Goal: Task Accomplishment & Management: Manage account settings

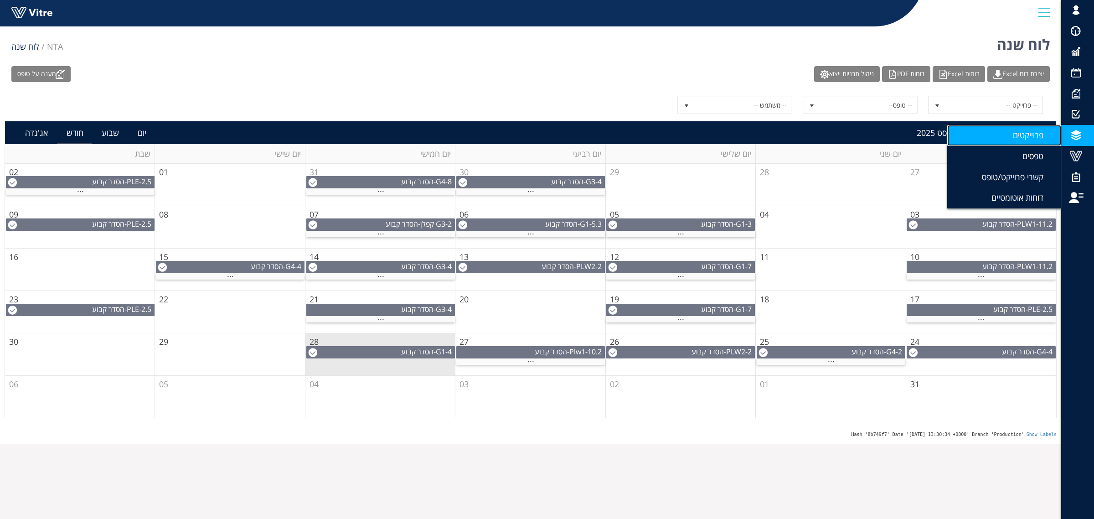
click at [1040, 130] on span "פרוייקטים" at bounding box center [1033, 134] width 41 height 11
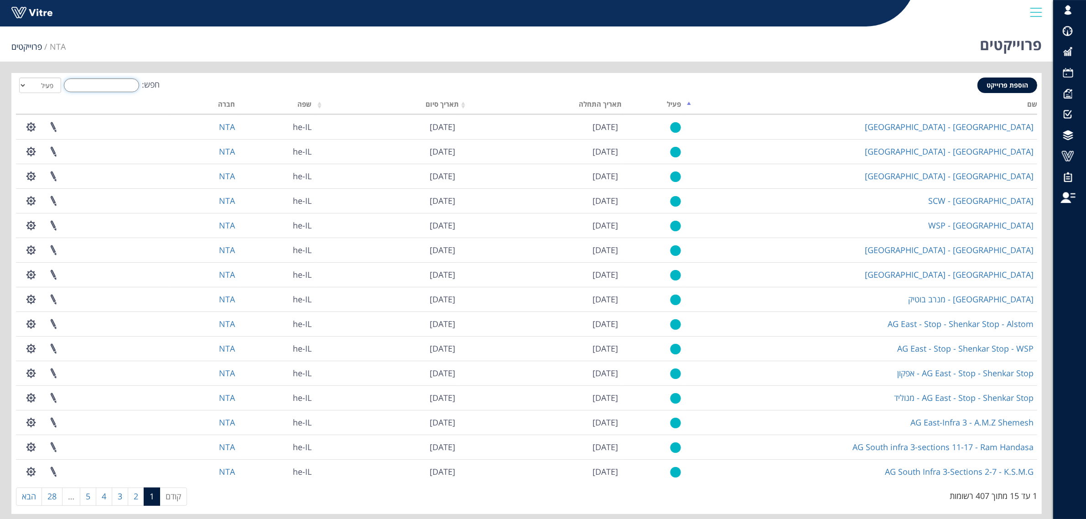
click at [97, 87] on input "חפש:" at bounding box center [101, 85] width 75 height 14
paste input "G3-4"
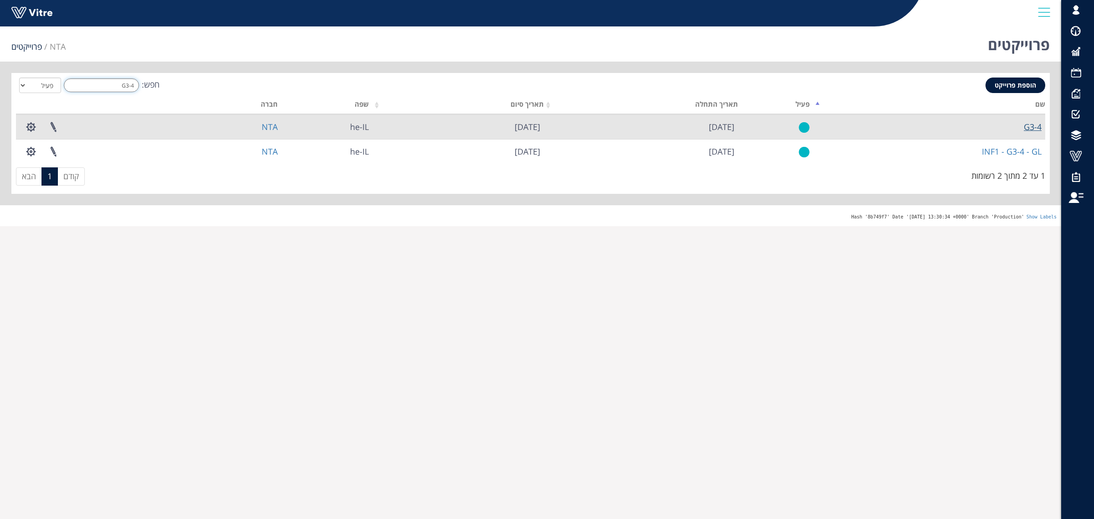
type input "G3-4"
click at [1024, 128] on link "G3-4" at bounding box center [1033, 126] width 18 height 11
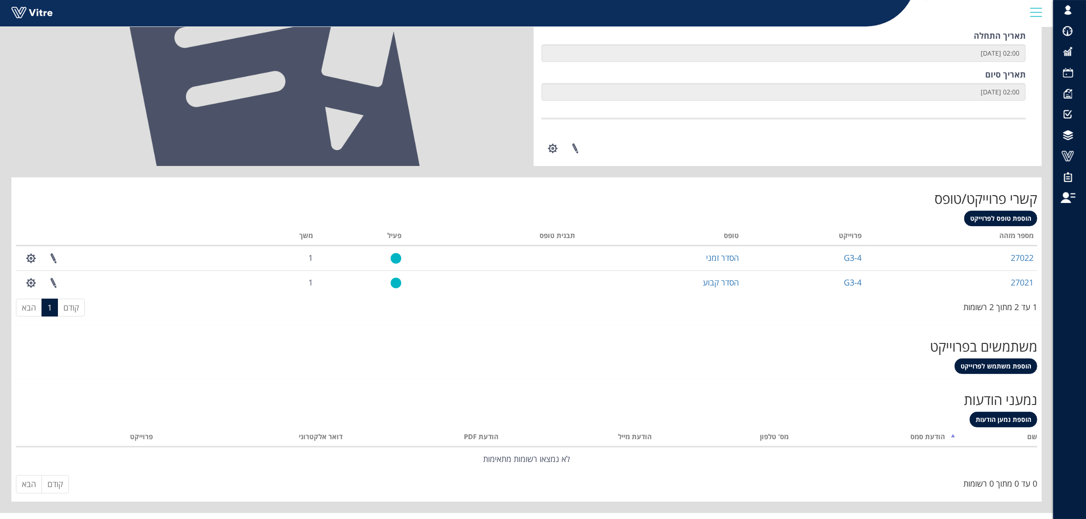
scroll to position [229, 0]
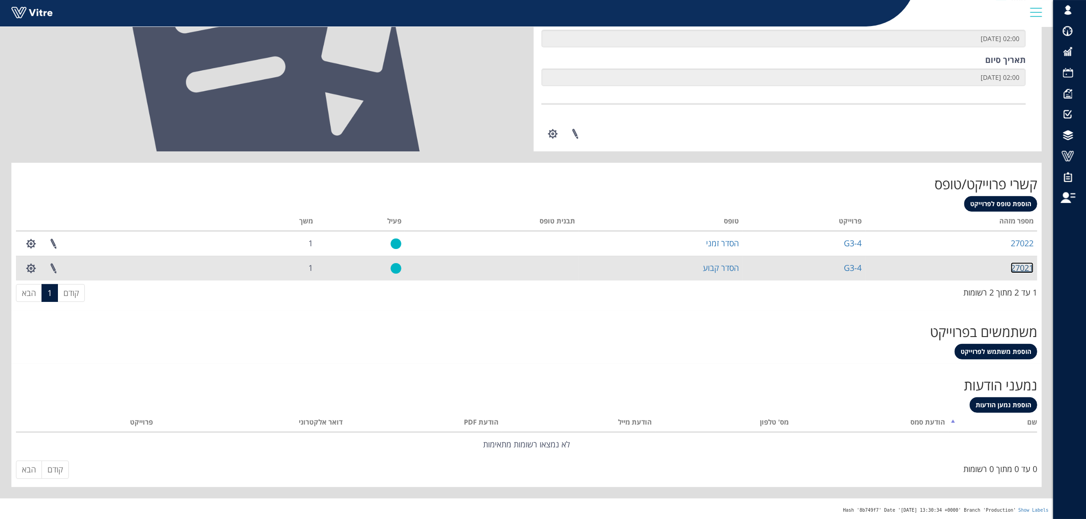
click at [1031, 267] on link "27021" at bounding box center [1021, 267] width 23 height 11
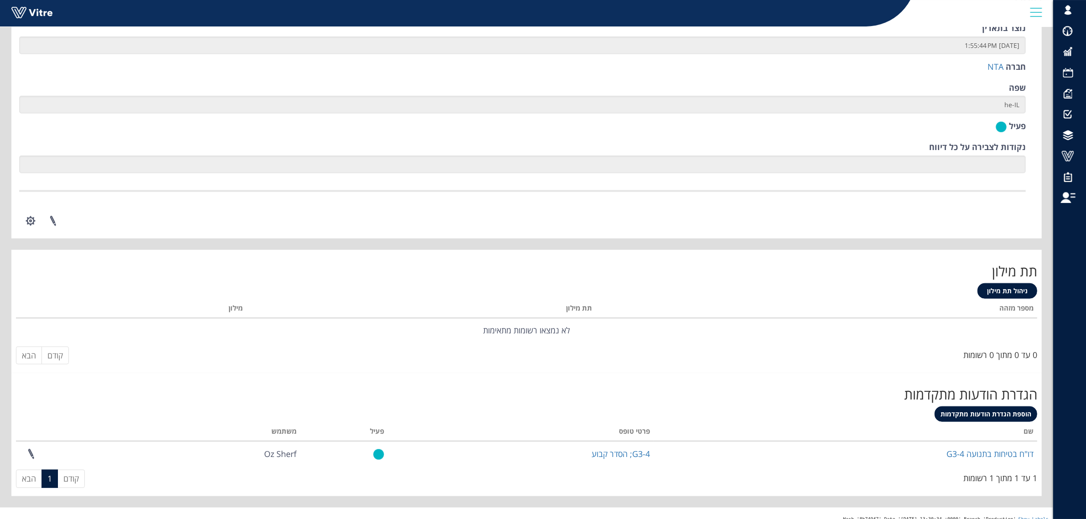
scroll to position [1151, 0]
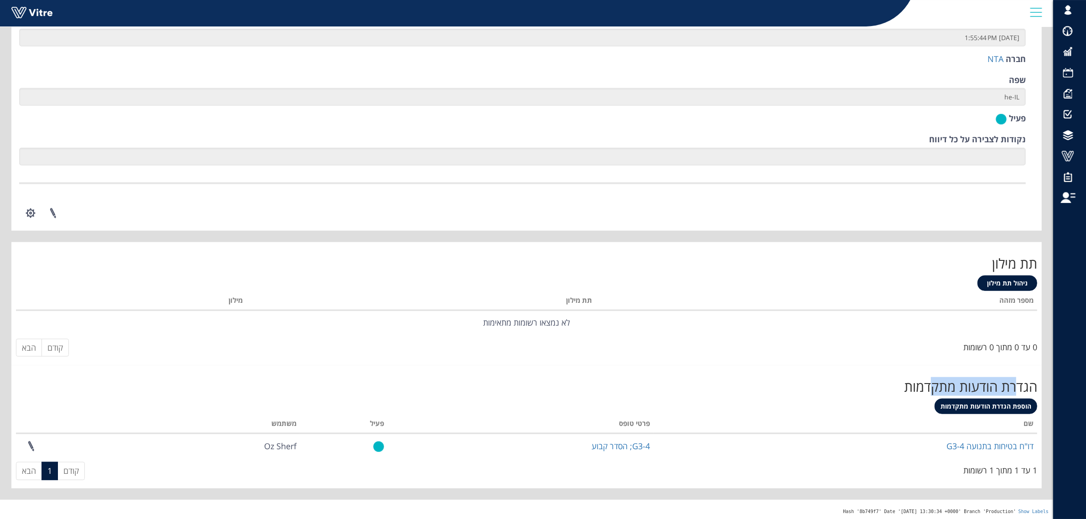
drag, startPoint x: 1018, startPoint y: 386, endPoint x: 927, endPoint y: 384, distance: 90.8
click at [927, 384] on h2 "הגדרת הודעות מתקדמות" at bounding box center [526, 386] width 1021 height 15
click at [908, 386] on h2 "הגדרת הודעות מתקדמות" at bounding box center [526, 386] width 1021 height 15
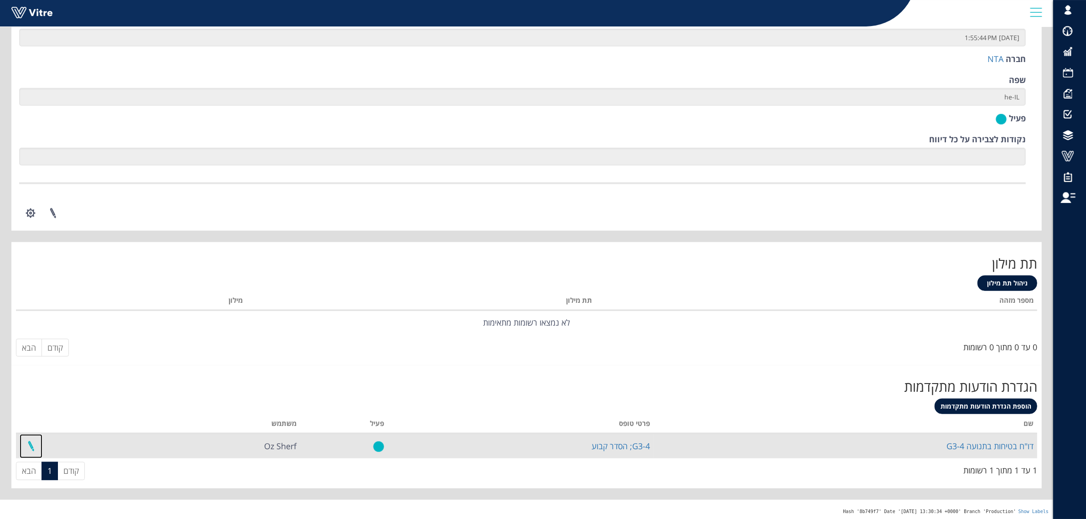
click at [28, 444] on link at bounding box center [31, 446] width 23 height 24
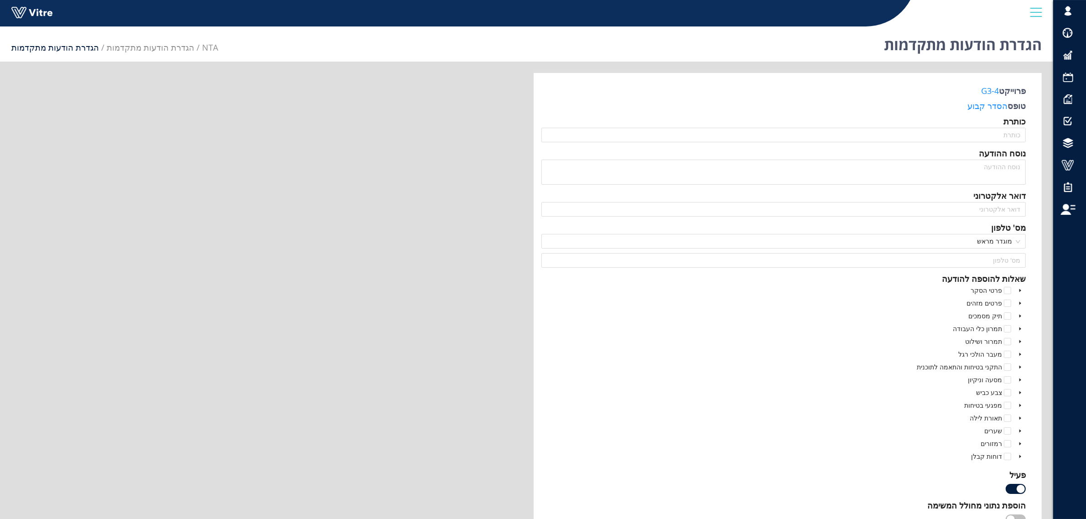
type input "דו"ח בטיחות בתנועה G3-4"
type textarea "מצ"ב דו"ח בטיחות בתנועה לעיונך."
type input "matan@sbarkai.co.il;mordehai_levi@mail.tel-aviv.gov.il;hajayov@gmail.com;ofir@s…"
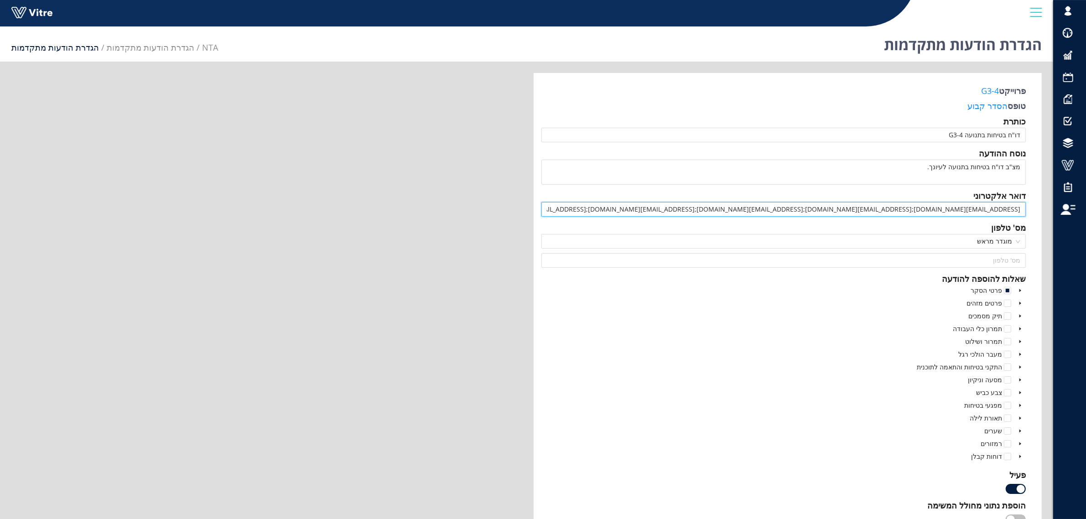
click at [1011, 208] on input "matan@sbarkai.co.il;mordehai_levi@mail.tel-aviv.gov.il;hajayov@gmail.com;ofir@s…" at bounding box center [783, 209] width 485 height 15
click at [687, 317] on div "פרטי הסקר פרטים מזהים תיק מסמכים תמרון כלי העבודה תמרור ושילוט מעבר הולכי רגל ה…" at bounding box center [783, 374] width 485 height 179
click at [996, 90] on link "G3-4" at bounding box center [987, 90] width 22 height 11
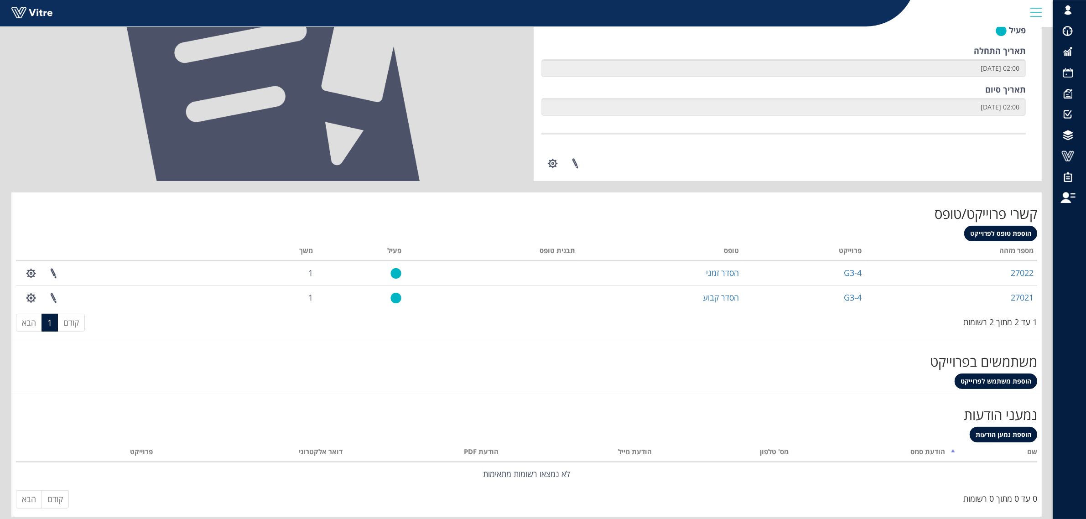
scroll to position [228, 0]
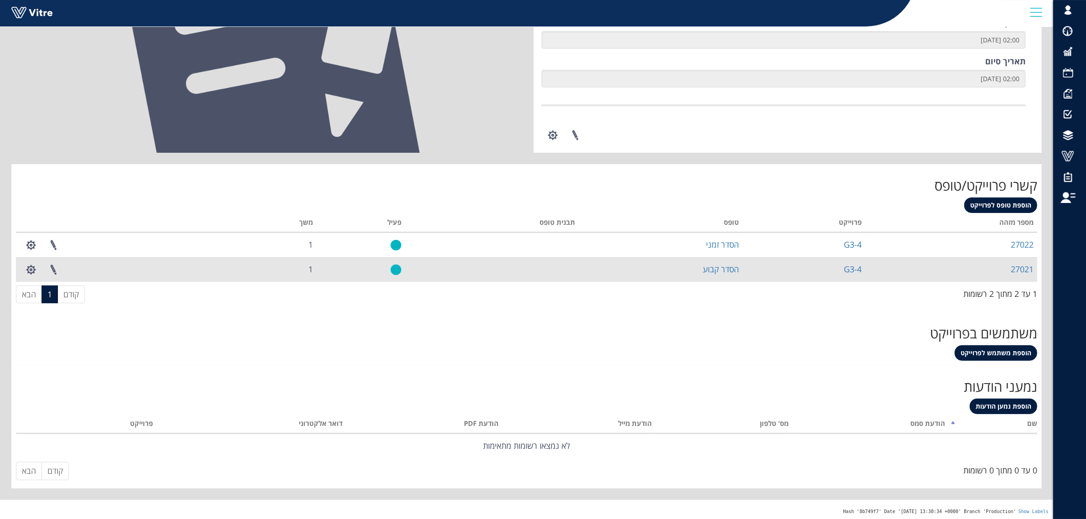
click at [865, 272] on td "G3-4" at bounding box center [803, 269] width 123 height 25
click at [860, 272] on link "G3-4" at bounding box center [853, 269] width 18 height 11
click at [1020, 272] on link "27021" at bounding box center [1021, 269] width 23 height 11
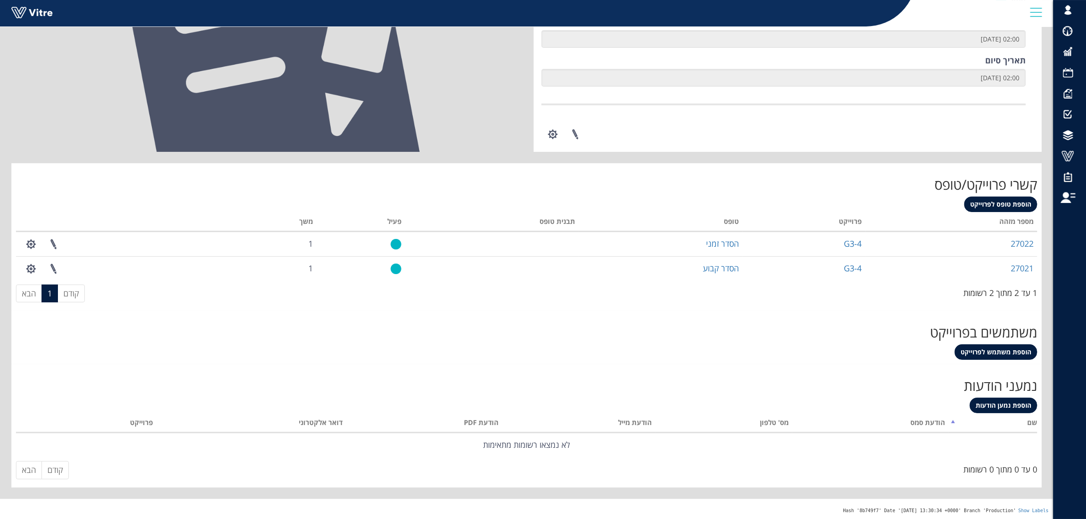
scroll to position [229, 0]
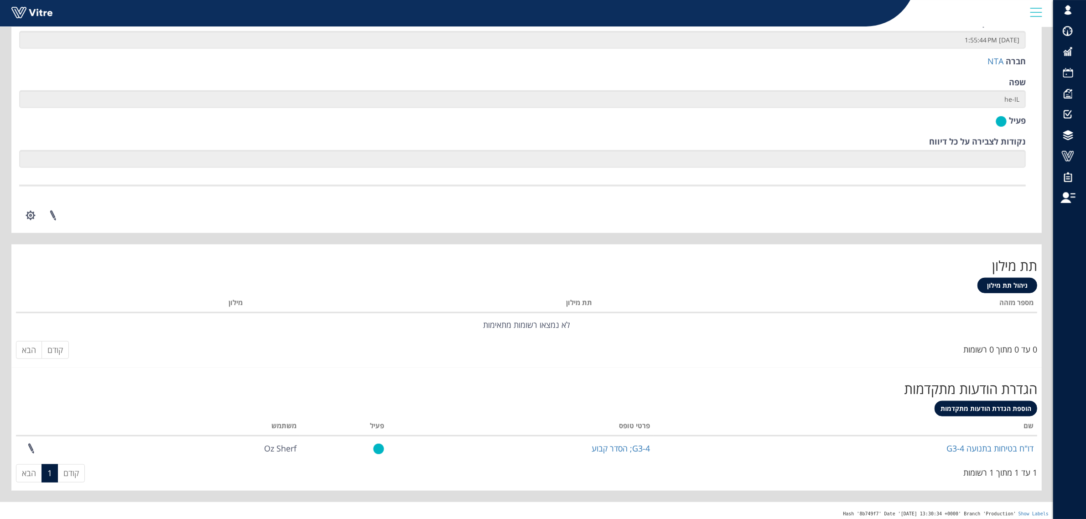
scroll to position [1151, 0]
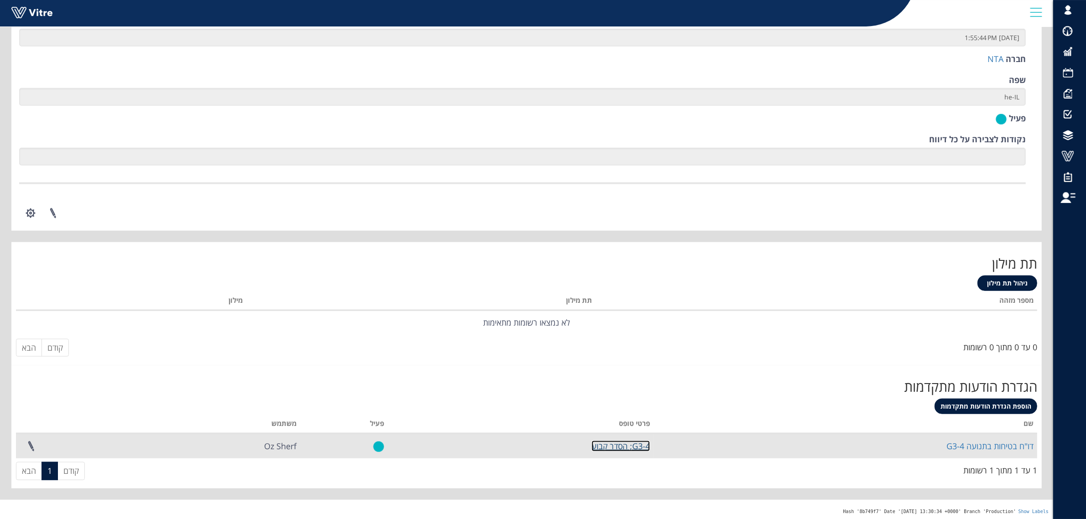
click at [627, 447] on link "G3-4; הסדר קבוע" at bounding box center [620, 445] width 58 height 11
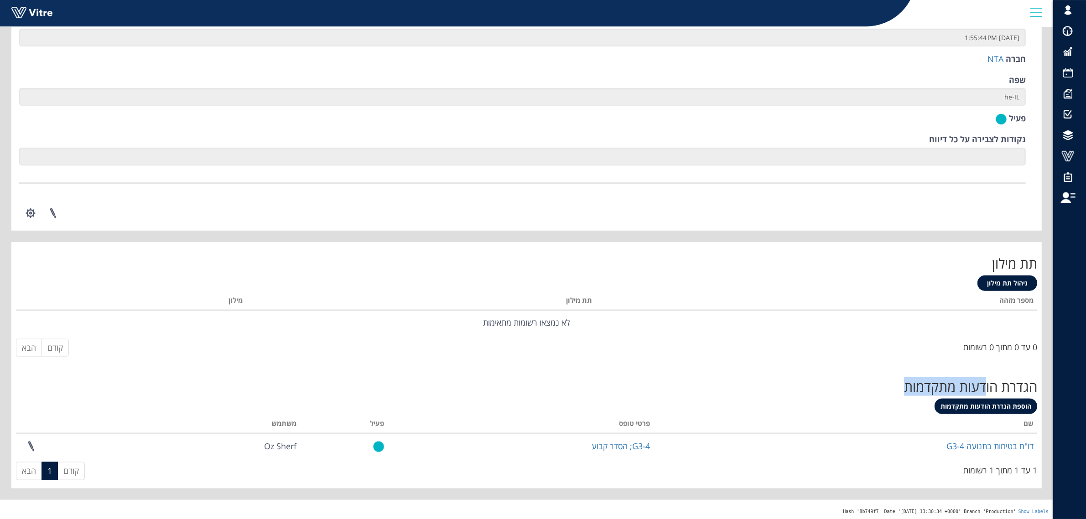
drag, startPoint x: 899, startPoint y: 386, endPoint x: 987, endPoint y: 383, distance: 88.5
click at [987, 383] on h2 "הגדרת הודעות מתקדמות" at bounding box center [526, 386] width 1021 height 15
click at [929, 379] on h2 "הגדרת הודעות מתקדמות" at bounding box center [526, 386] width 1021 height 15
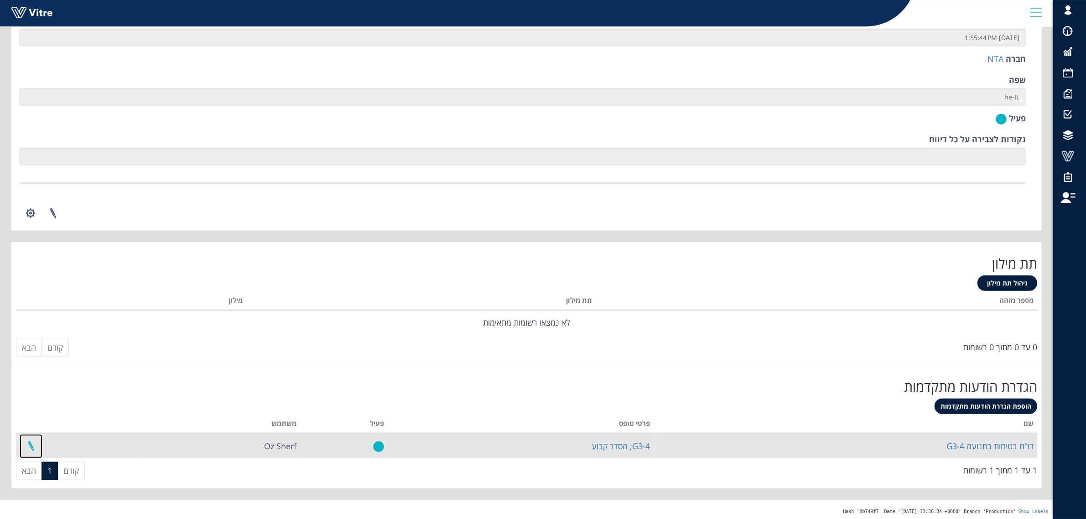
click at [33, 444] on link at bounding box center [31, 446] width 23 height 24
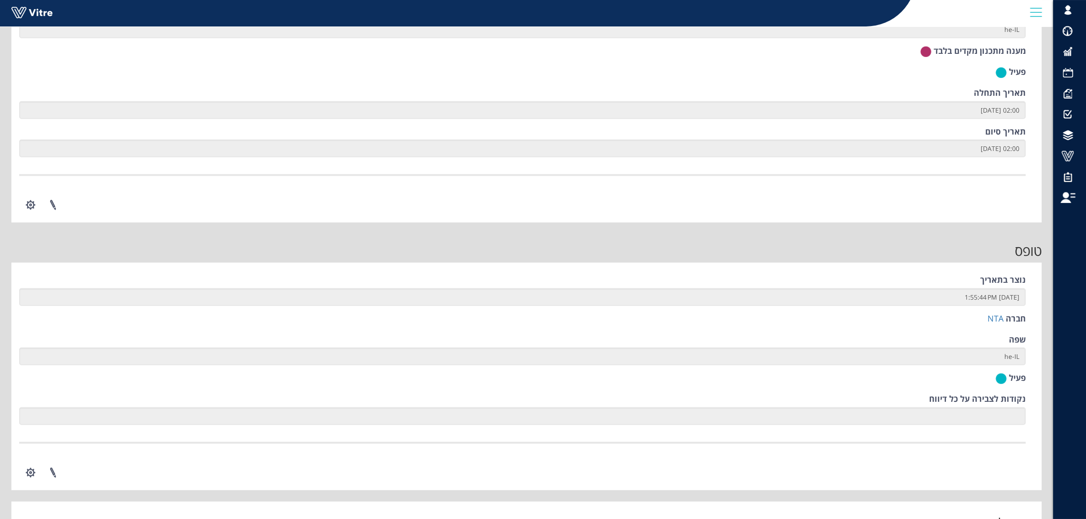
scroll to position [1151, 0]
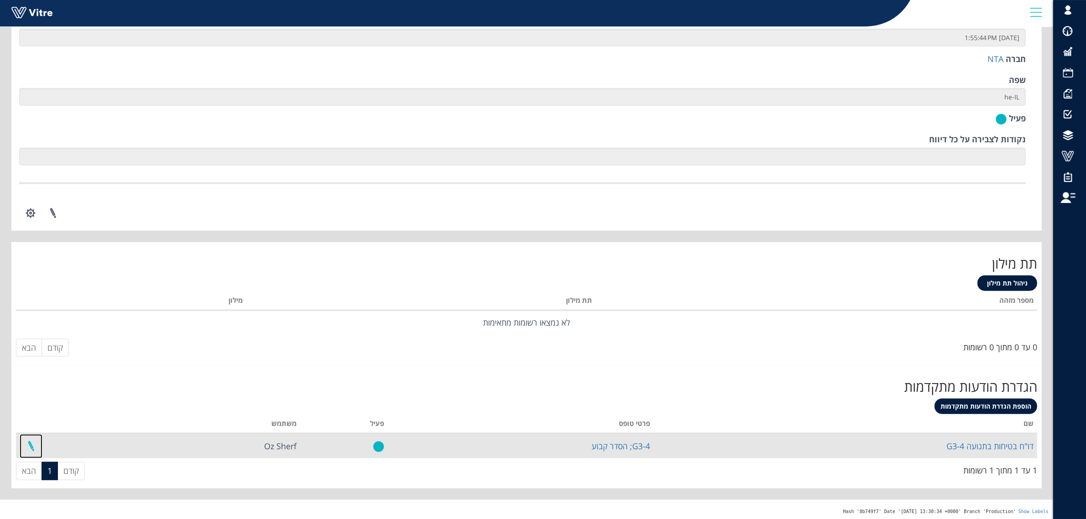
click at [30, 444] on link at bounding box center [31, 446] width 23 height 24
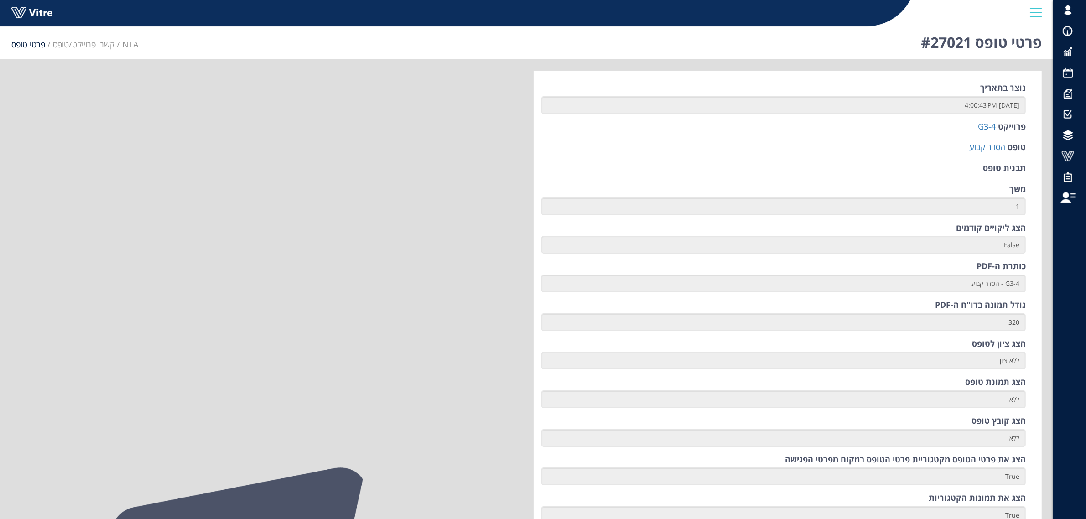
scroll to position [0, 0]
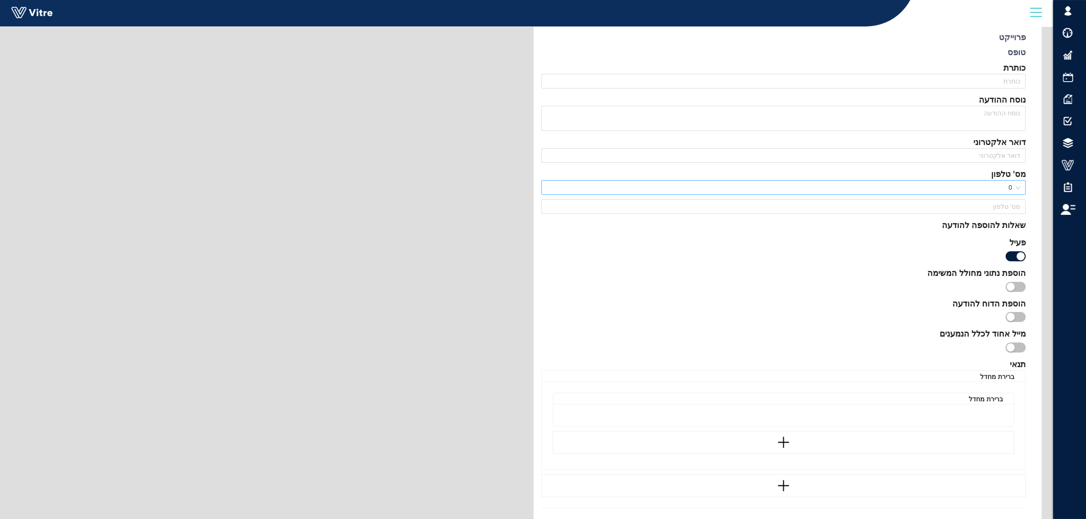
type input "דו"ח בטיחות בתנועה G3-4"
type input "[EMAIL_ADDRESS][DOMAIN_NAME];[EMAIL_ADDRESS][DOMAIN_NAME];[EMAIL_ADDRESS][DOMAI…"
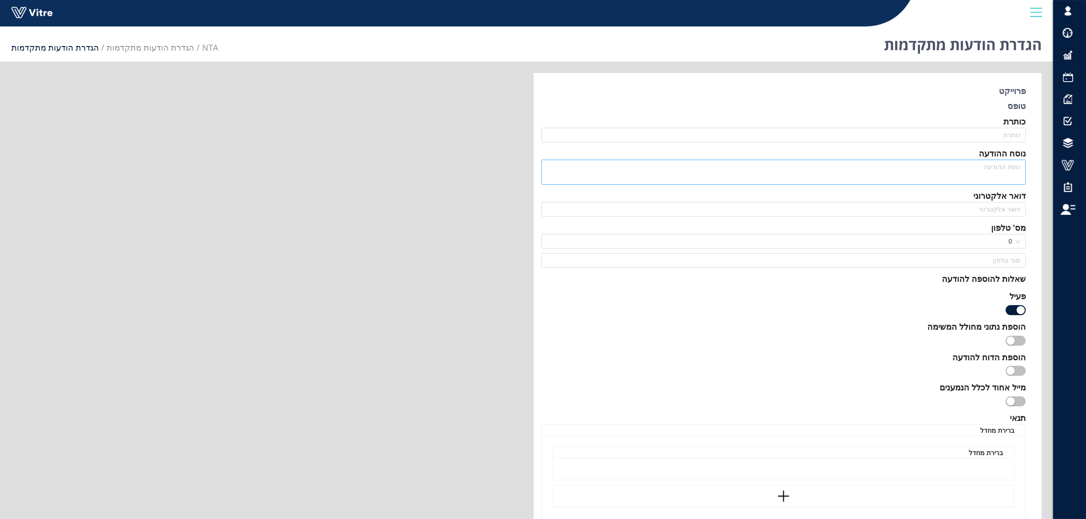
type input "דו"ח בטיחות בתנועה G3-4"
type input "[EMAIL_ADDRESS][DOMAIN_NAME];[EMAIL_ADDRESS][DOMAIN_NAME];[EMAIL_ADDRESS][DOMAI…"
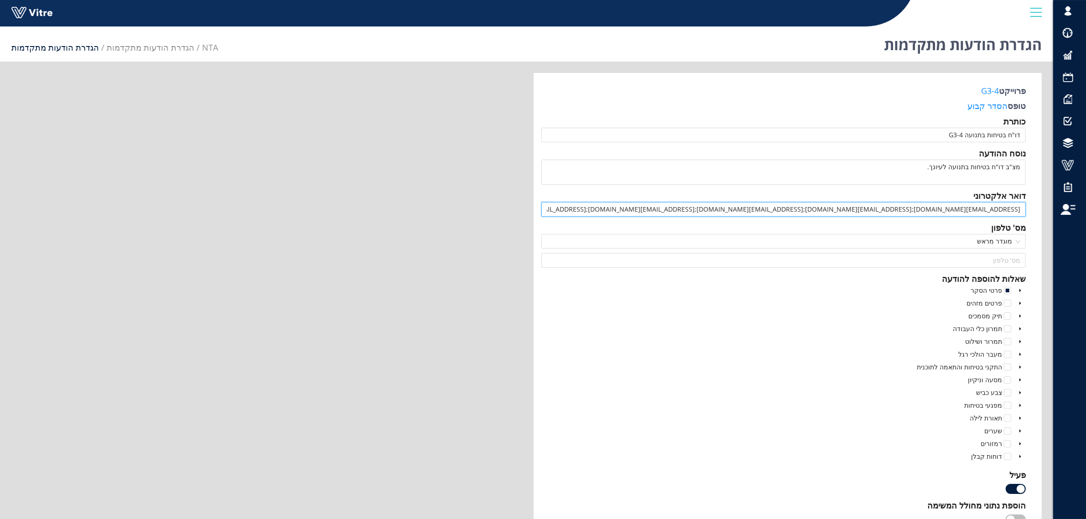
click at [941, 209] on input "matan@sbarkai.co.il;mordehai_levi@mail.tel-aviv.gov.il;hajayov@gmail.com;ofir@s…" at bounding box center [783, 209] width 485 height 15
drag, startPoint x: 721, startPoint y: 208, endPoint x: 737, endPoint y: 211, distance: 16.1
click at [737, 211] on input "[EMAIL_ADDRESS][DOMAIN_NAME];[EMAIL_ADDRESS][DOMAIN_NAME];[EMAIL_ADDRESS][DOMAI…" at bounding box center [783, 209] width 485 height 15
click at [758, 208] on input "[EMAIL_ADDRESS][DOMAIN_NAME];[EMAIL_ADDRESS][DOMAIN_NAME];[EMAIL_ADDRESS][DOMAI…" at bounding box center [783, 209] width 485 height 15
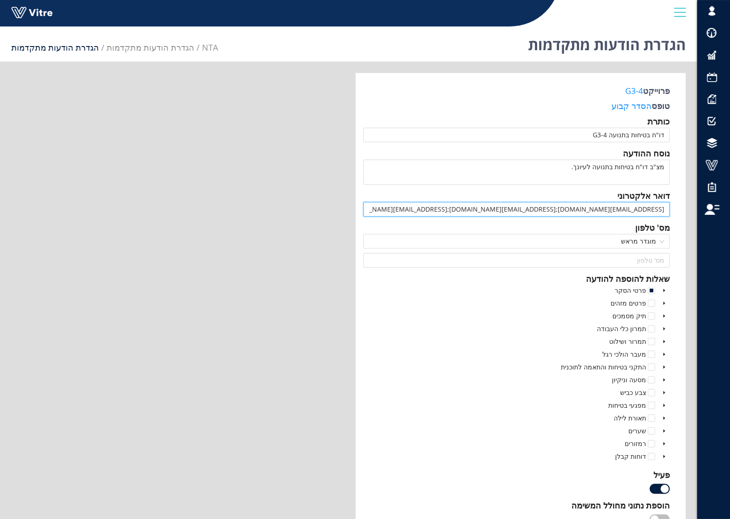
click at [476, 209] on input "[EMAIL_ADDRESS][DOMAIN_NAME];[EMAIL_ADDRESS][DOMAIN_NAME];[EMAIL_ADDRESS][DOMAI…" at bounding box center [516, 209] width 307 height 15
click at [532, 206] on input "[EMAIL_ADDRESS][DOMAIN_NAME];[EMAIL_ADDRESS][DOMAIN_NAME];[EMAIL_ADDRESS][DOMAI…" at bounding box center [516, 209] width 307 height 15
click at [660, 209] on input "[EMAIL_ADDRESS][DOMAIN_NAME];[EMAIL_ADDRESS][DOMAIN_NAME];[EMAIL_ADDRESS][DOMAI…" at bounding box center [516, 209] width 307 height 15
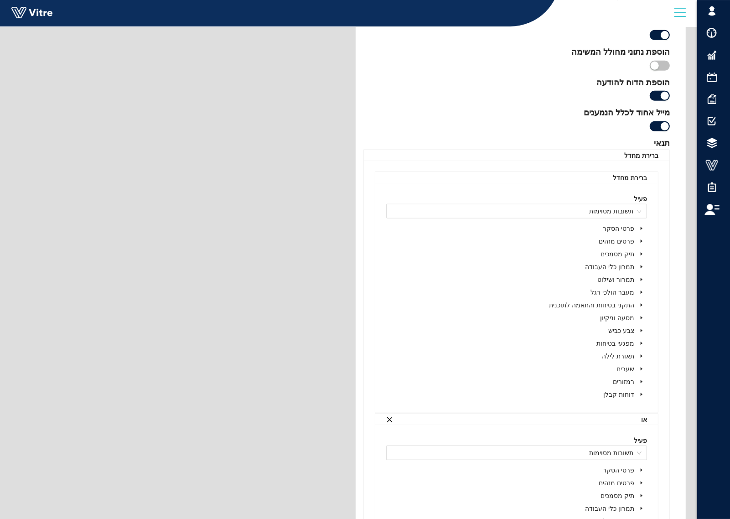
scroll to position [479, 0]
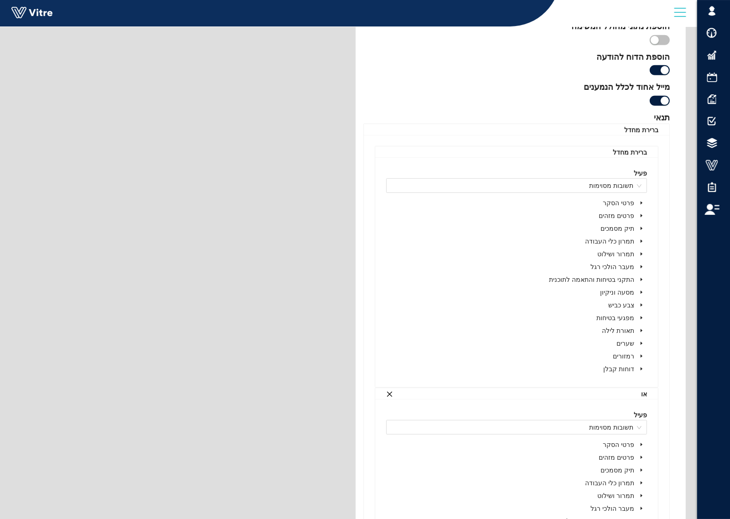
click at [640, 203] on icon "caret-down" at bounding box center [641, 203] width 5 height 5
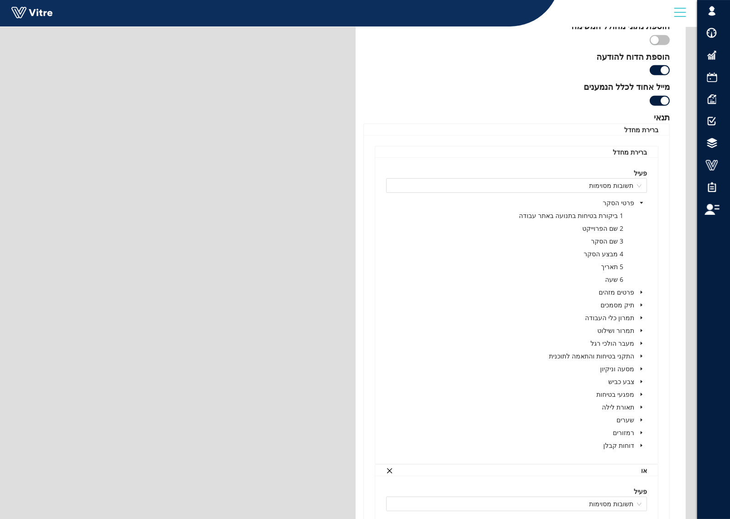
click at [643, 204] on icon "caret-down" at bounding box center [641, 203] width 5 height 5
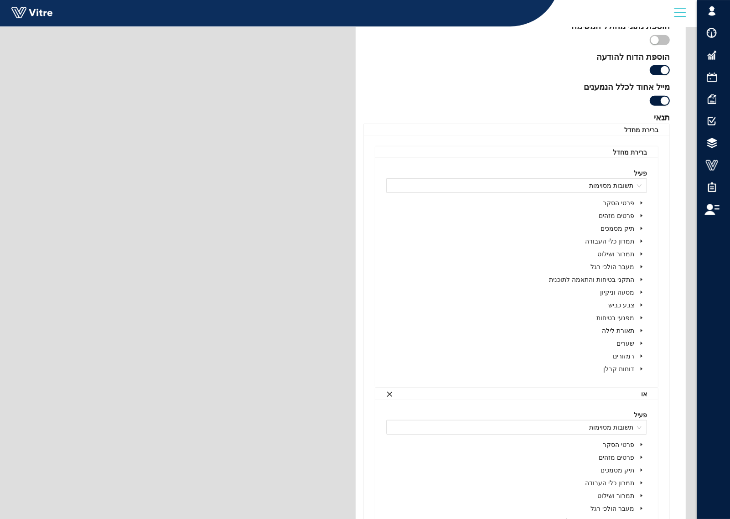
click at [642, 217] on icon "caret-down" at bounding box center [642, 215] width 2 height 3
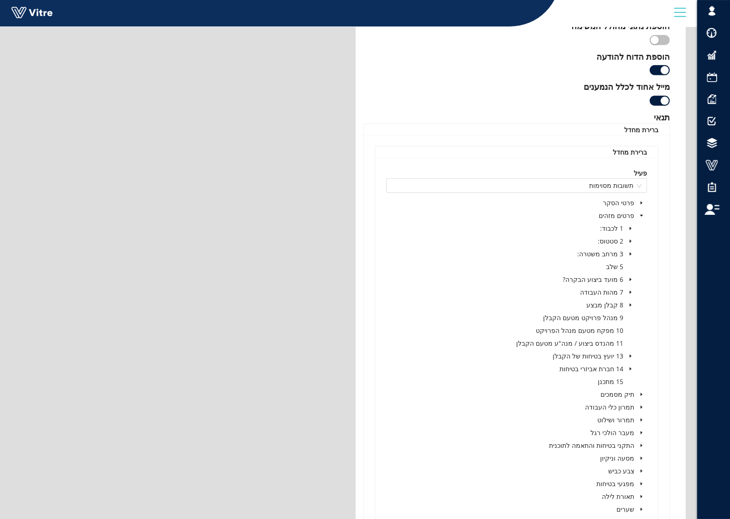
click at [641, 394] on icon "caret-down" at bounding box center [641, 394] width 5 height 5
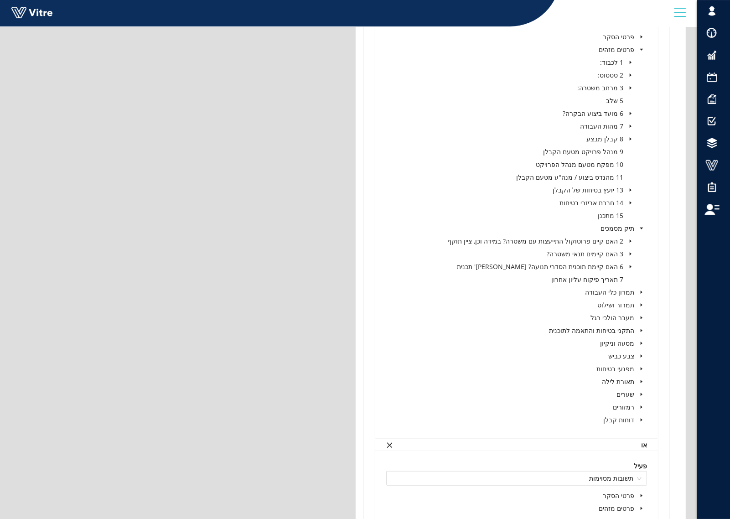
scroll to position [650, 0]
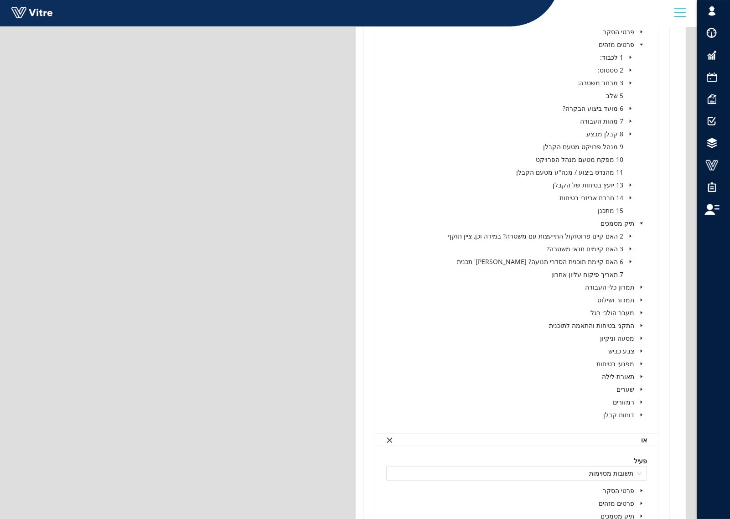
click at [637, 289] on span at bounding box center [641, 287] width 11 height 11
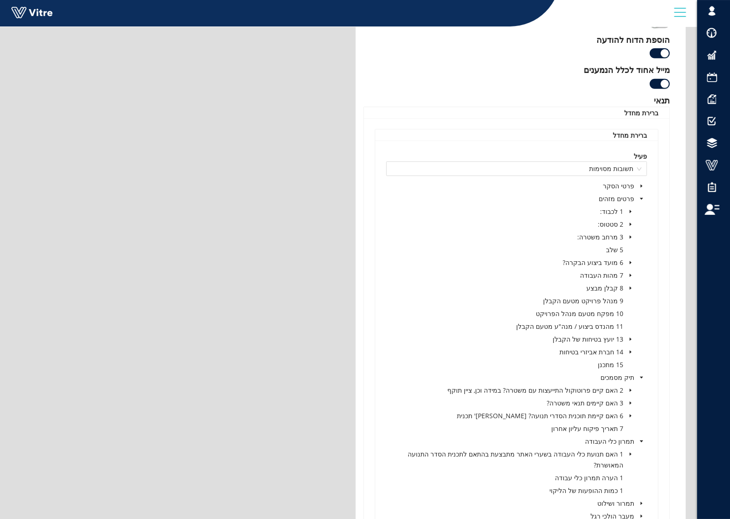
scroll to position [422, 0]
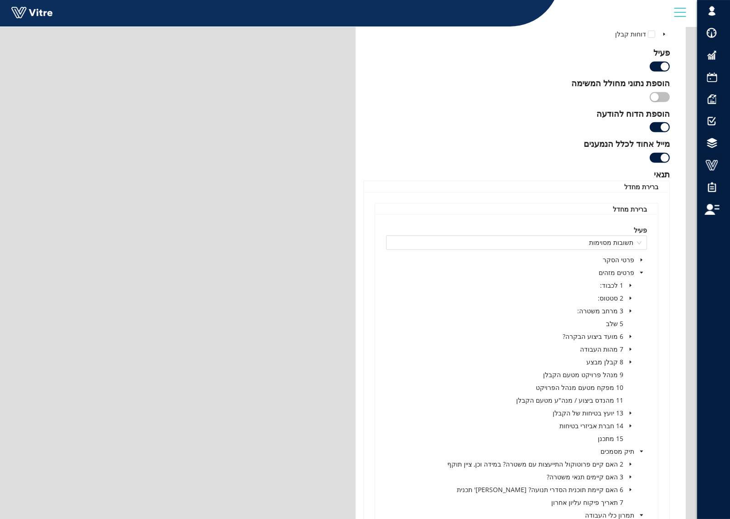
click at [642, 275] on icon "caret-down" at bounding box center [641, 272] width 5 height 5
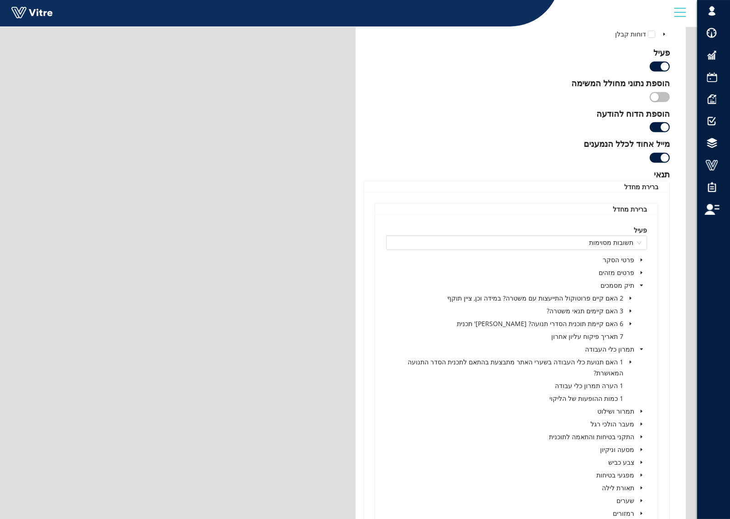
click at [640, 282] on span at bounding box center [641, 285] width 11 height 11
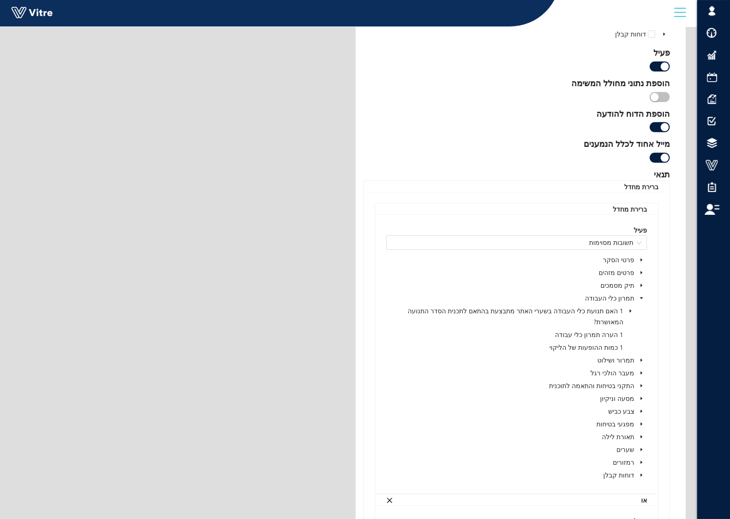
click at [641, 300] on icon "caret-down" at bounding box center [641, 298] width 5 height 5
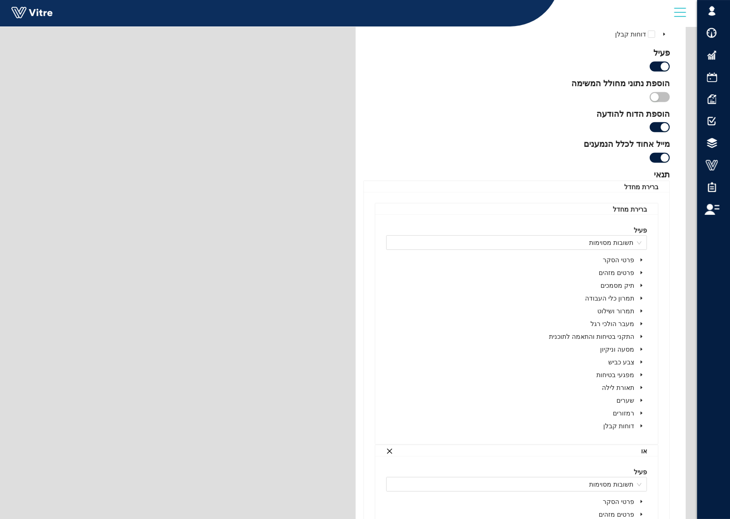
click at [642, 285] on icon "caret-down" at bounding box center [641, 285] width 5 height 5
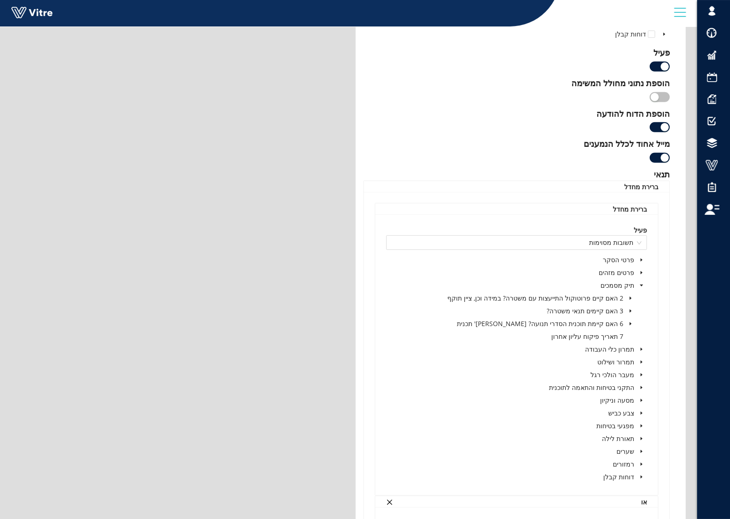
click at [630, 298] on icon "caret-down" at bounding box center [630, 298] width 5 height 5
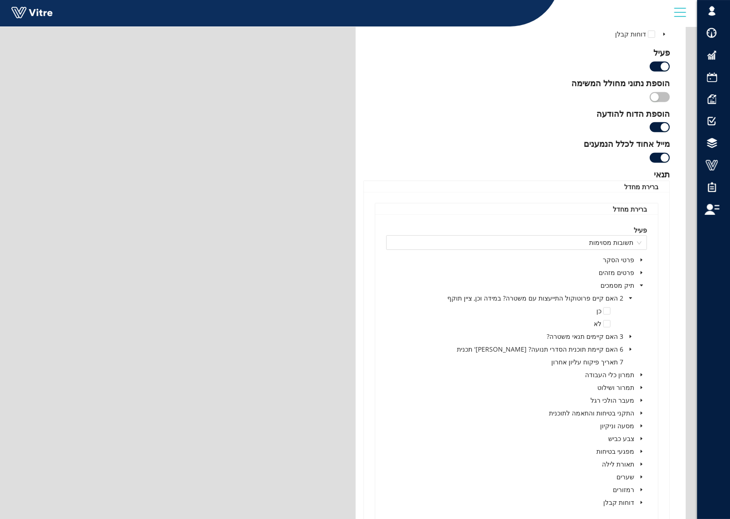
click at [629, 298] on icon "caret-down" at bounding box center [630, 298] width 3 height 2
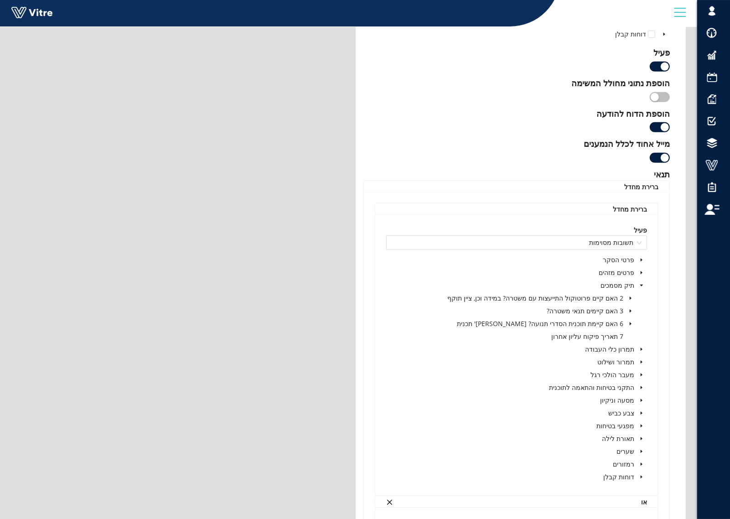
click at [642, 285] on icon "caret-down" at bounding box center [641, 286] width 3 height 2
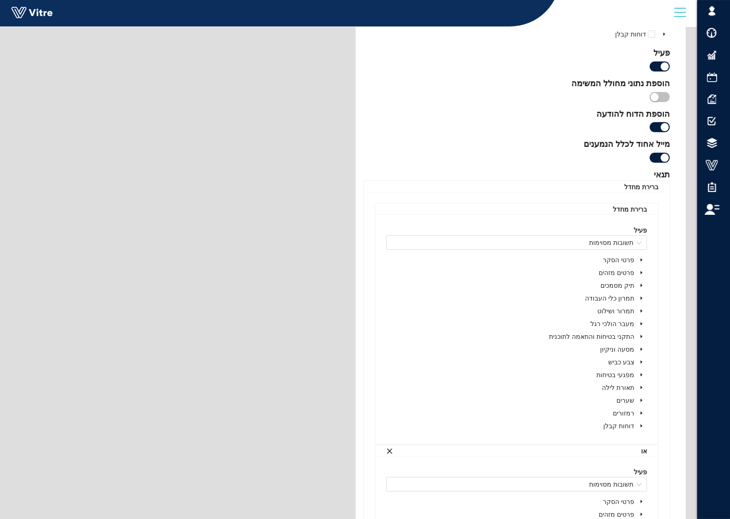
click at [639, 428] on icon "caret-down" at bounding box center [641, 426] width 5 height 5
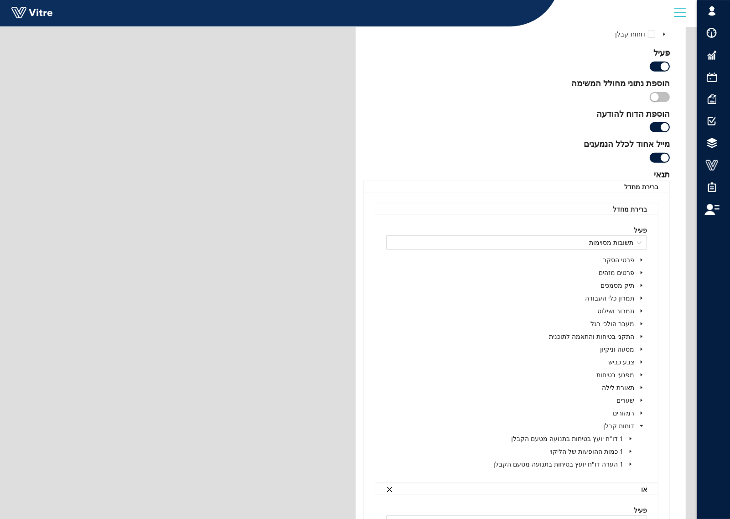
click at [632, 440] on icon "caret-down" at bounding box center [630, 438] width 5 height 5
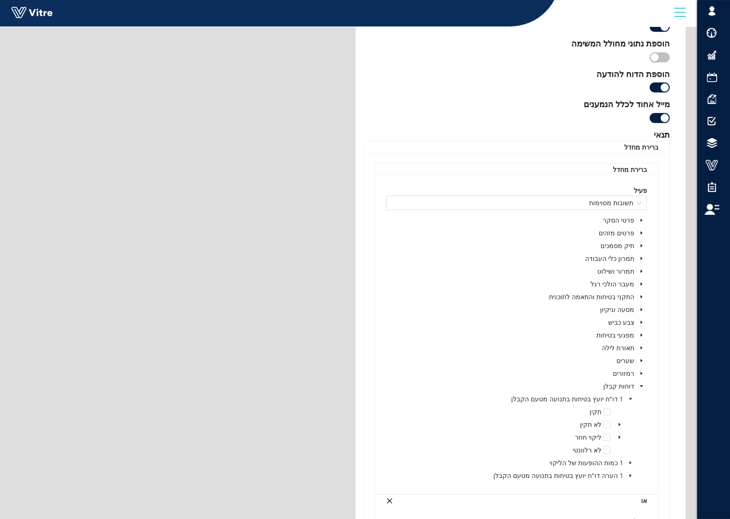
scroll to position [479, 0]
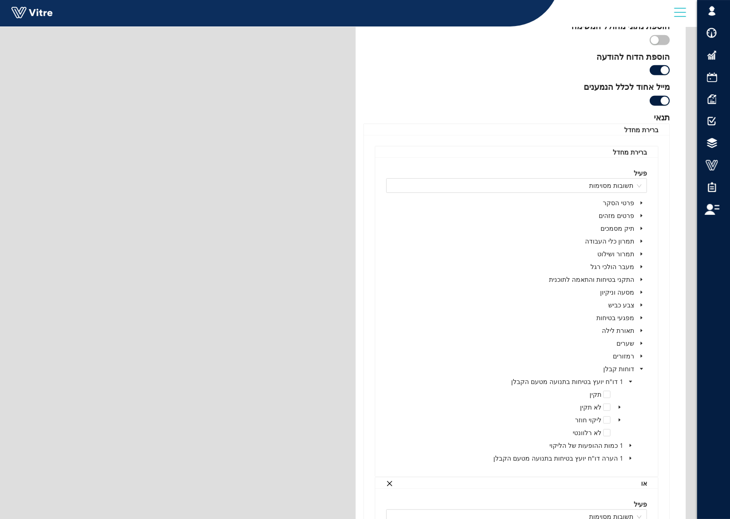
click at [633, 459] on span at bounding box center [630, 458] width 11 height 11
click at [630, 445] on icon "caret-down" at bounding box center [630, 445] width 5 height 5
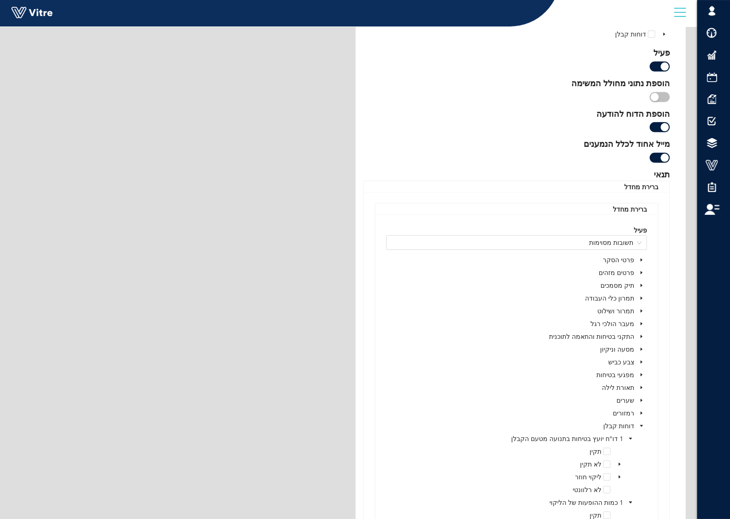
click at [642, 413] on icon "caret-down" at bounding box center [641, 413] width 5 height 5
click at [630, 451] on icon "caret-down" at bounding box center [630, 451] width 5 height 5
click at [632, 436] on span at bounding box center [630, 438] width 11 height 11
click at [629, 425] on icon "caret-down" at bounding box center [630, 426] width 5 height 5
click at [622, 449] on span at bounding box center [619, 451] width 11 height 11
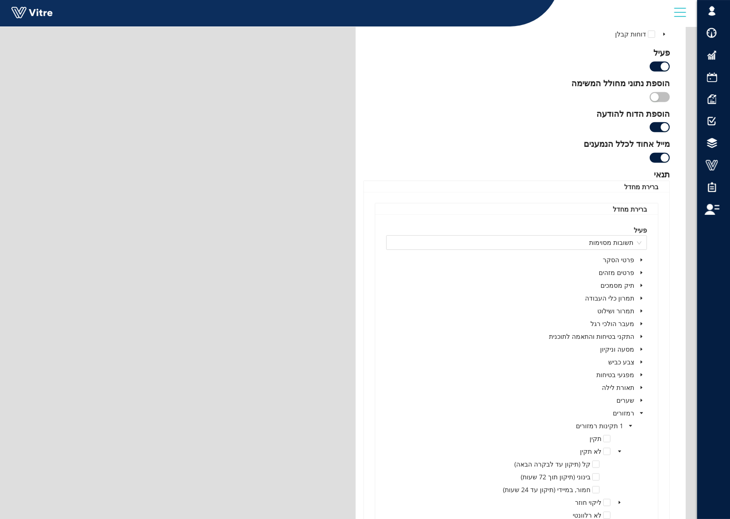
click at [618, 504] on icon "caret-down" at bounding box center [619, 502] width 5 height 5
click at [642, 402] on icon "caret-down" at bounding box center [641, 400] width 5 height 5
click at [632, 476] on icon "caret-down" at bounding box center [630, 477] width 5 height 5
click at [628, 463] on icon "caret-down" at bounding box center [630, 464] width 5 height 5
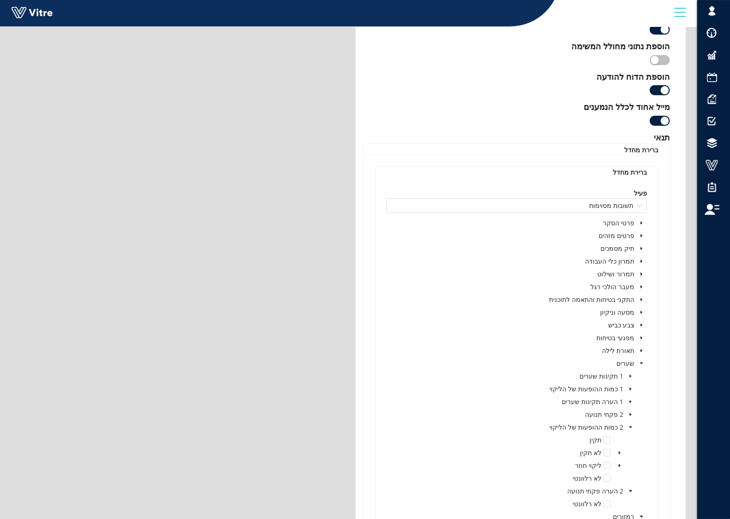
scroll to position [479, 0]
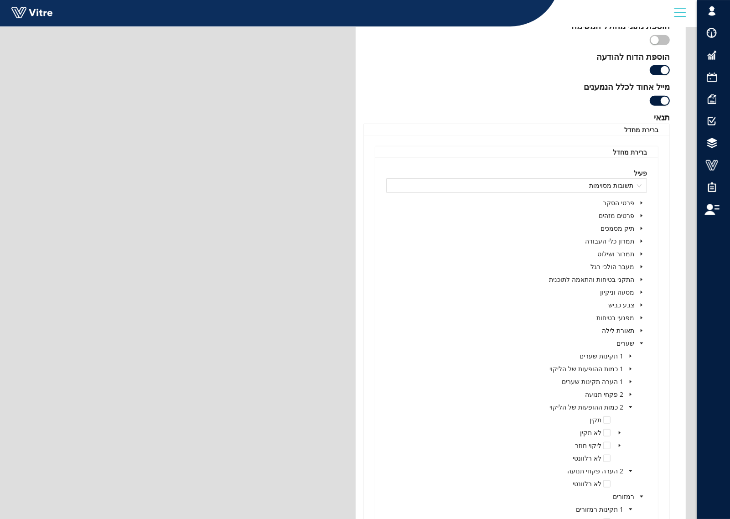
click at [619, 443] on span "caret-down" at bounding box center [619, 445] width 5 height 5
click at [617, 433] on icon "caret-down" at bounding box center [619, 432] width 5 height 5
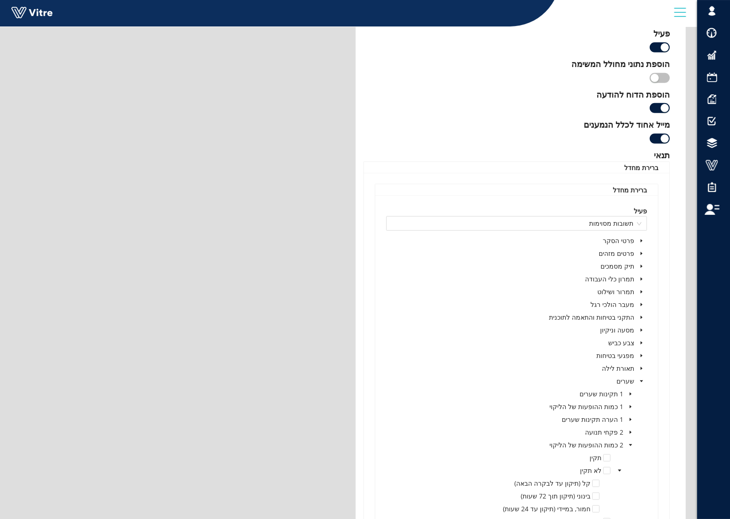
scroll to position [422, 0]
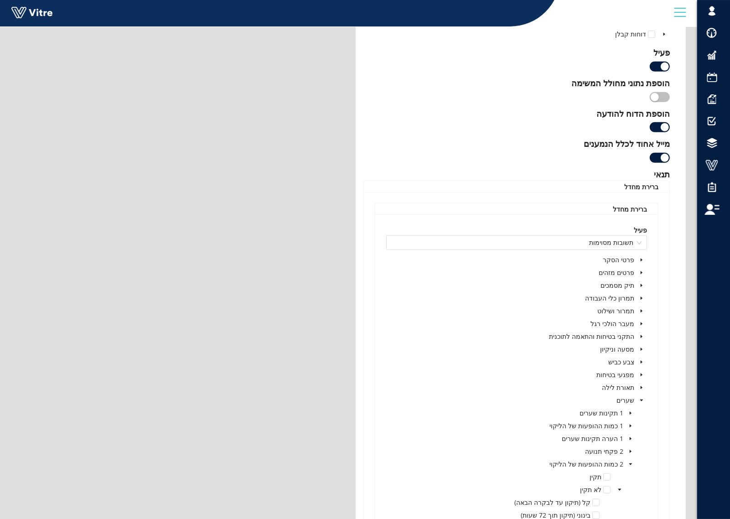
click at [630, 452] on icon "caret-down" at bounding box center [631, 451] width 2 height 3
click at [619, 489] on icon "caret-down" at bounding box center [619, 489] width 5 height 5
click at [619, 476] on icon "caret-down" at bounding box center [619, 477] width 5 height 5
click at [630, 439] on icon "caret-down" at bounding box center [631, 438] width 2 height 3
click at [630, 425] on icon "caret-down" at bounding box center [631, 426] width 2 height 3
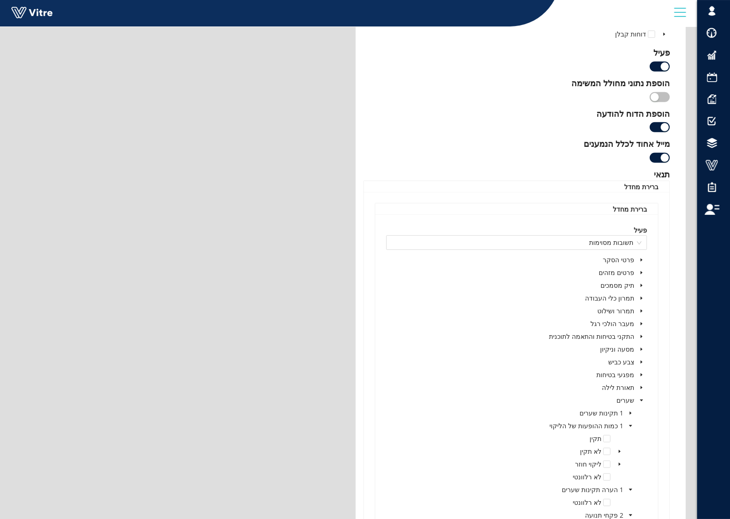
click at [630, 413] on icon "caret-down" at bounding box center [631, 413] width 2 height 3
click at [618, 452] on icon "caret-down" at bounding box center [619, 451] width 5 height 5
click at [621, 440] on icon "caret-down" at bounding box center [619, 438] width 5 height 5
click at [642, 388] on icon "caret-down" at bounding box center [641, 387] width 5 height 5
click at [629, 466] on icon "caret-down" at bounding box center [630, 464] width 5 height 5
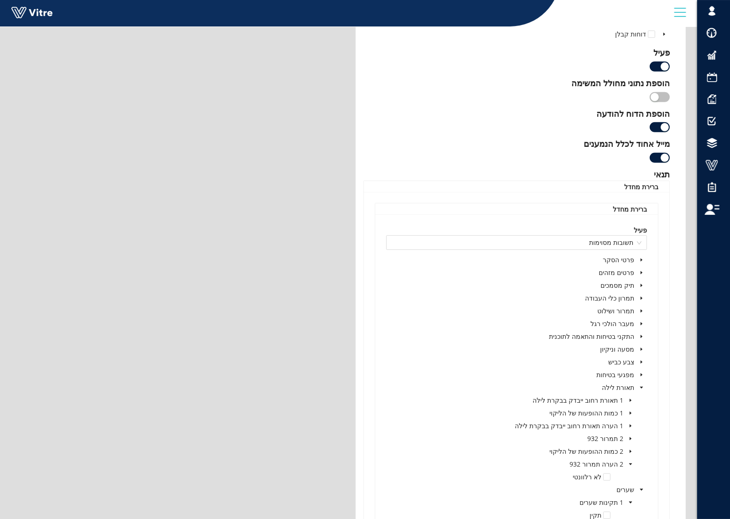
click at [627, 451] on span at bounding box center [630, 451] width 11 height 11
click at [629, 440] on icon "caret-down" at bounding box center [630, 438] width 5 height 5
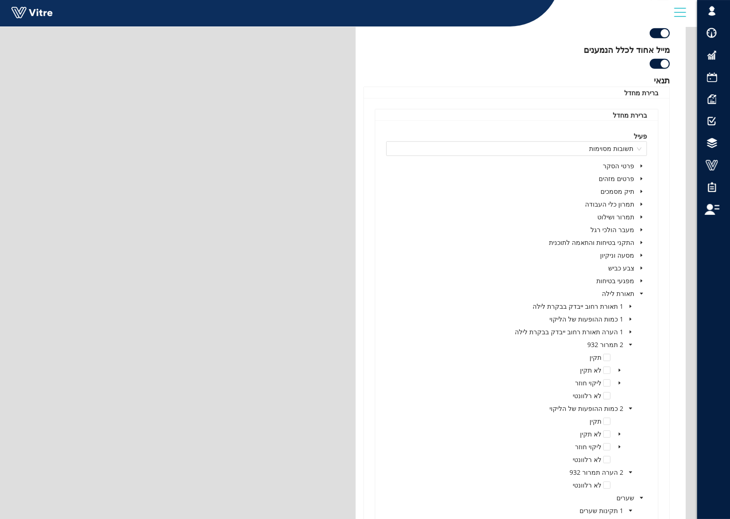
scroll to position [536, 0]
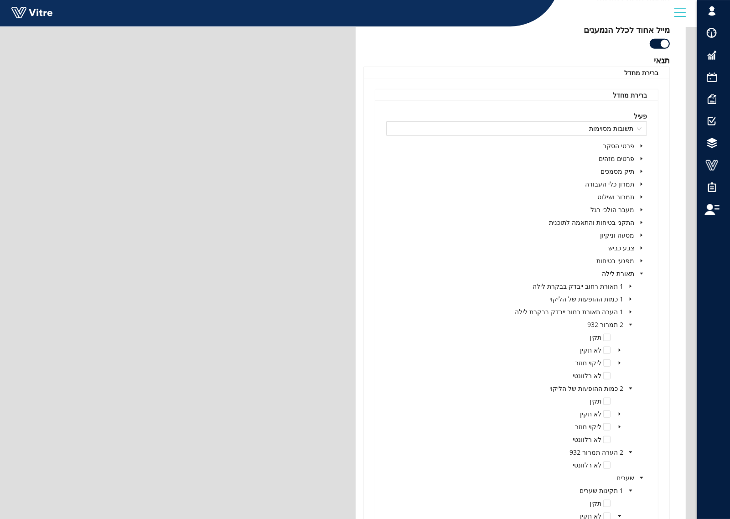
click at [619, 428] on icon "caret-down" at bounding box center [620, 426] width 2 height 3
click at [618, 413] on icon "caret-down" at bounding box center [619, 414] width 5 height 5
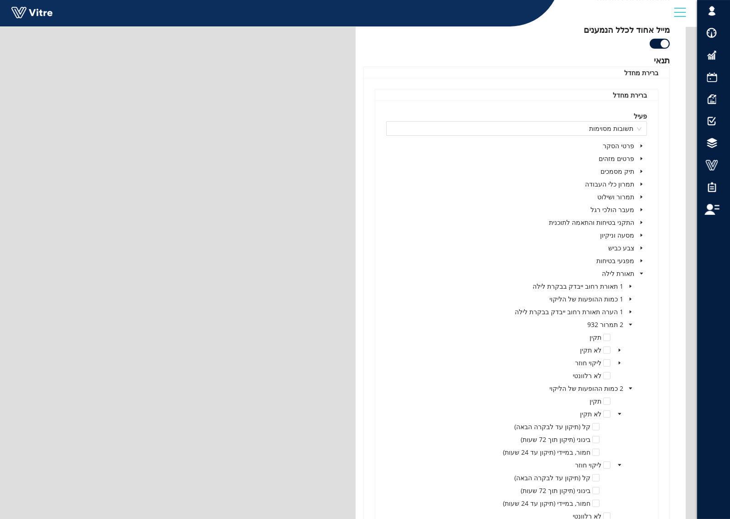
click at [617, 363] on icon "caret-down" at bounding box center [619, 363] width 5 height 5
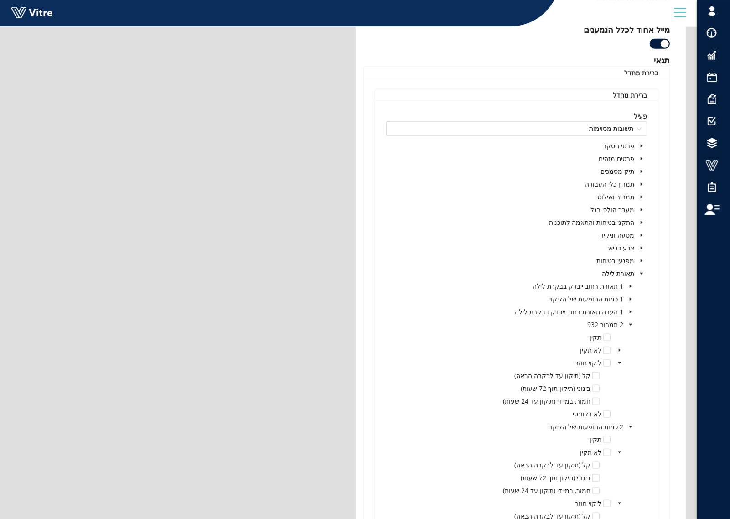
click at [619, 347] on span at bounding box center [619, 350] width 11 height 11
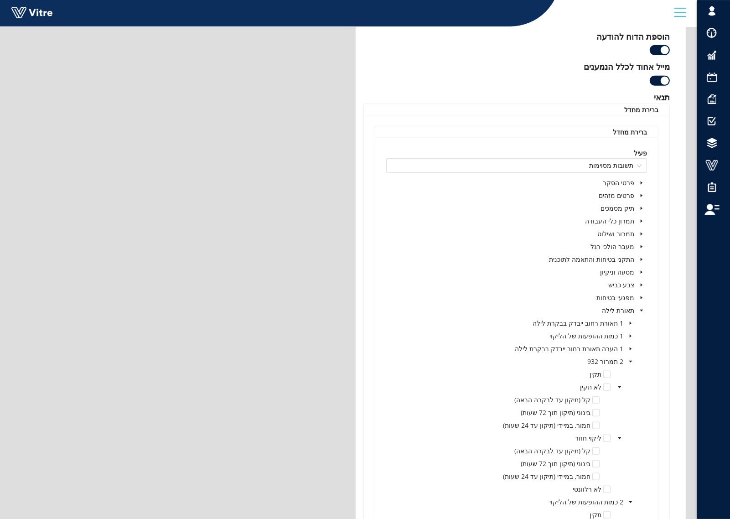
scroll to position [479, 0]
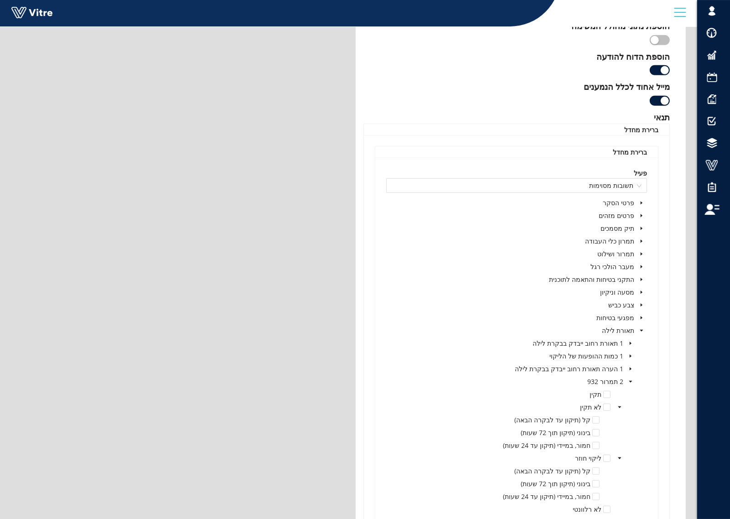
click at [630, 370] on icon "caret-down" at bounding box center [631, 369] width 2 height 3
click at [630, 356] on icon "caret-down" at bounding box center [630, 356] width 5 height 5
click at [621, 391] on span at bounding box center [619, 394] width 11 height 11
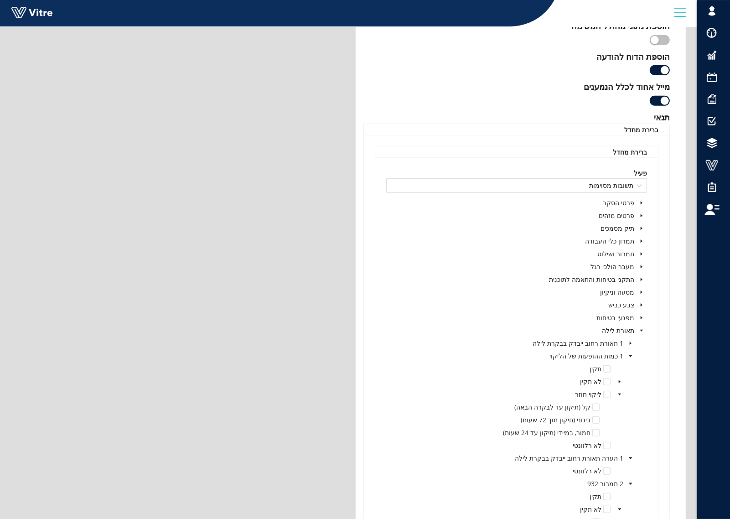
click at [620, 381] on icon "caret-down" at bounding box center [619, 381] width 5 height 5
click at [632, 345] on icon "caret-down" at bounding box center [630, 343] width 5 height 5
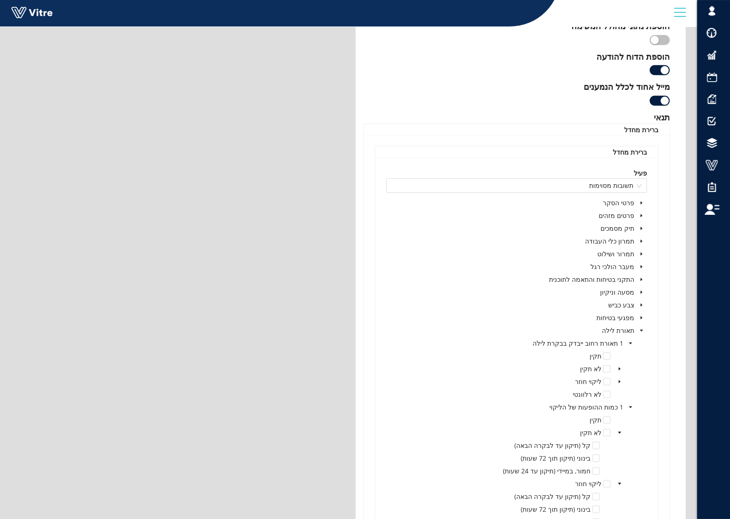
click at [616, 384] on span at bounding box center [619, 381] width 11 height 11
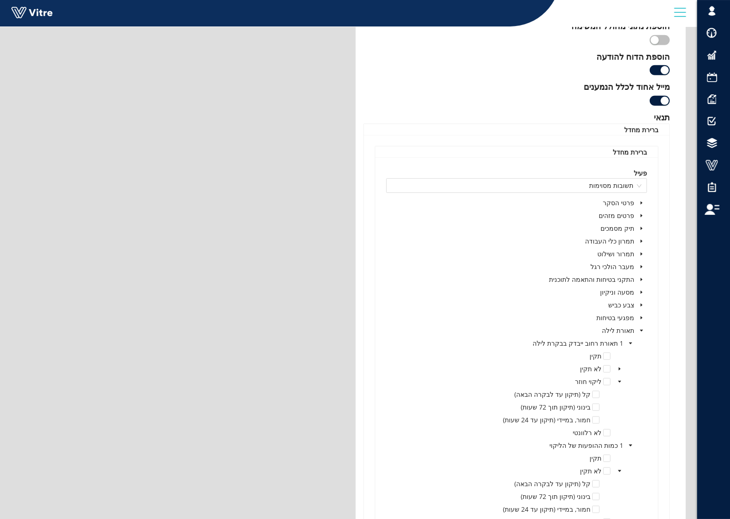
click at [618, 371] on icon "caret-down" at bounding box center [619, 369] width 5 height 5
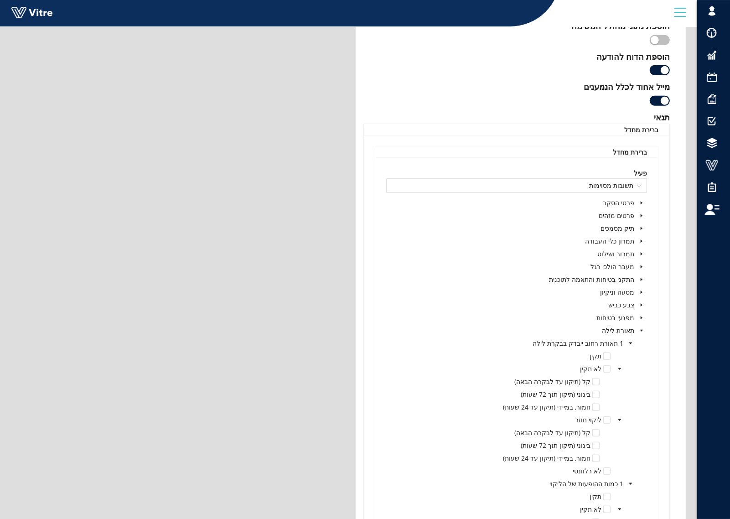
scroll to position [422, 0]
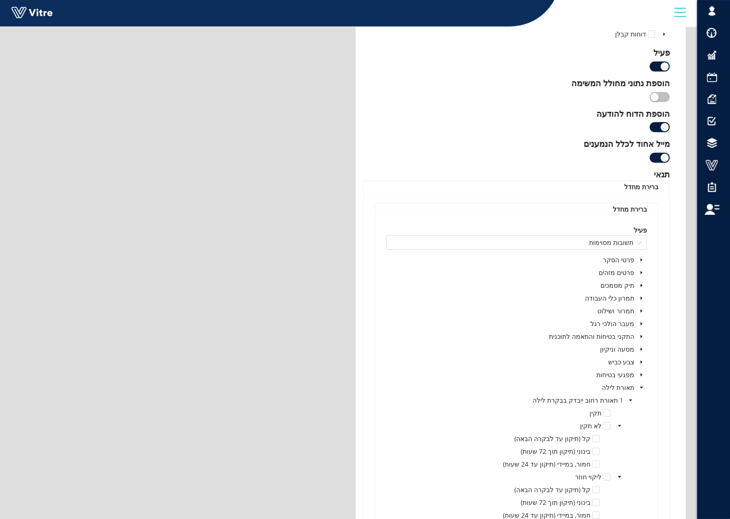
click at [641, 374] on icon "caret-down" at bounding box center [641, 375] width 5 height 5
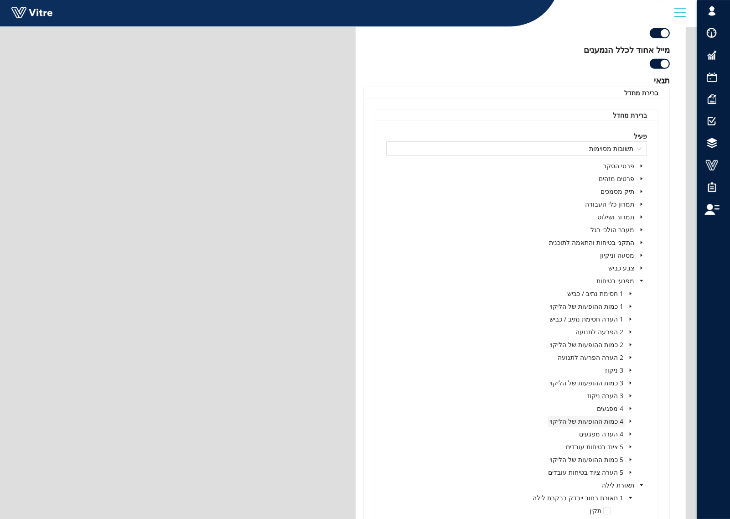
scroll to position [536, 0]
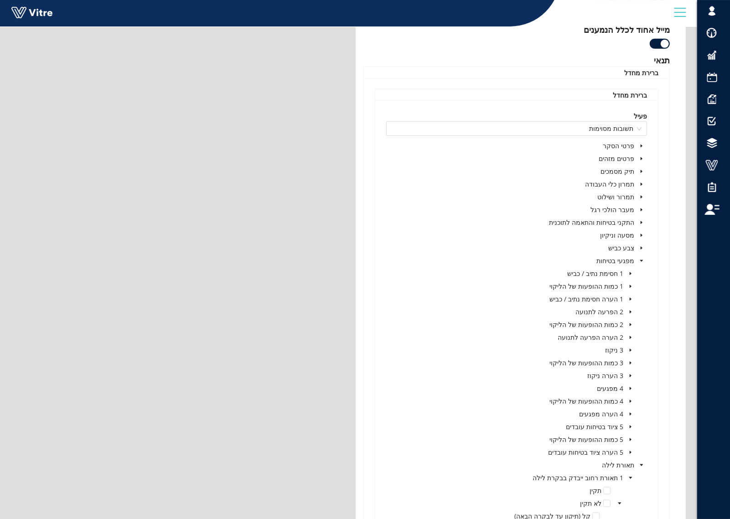
click at [630, 452] on icon "caret-down" at bounding box center [630, 452] width 5 height 5
click at [628, 434] on div "5 ציוד בטיחות עובדים" at bounding box center [605, 427] width 83 height 13
click at [630, 440] on icon "caret-down" at bounding box center [631, 439] width 2 height 3
click at [621, 479] on icon "caret-down" at bounding box center [619, 478] width 5 height 5
click at [621, 466] on icon "caret-down" at bounding box center [619, 465] width 5 height 5
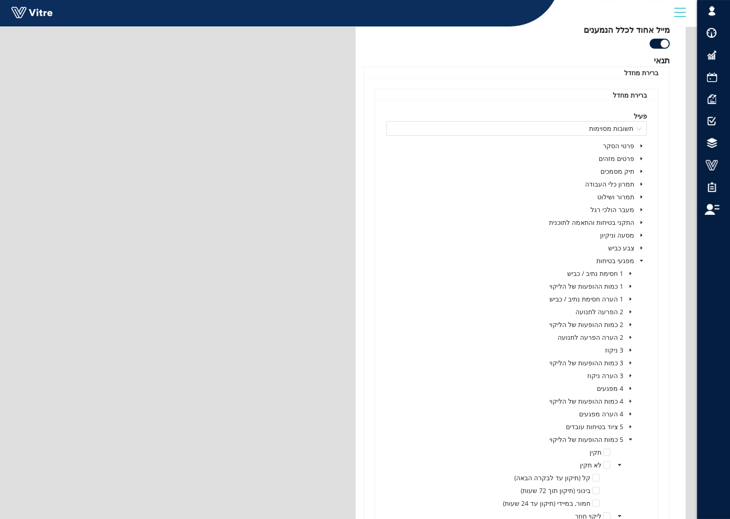
click at [630, 423] on span at bounding box center [630, 426] width 11 height 11
click at [623, 463] on span at bounding box center [619, 465] width 11 height 11
click at [619, 451] on icon "caret-down" at bounding box center [619, 452] width 5 height 5
click at [630, 415] on icon "caret-down" at bounding box center [631, 414] width 2 height 3
click at [630, 403] on icon "caret-down" at bounding box center [631, 401] width 2 height 3
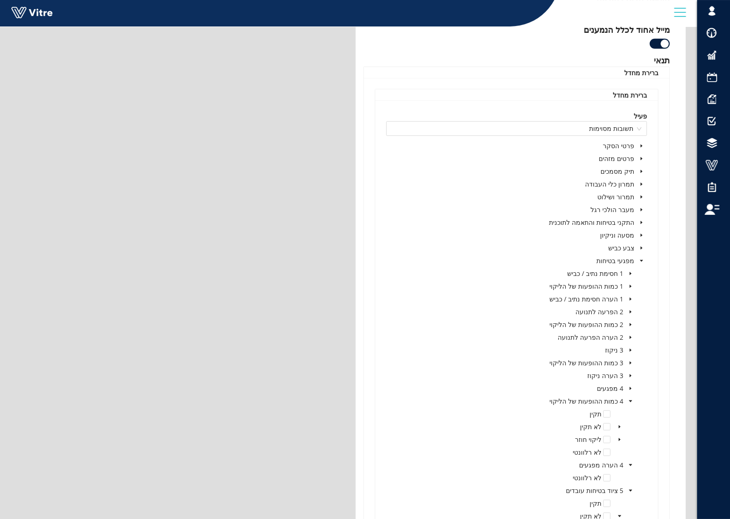
click at [618, 441] on icon "caret-down" at bounding box center [619, 439] width 5 height 5
click at [622, 427] on span "caret-down" at bounding box center [619, 427] width 5 height 5
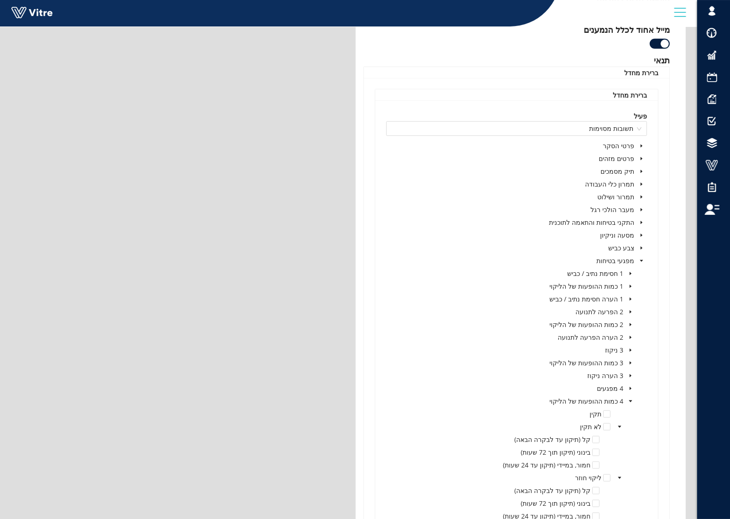
scroll to position [479, 0]
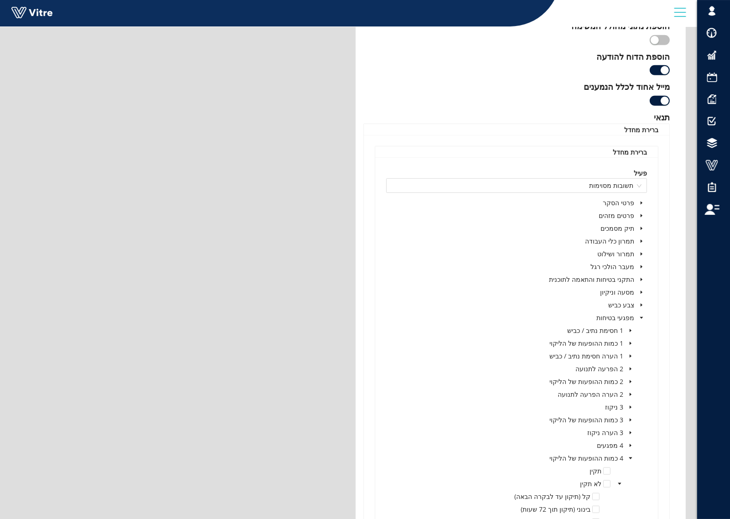
click at [629, 446] on icon "caret-down" at bounding box center [630, 445] width 5 height 5
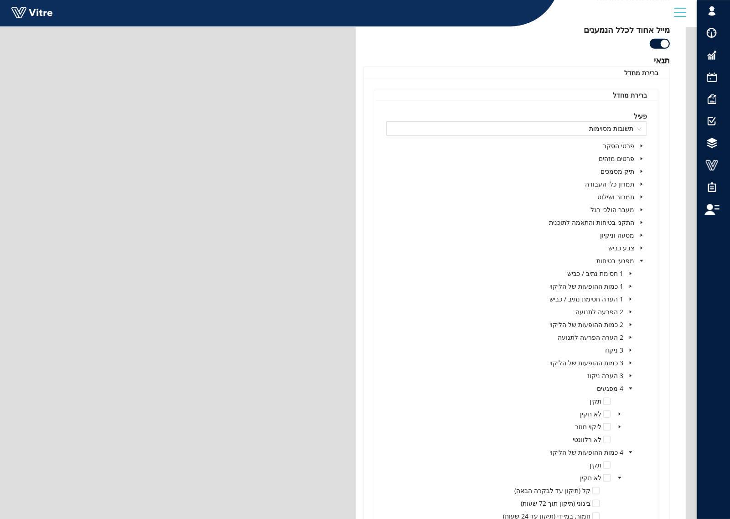
click at [621, 427] on icon "caret-down" at bounding box center [619, 427] width 5 height 5
click at [622, 413] on span "caret-down" at bounding box center [619, 414] width 5 height 5
click at [628, 375] on icon "caret-down" at bounding box center [630, 375] width 5 height 5
click at [630, 366] on span at bounding box center [630, 362] width 11 height 11
click at [621, 399] on span at bounding box center [619, 401] width 11 height 11
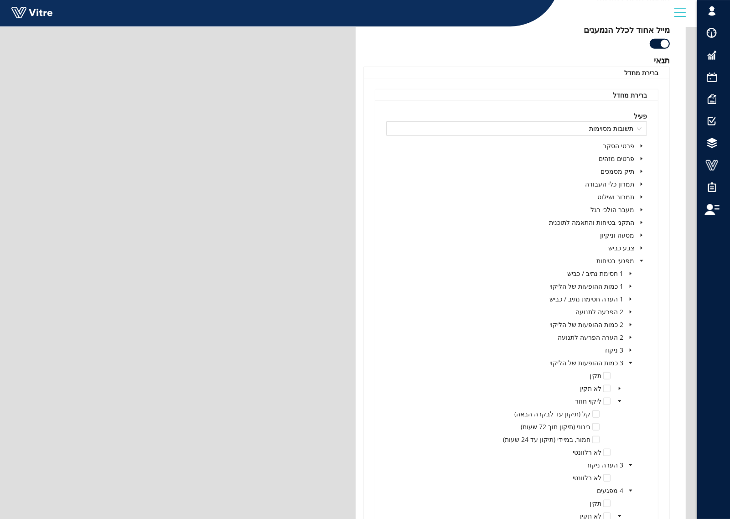
click at [621, 387] on icon "caret-down" at bounding box center [619, 388] width 5 height 5
click at [628, 349] on icon "caret-down" at bounding box center [630, 350] width 5 height 5
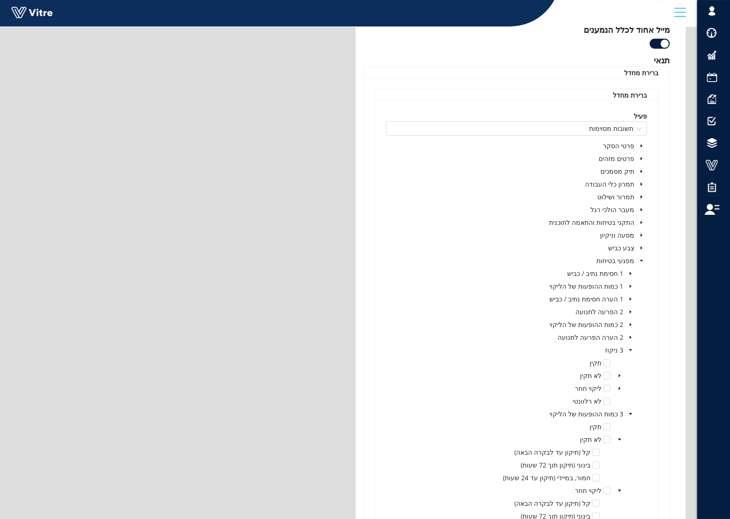
drag, startPoint x: 618, startPoint y: 388, endPoint x: 620, endPoint y: 377, distance: 11.2
click at [618, 388] on icon "caret-down" at bounding box center [619, 388] width 5 height 5
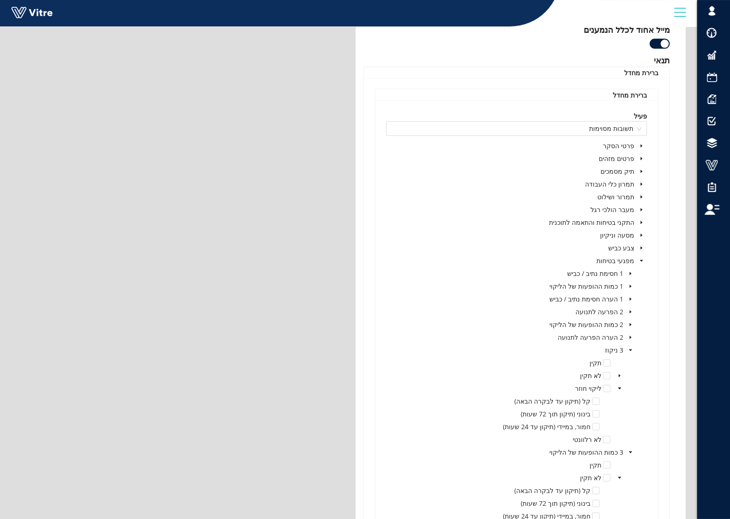
click at [620, 373] on span at bounding box center [619, 375] width 11 height 11
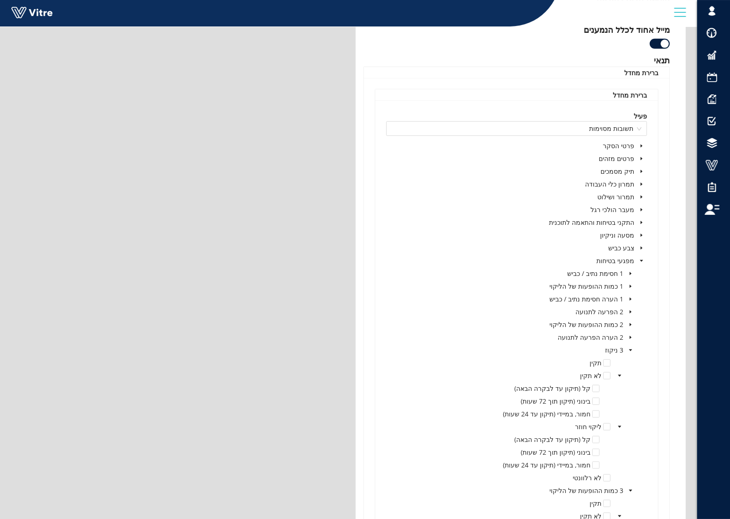
click at [630, 334] on span at bounding box center [630, 337] width 11 height 11
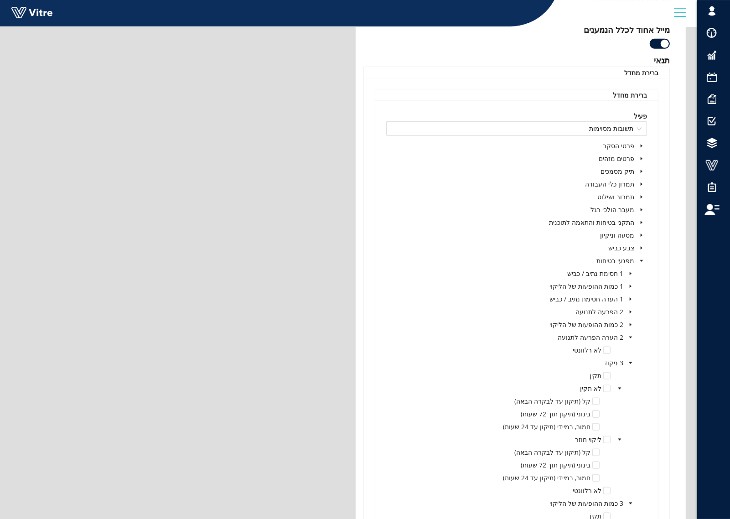
click at [630, 321] on span at bounding box center [630, 324] width 11 height 11
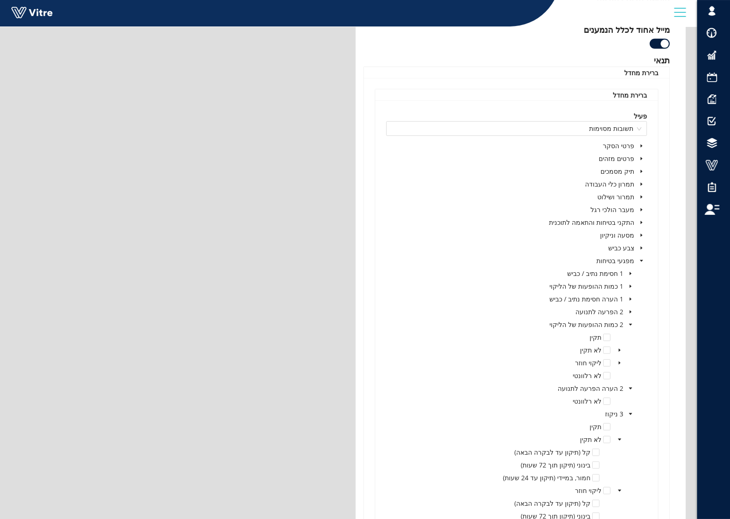
click at [620, 363] on icon "caret-down" at bounding box center [619, 363] width 5 height 5
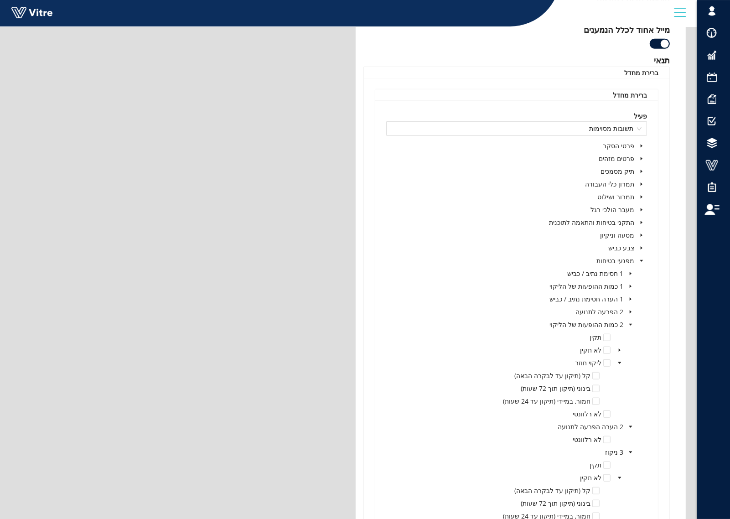
click at [619, 349] on icon "caret-down" at bounding box center [619, 350] width 5 height 5
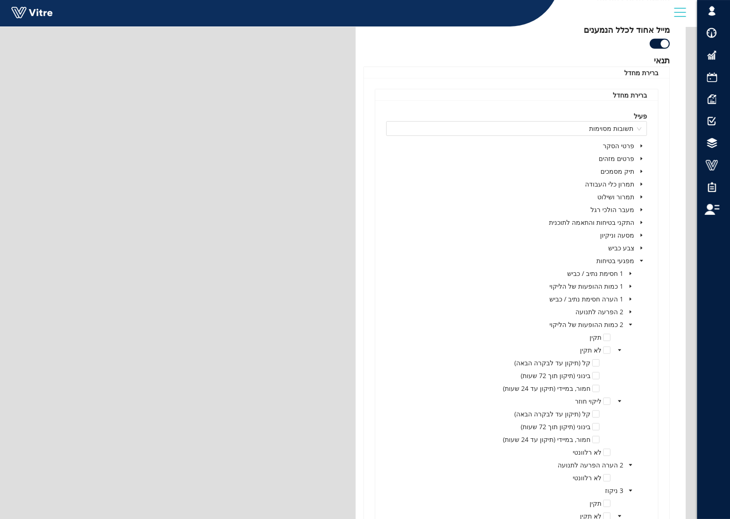
click at [628, 311] on icon "caret-down" at bounding box center [630, 312] width 5 height 5
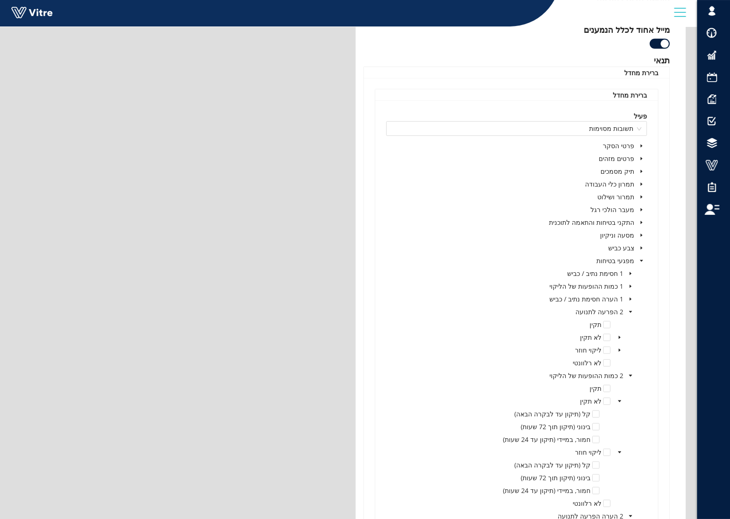
click at [619, 352] on icon "caret-down" at bounding box center [619, 350] width 5 height 5
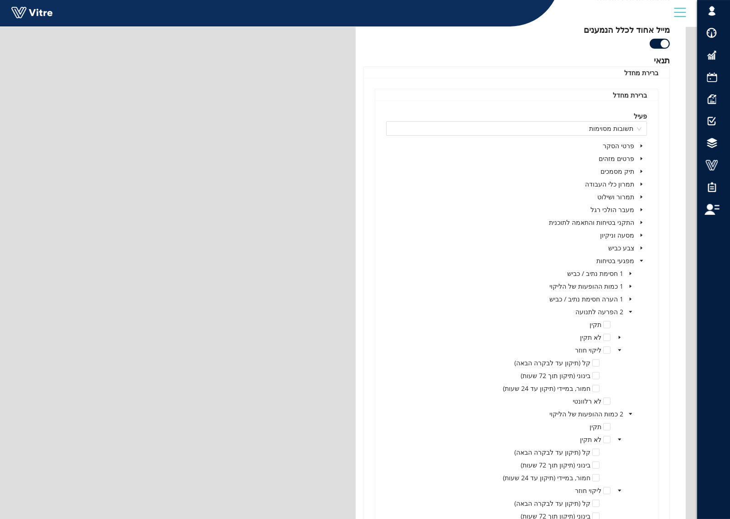
click at [619, 336] on icon "caret-down" at bounding box center [619, 337] width 5 height 5
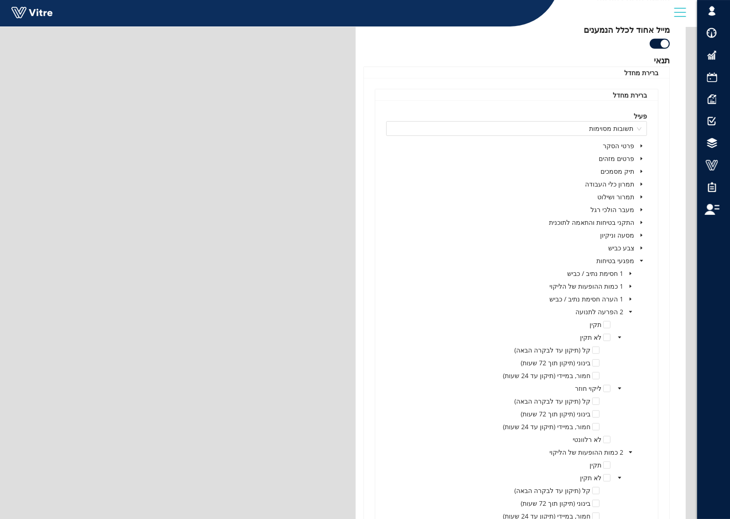
click at [630, 297] on icon "caret-down" at bounding box center [630, 299] width 5 height 5
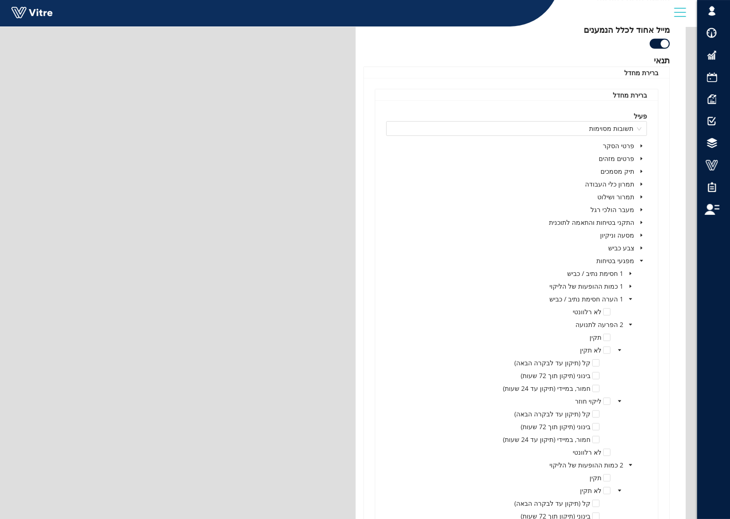
click at [632, 285] on icon "caret-down" at bounding box center [630, 286] width 5 height 5
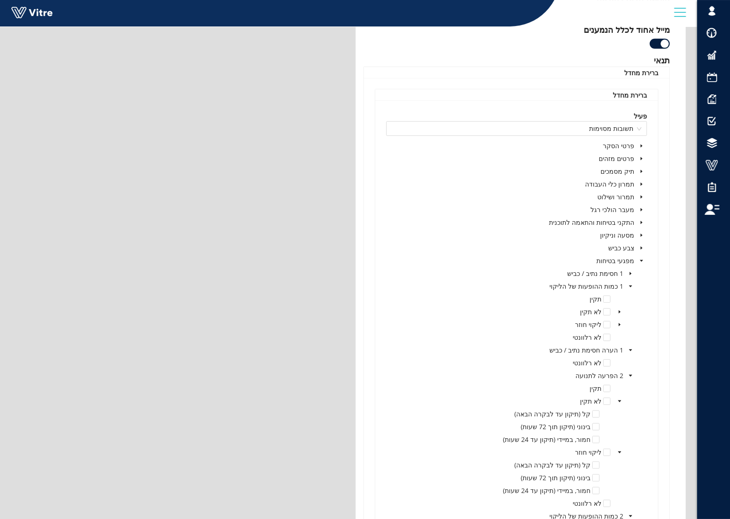
click at [621, 323] on icon "caret-down" at bounding box center [619, 324] width 5 height 5
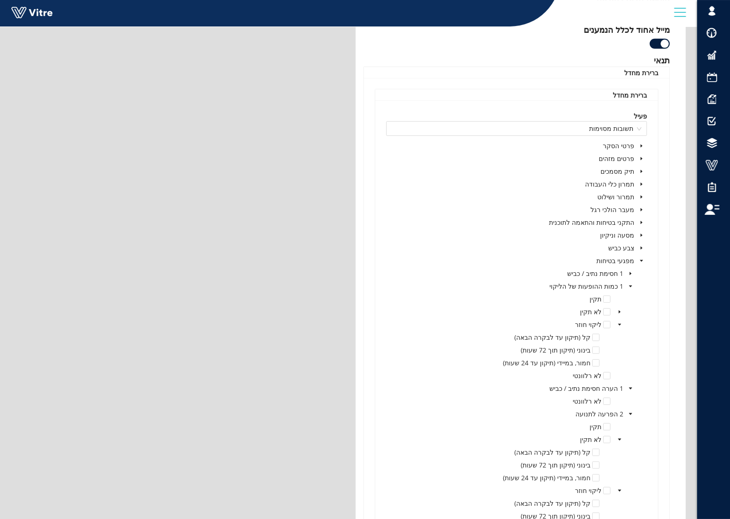
click at [620, 311] on icon "caret-down" at bounding box center [619, 312] width 5 height 5
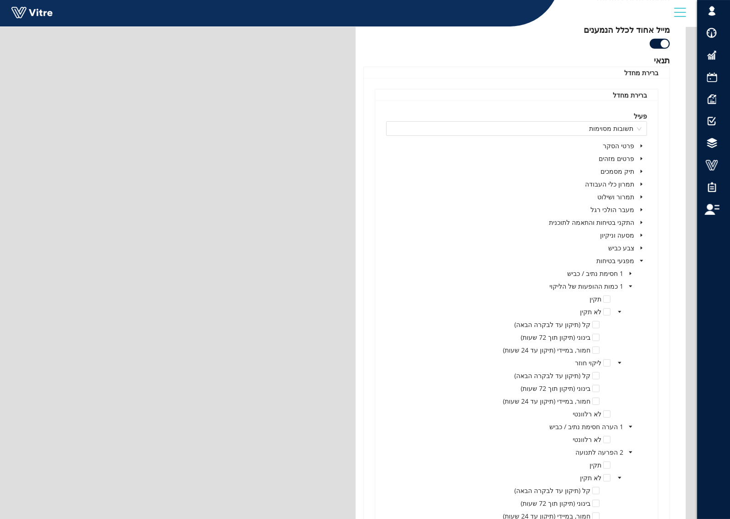
click at [630, 275] on icon "caret-down" at bounding box center [631, 273] width 2 height 3
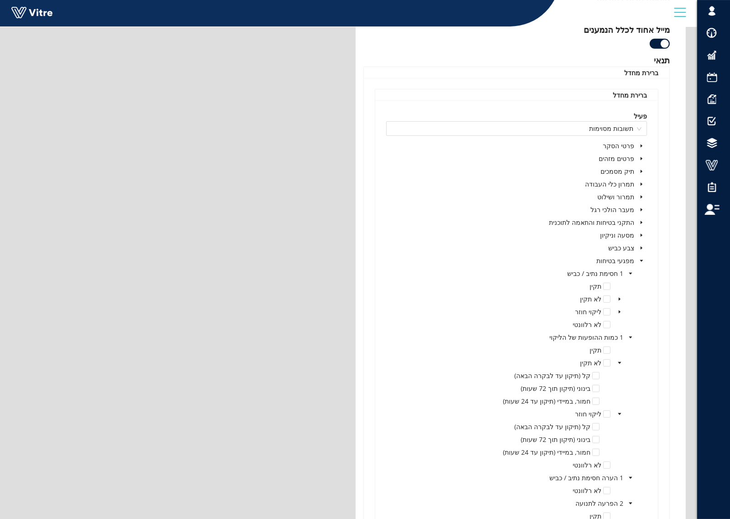
click at [619, 311] on icon "caret-down" at bounding box center [619, 312] width 5 height 5
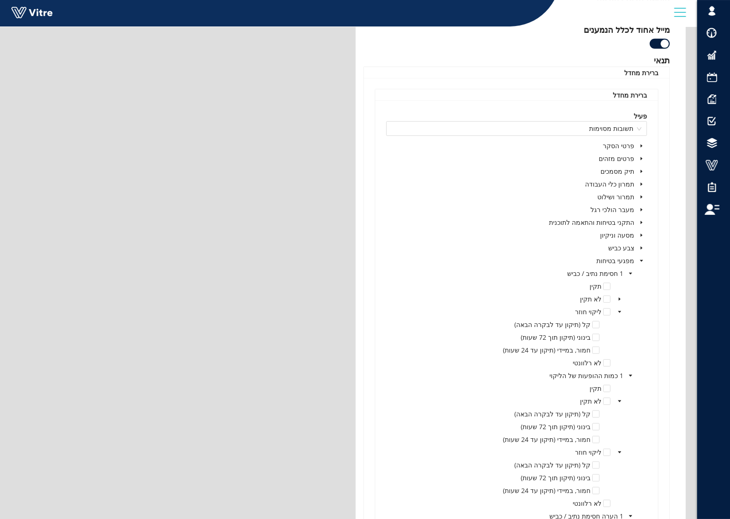
click at [619, 299] on icon "caret-down" at bounding box center [619, 299] width 5 height 5
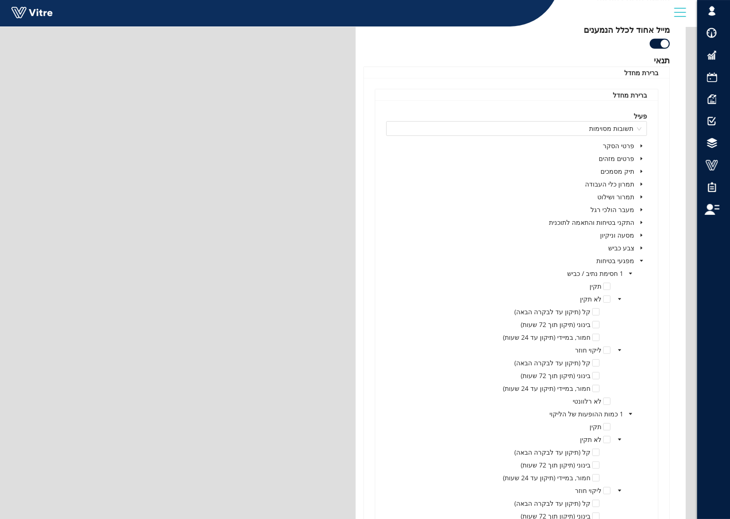
click at [641, 247] on icon "caret-down" at bounding box center [641, 248] width 5 height 5
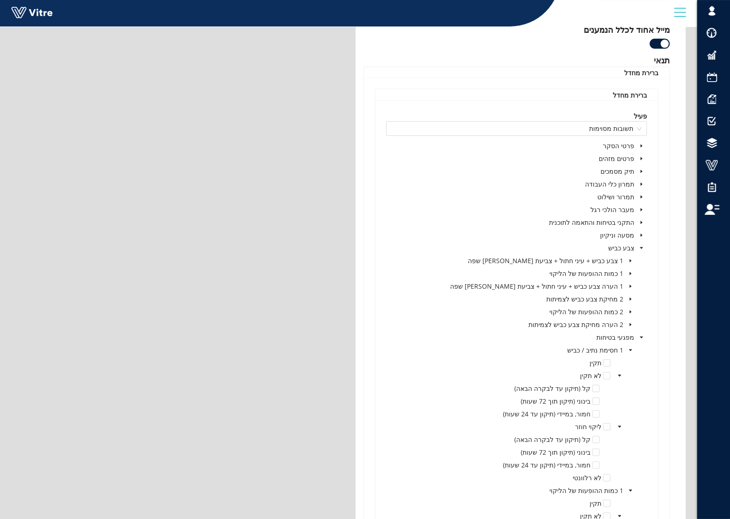
click at [632, 327] on icon "caret-down" at bounding box center [630, 324] width 5 height 5
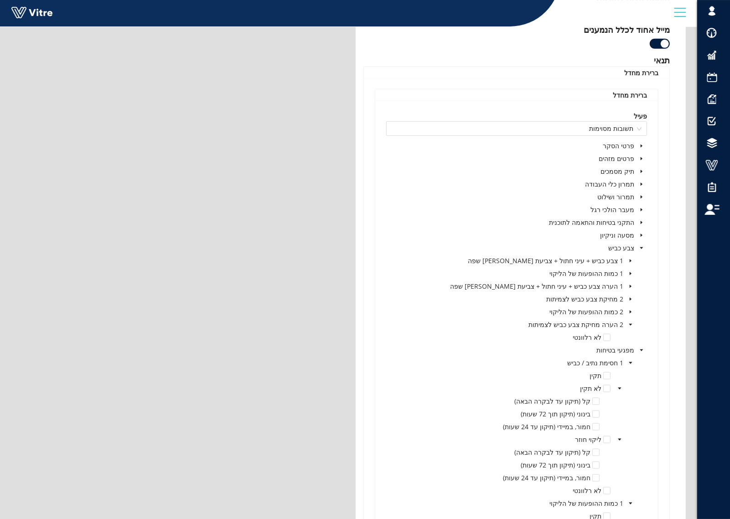
click at [630, 311] on icon "caret-down" at bounding box center [630, 312] width 5 height 5
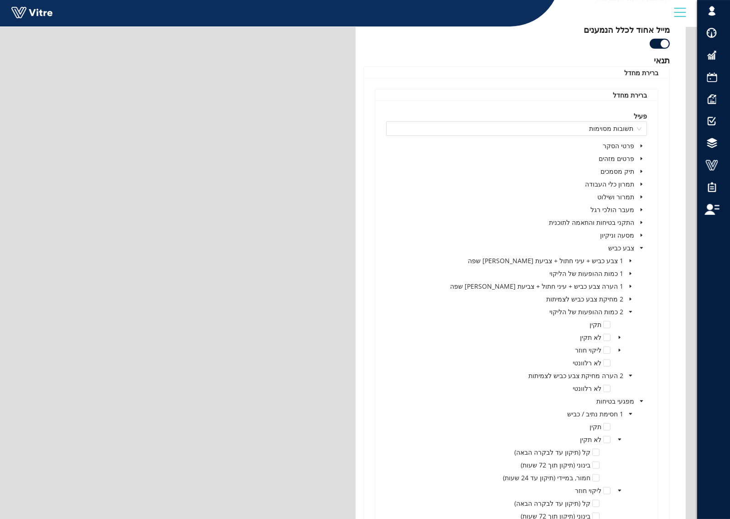
click at [630, 298] on icon "caret-down" at bounding box center [630, 299] width 5 height 5
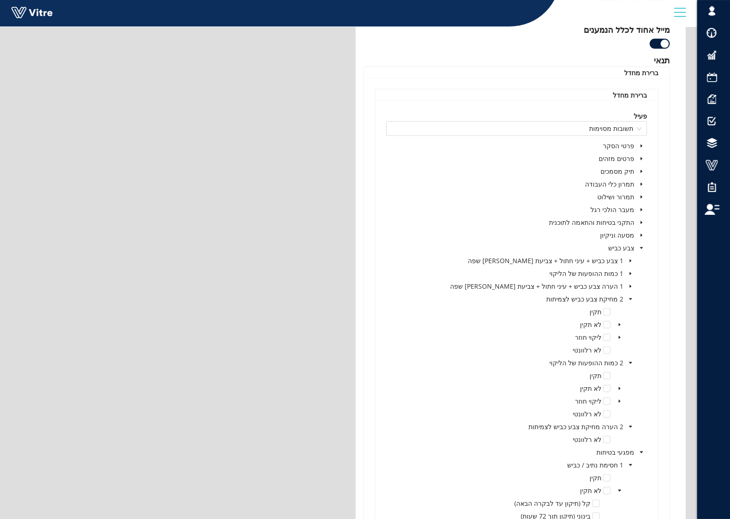
click at [617, 402] on icon "caret-down" at bounding box center [619, 401] width 5 height 5
click at [620, 388] on icon "caret-down" at bounding box center [619, 388] width 5 height 5
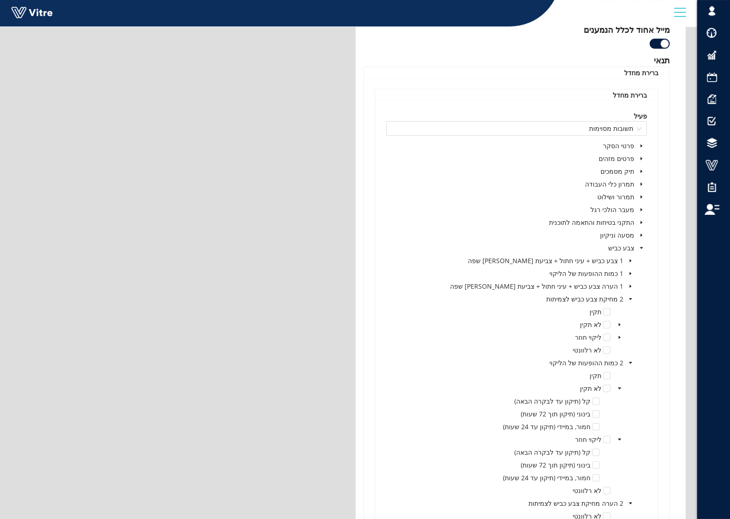
click at [617, 336] on icon "caret-down" at bounding box center [619, 337] width 5 height 5
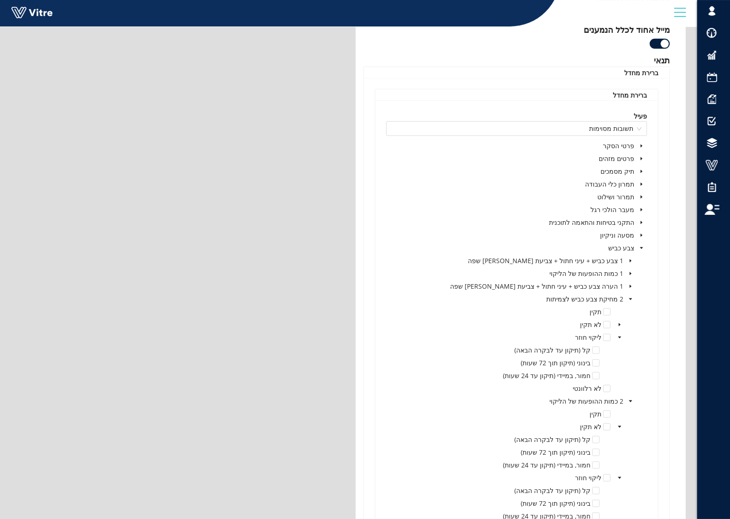
click at [619, 324] on icon "caret-down" at bounding box center [620, 324] width 2 height 3
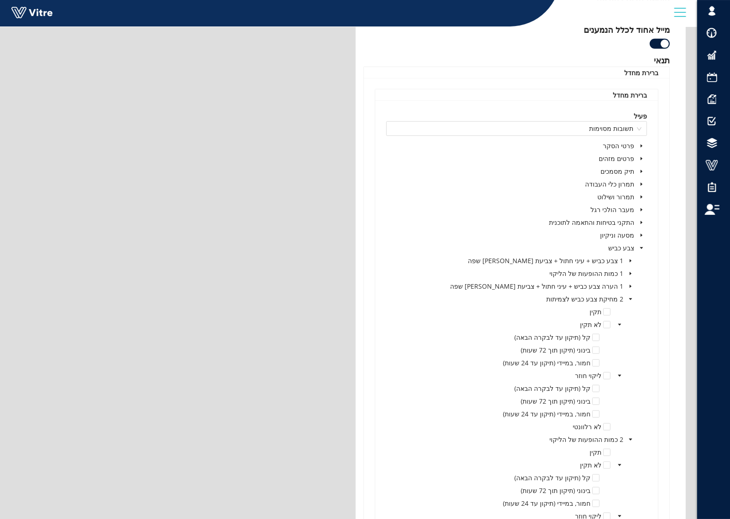
click at [629, 286] on icon "caret-down" at bounding box center [630, 286] width 5 height 5
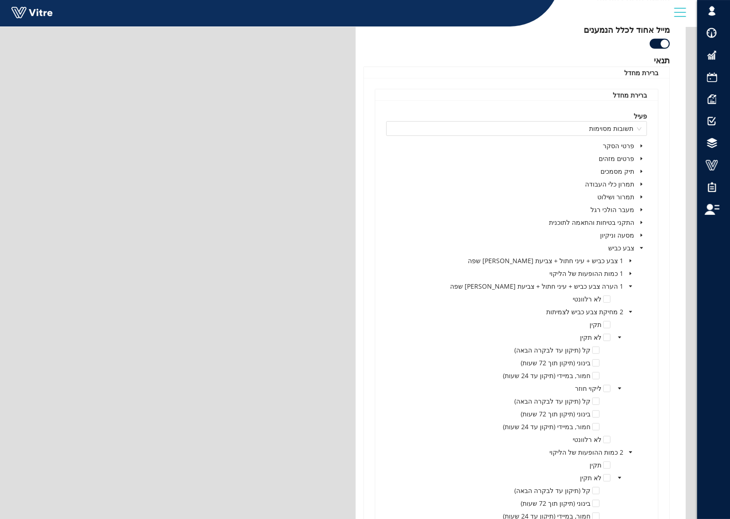
click at [632, 273] on icon "caret-down" at bounding box center [630, 273] width 5 height 5
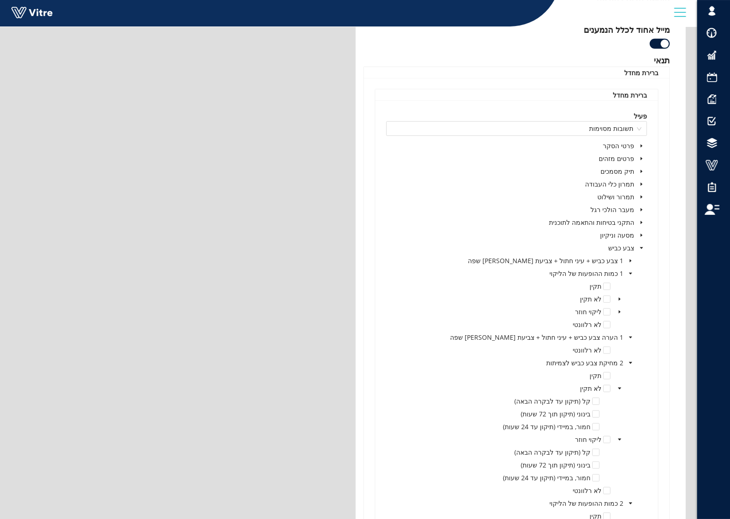
click at [618, 313] on icon "caret-down" at bounding box center [619, 312] width 5 height 5
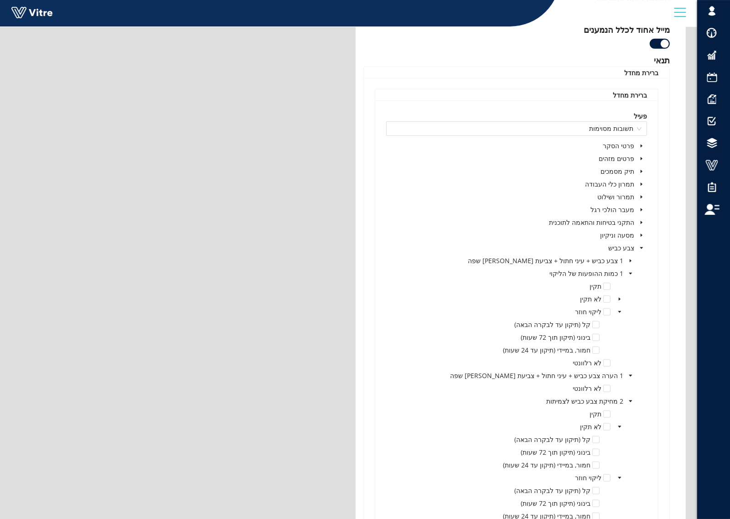
click at [619, 298] on icon "caret-down" at bounding box center [619, 299] width 5 height 5
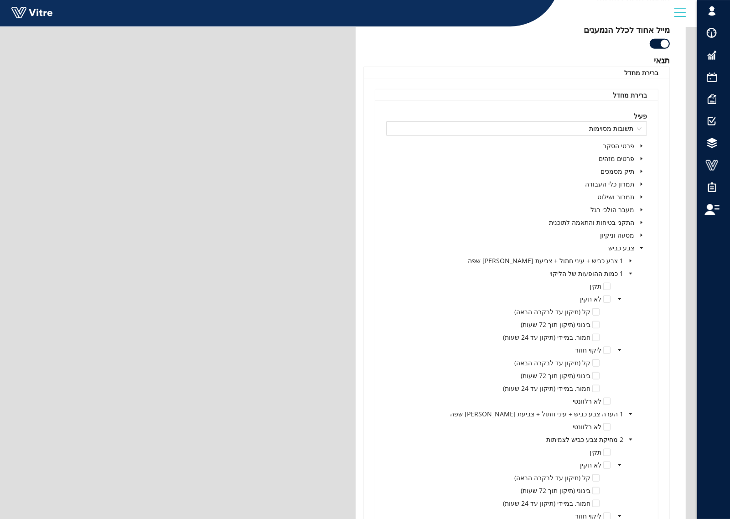
click at [632, 258] on span at bounding box center [630, 260] width 11 height 11
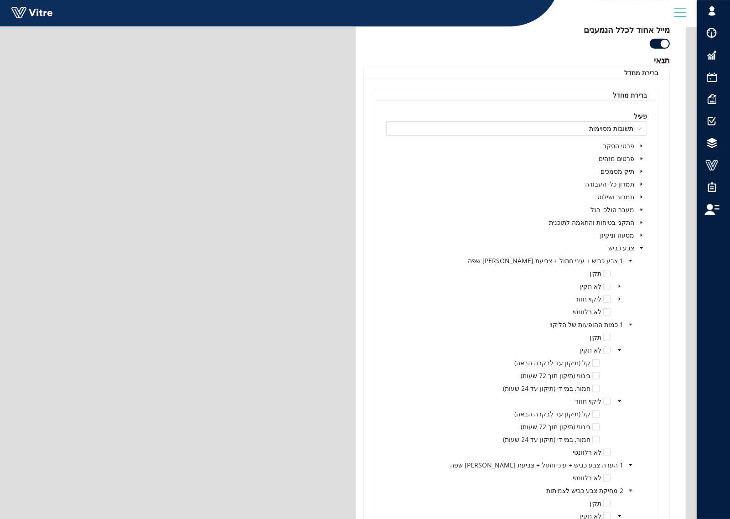
click at [617, 301] on icon "caret-down" at bounding box center [619, 299] width 5 height 5
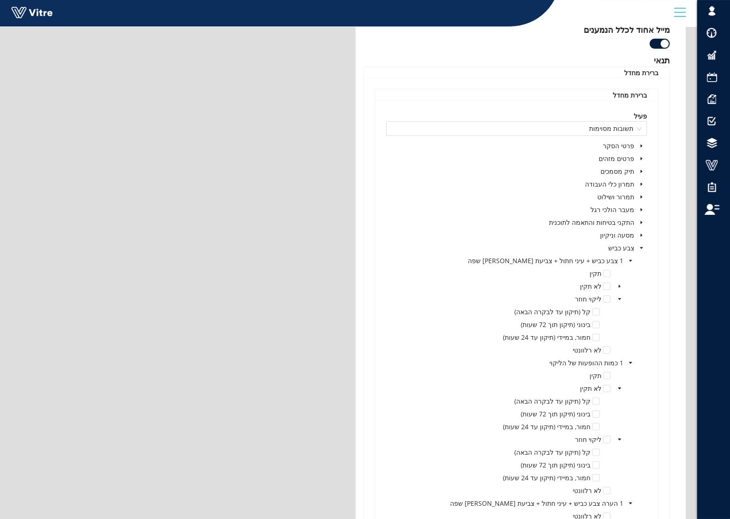
click at [619, 286] on icon "caret-down" at bounding box center [620, 286] width 2 height 3
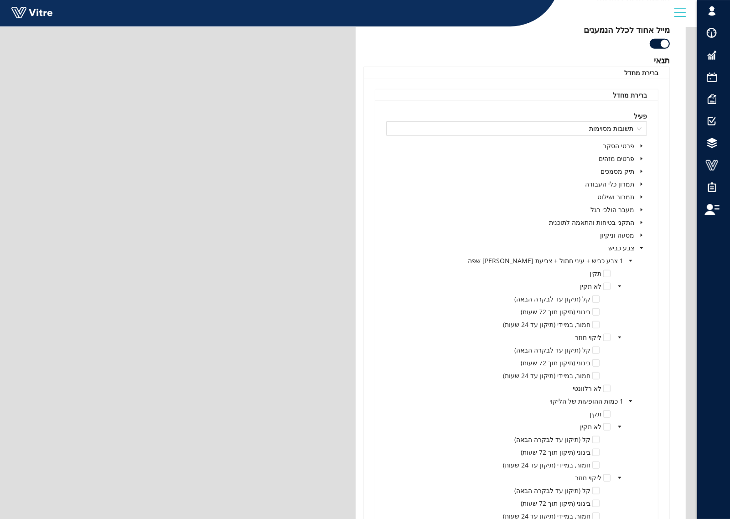
click at [640, 233] on icon "caret-down" at bounding box center [641, 235] width 5 height 5
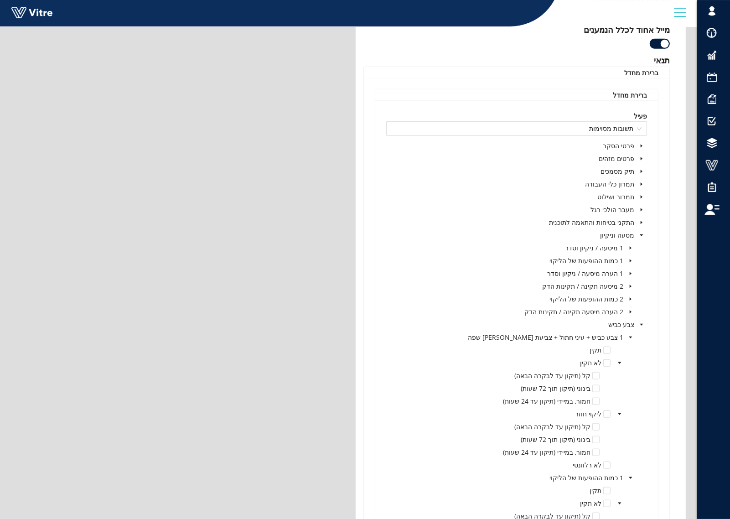
click at [632, 313] on icon "caret-down" at bounding box center [630, 312] width 5 height 5
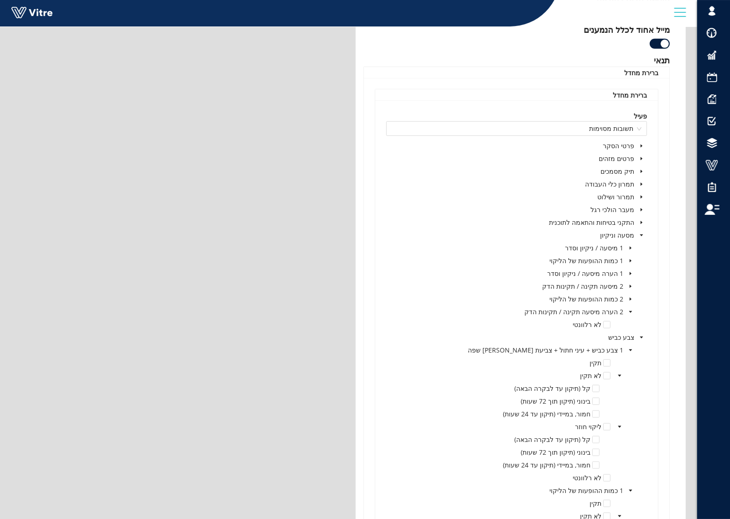
click at [631, 297] on span at bounding box center [630, 299] width 11 height 11
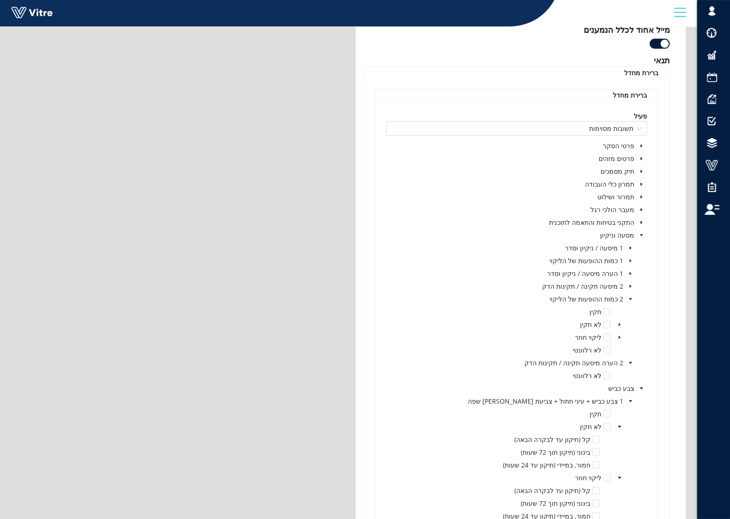
click at [630, 286] on icon "caret-down" at bounding box center [630, 286] width 5 height 5
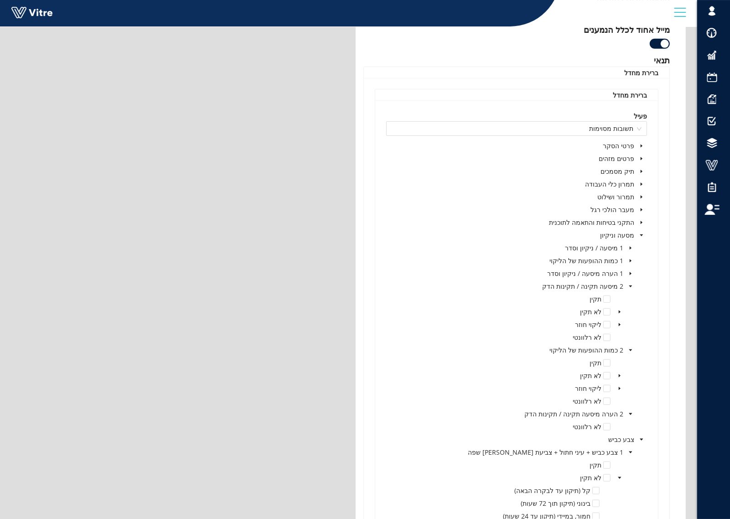
click at [620, 391] on span at bounding box center [619, 388] width 11 height 11
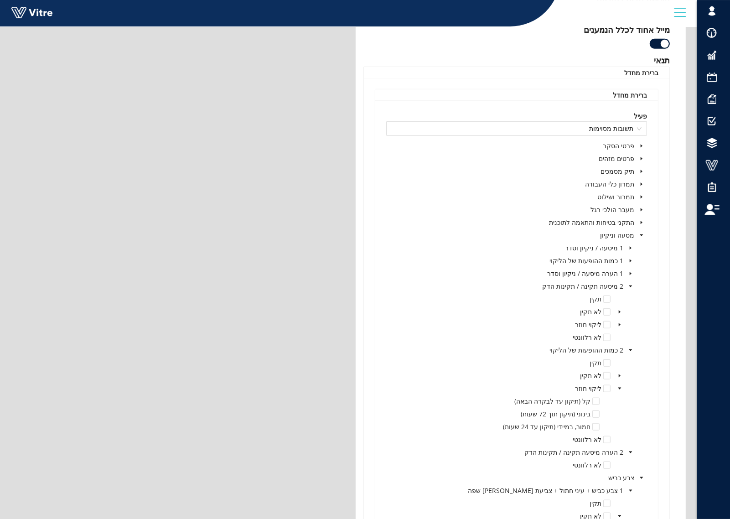
click at [618, 374] on span "caret-down" at bounding box center [619, 375] width 5 height 5
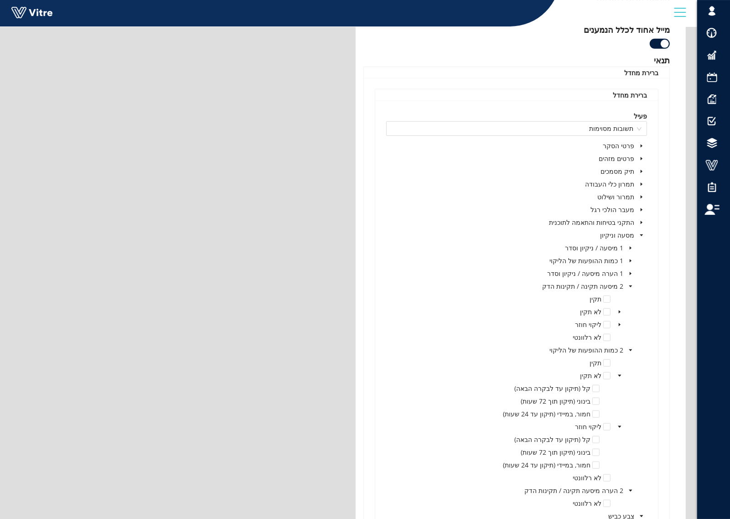
click at [619, 324] on icon "caret-down" at bounding box center [619, 324] width 5 height 5
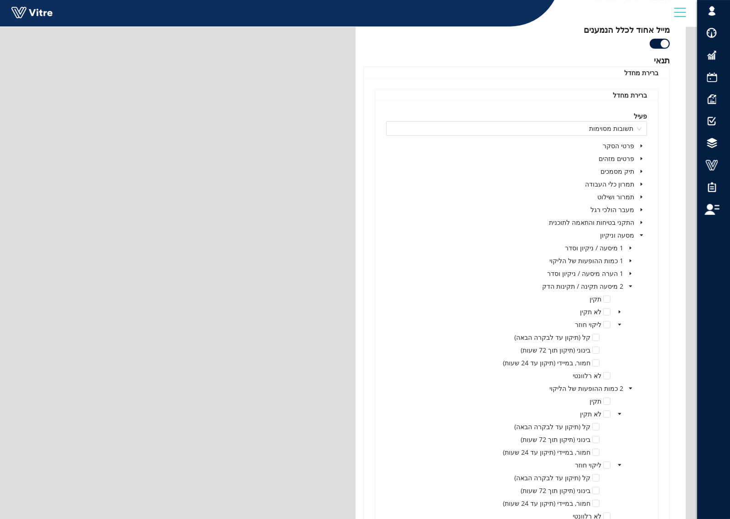
click at [621, 311] on icon "caret-down" at bounding box center [619, 312] width 5 height 5
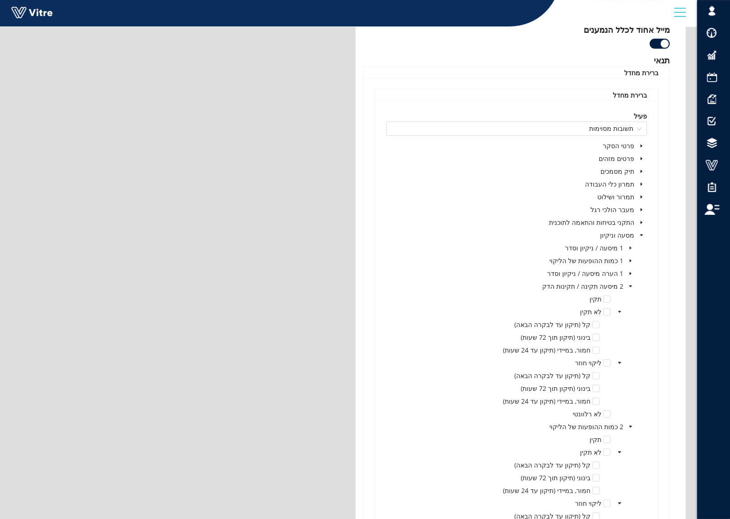
click at [627, 274] on span at bounding box center [630, 273] width 11 height 11
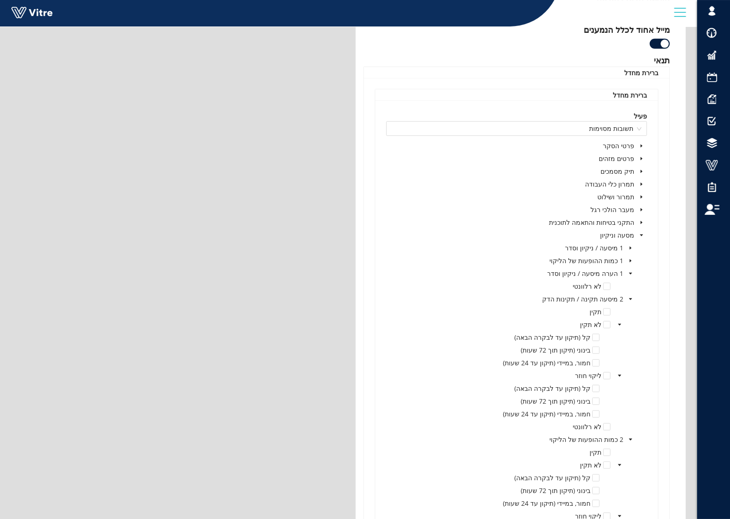
click at [628, 261] on icon "caret-down" at bounding box center [630, 261] width 5 height 5
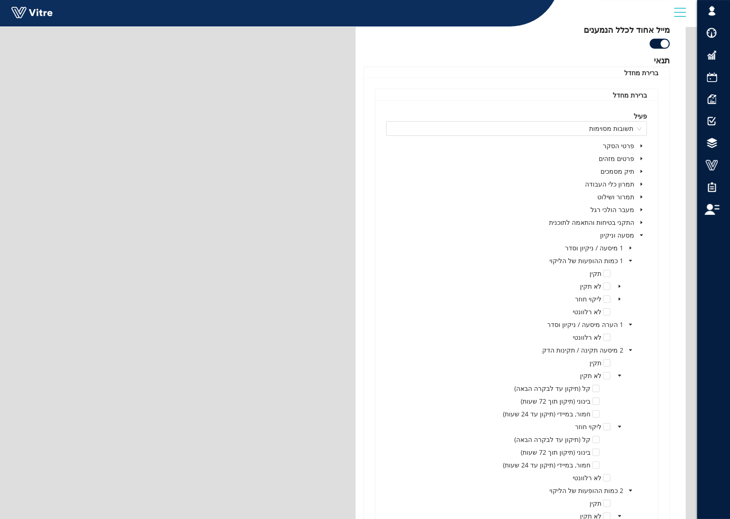
click at [618, 300] on icon "caret-down" at bounding box center [619, 299] width 5 height 5
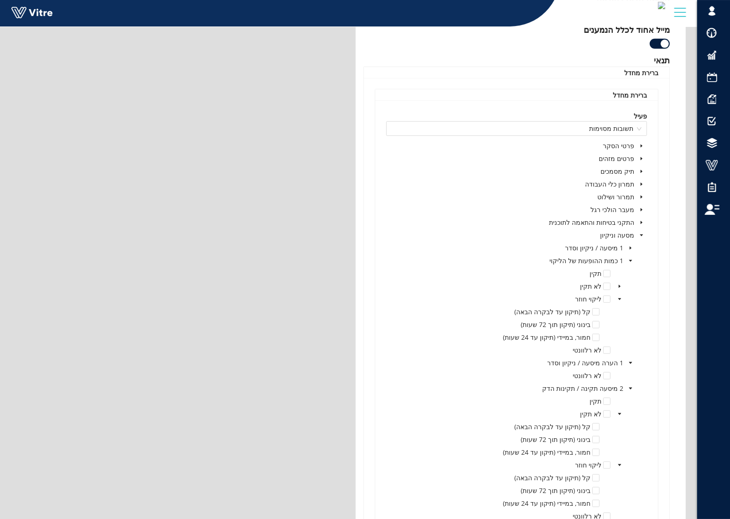
click at [618, 284] on span "caret-down" at bounding box center [619, 286] width 5 height 5
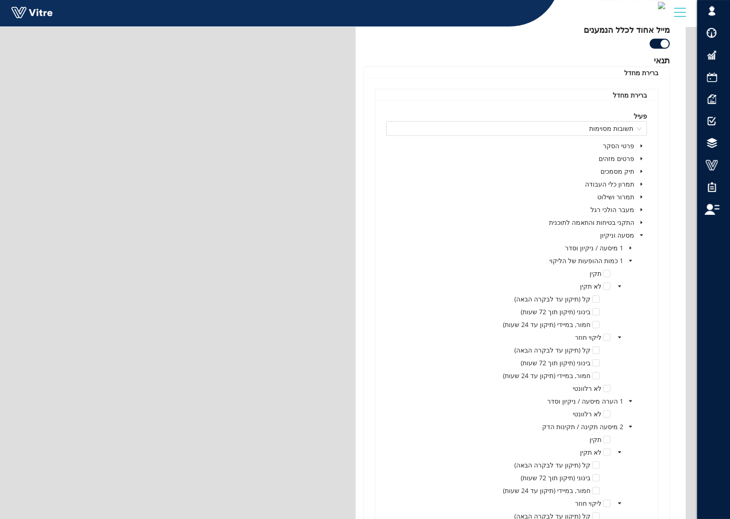
click at [629, 248] on icon "caret-down" at bounding box center [630, 248] width 5 height 5
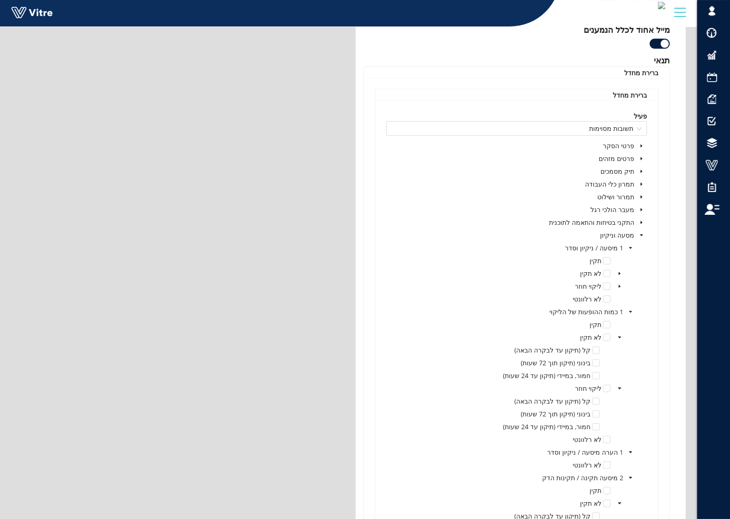
click at [619, 288] on icon "caret-down" at bounding box center [620, 286] width 2 height 3
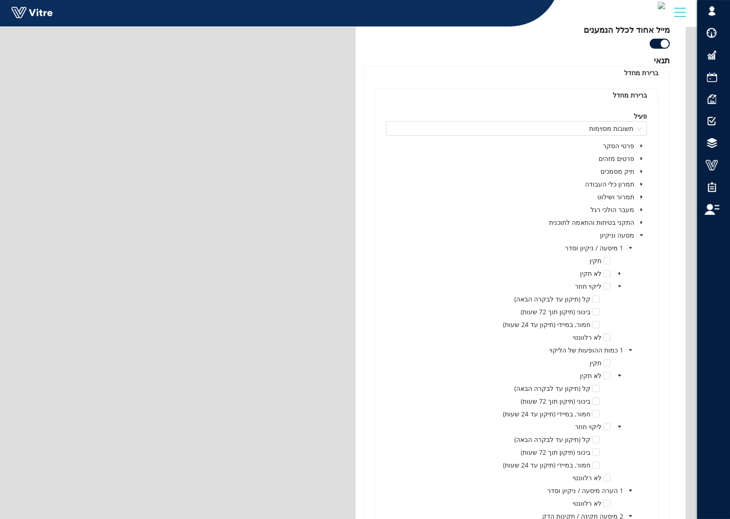
click at [618, 272] on icon "caret-down" at bounding box center [619, 273] width 5 height 5
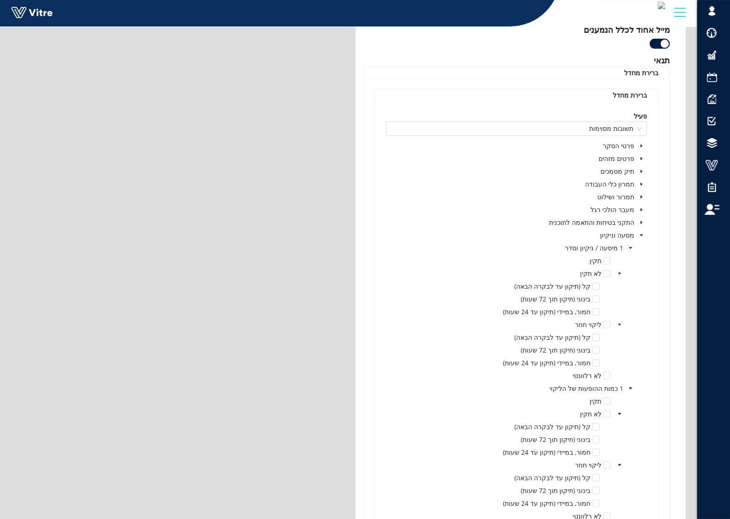
click at [642, 222] on icon "caret-down" at bounding box center [641, 222] width 5 height 5
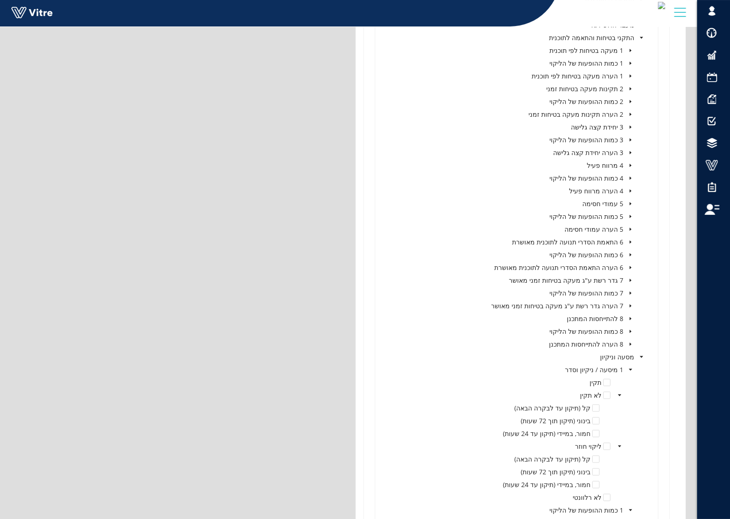
scroll to position [764, 0]
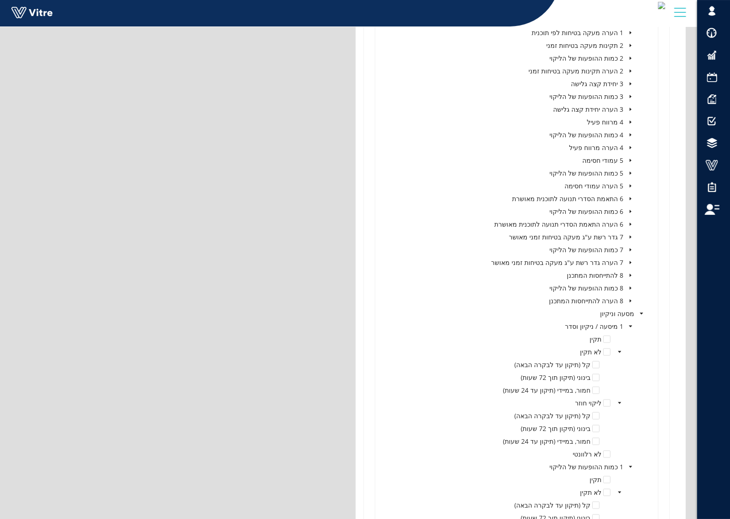
click at [629, 298] on span at bounding box center [630, 300] width 11 height 11
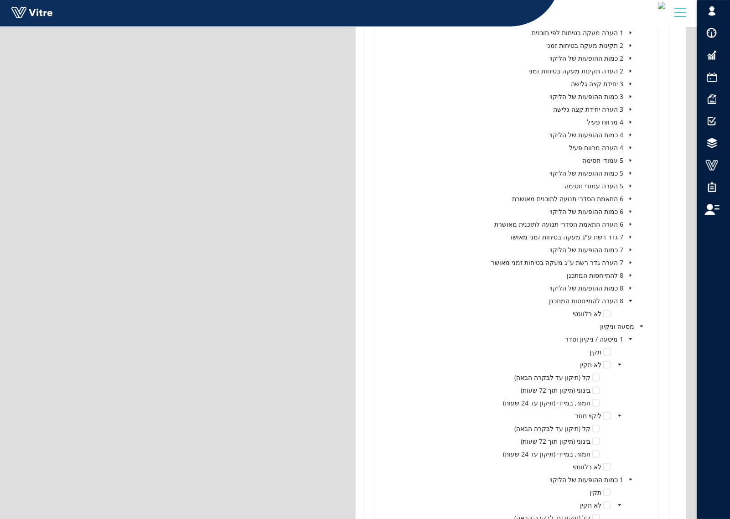
click at [628, 286] on icon "caret-down" at bounding box center [630, 288] width 5 height 5
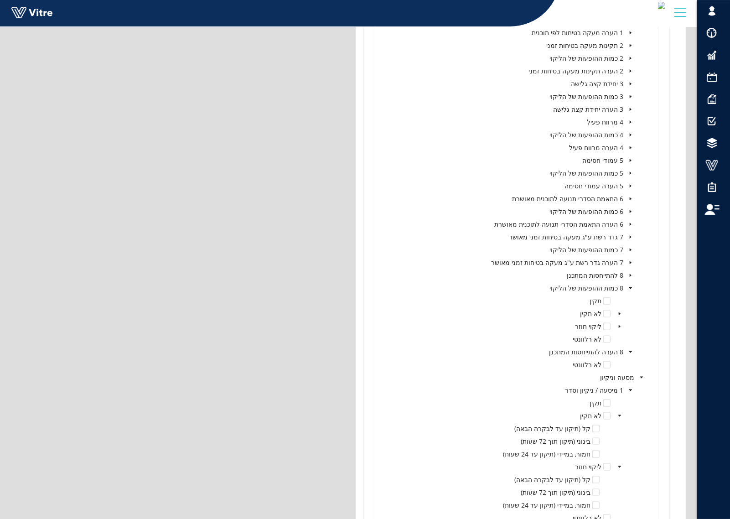
click at [628, 275] on icon "caret-down" at bounding box center [630, 275] width 5 height 5
click at [629, 261] on icon "caret-down" at bounding box center [630, 262] width 5 height 5
click at [630, 247] on span at bounding box center [630, 249] width 11 height 11
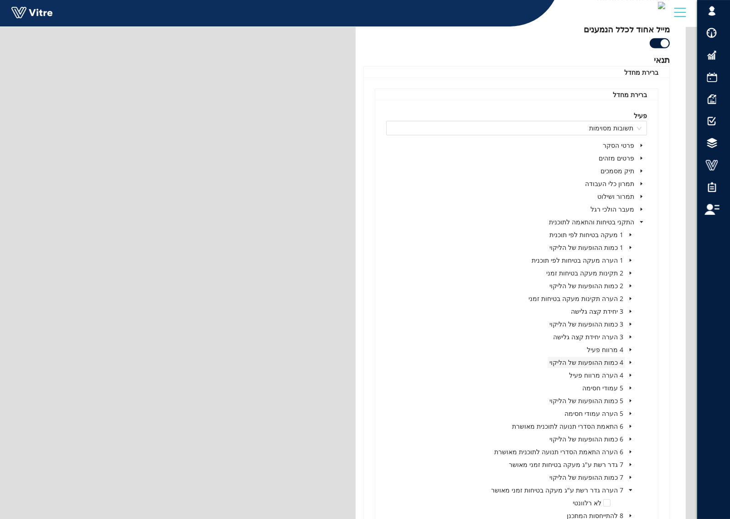
scroll to position [536, 0]
drag, startPoint x: 637, startPoint y: 154, endPoint x: 584, endPoint y: 188, distance: 63.4
click at [639, 207] on span at bounding box center [641, 209] width 11 height 11
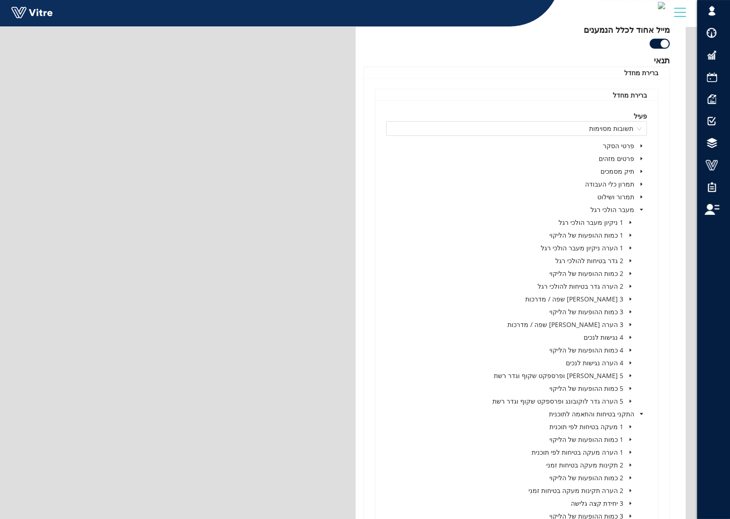
click at [641, 197] on icon "caret-down" at bounding box center [642, 197] width 2 height 3
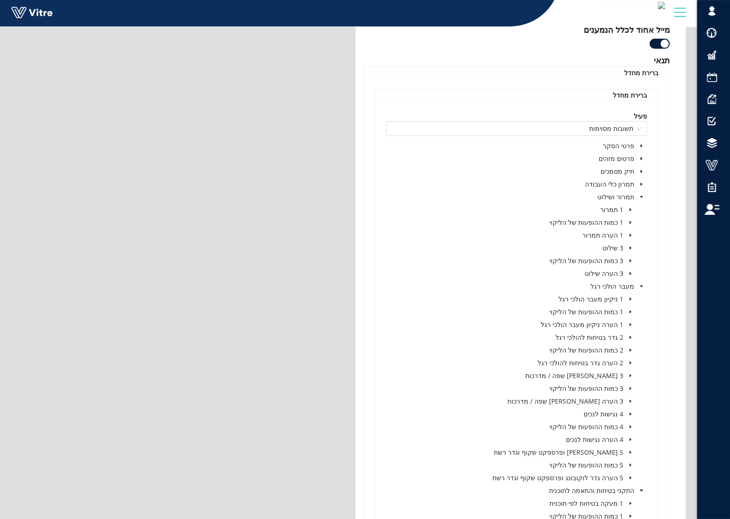
click at [643, 185] on icon "caret-down" at bounding box center [641, 184] width 5 height 5
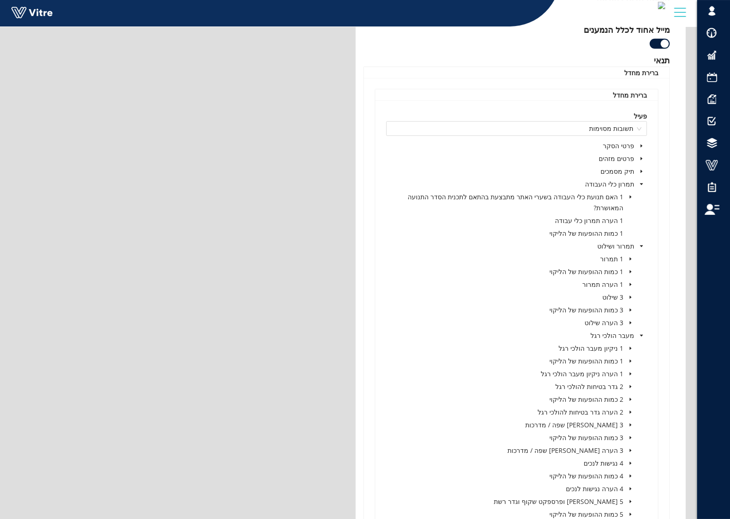
click at [642, 170] on icon "caret-down" at bounding box center [641, 171] width 5 height 5
click at [641, 155] on span at bounding box center [641, 158] width 11 height 11
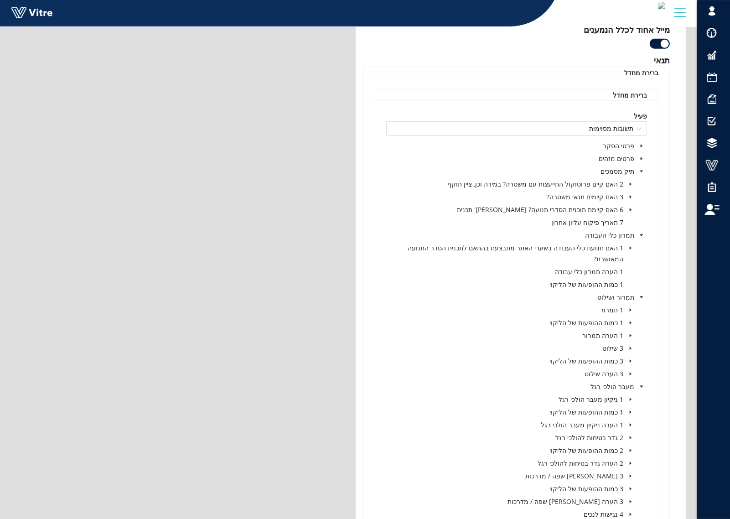
click at [641, 143] on span at bounding box center [641, 145] width 11 height 11
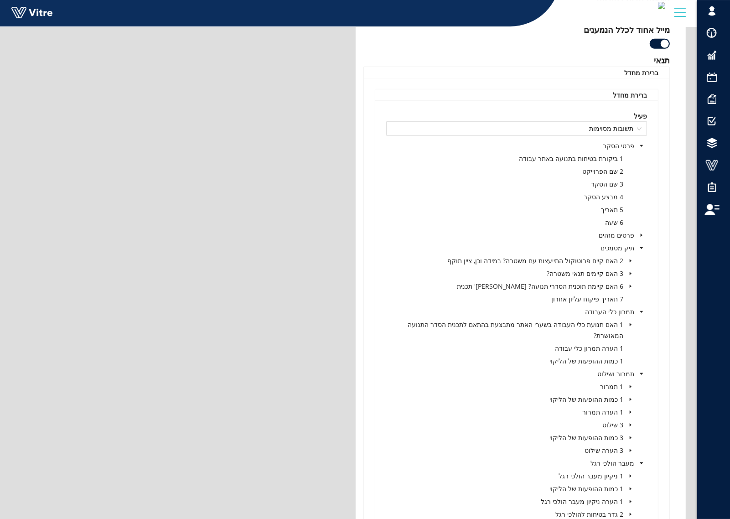
click at [640, 233] on icon "caret-down" at bounding box center [641, 235] width 5 height 5
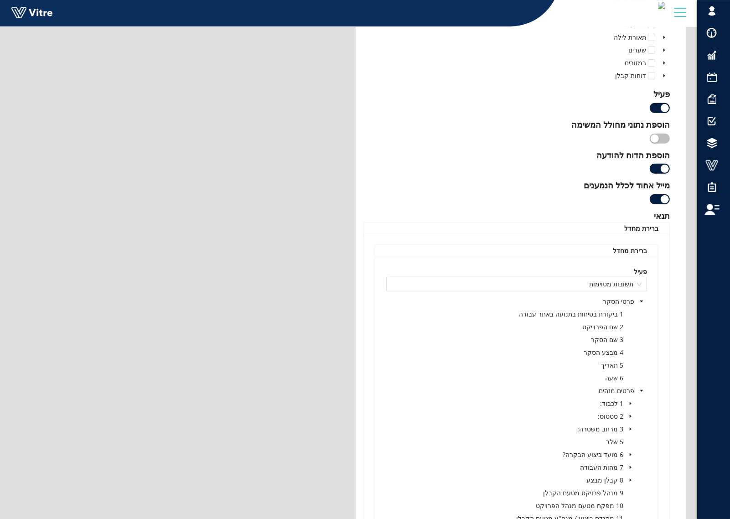
scroll to position [365, 0]
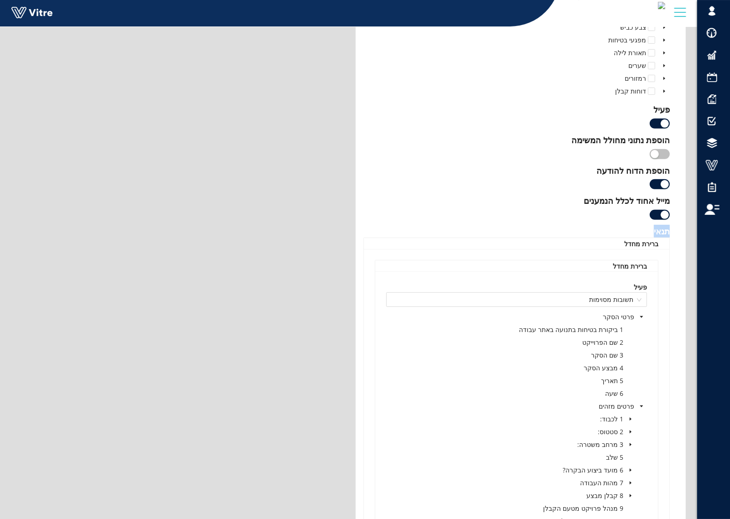
drag, startPoint x: 670, startPoint y: 231, endPoint x: 617, endPoint y: 231, distance: 53.3
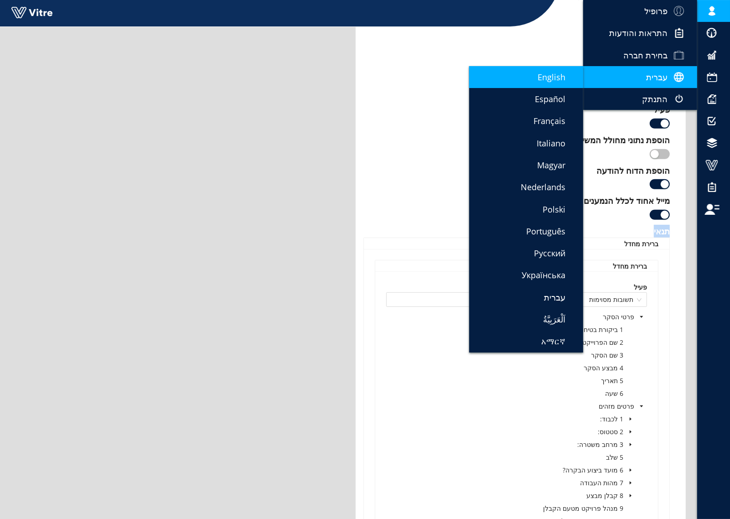
click at [539, 75] on span "English" at bounding box center [557, 77] width 39 height 11
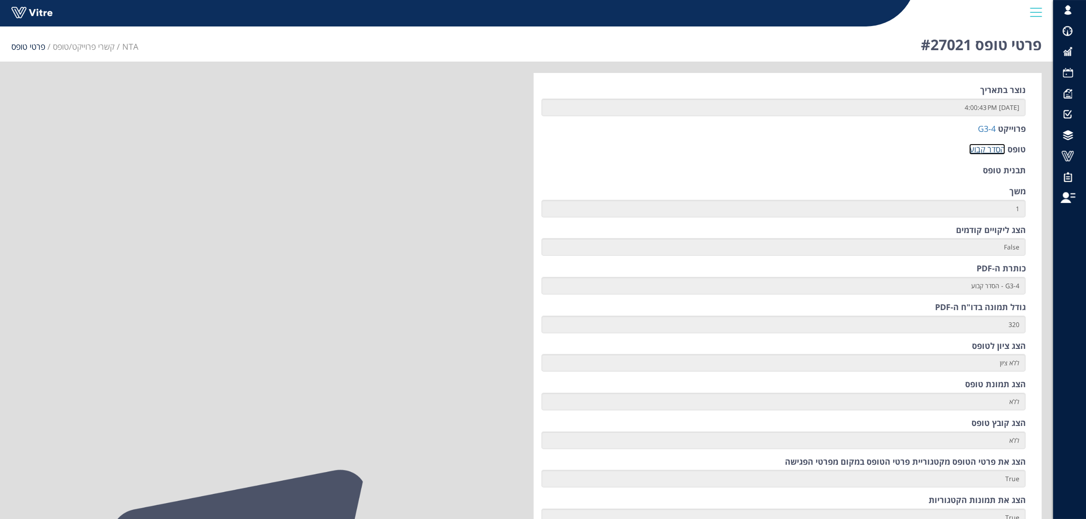
click at [990, 147] on link "הסדר קבוע" at bounding box center [987, 149] width 36 height 11
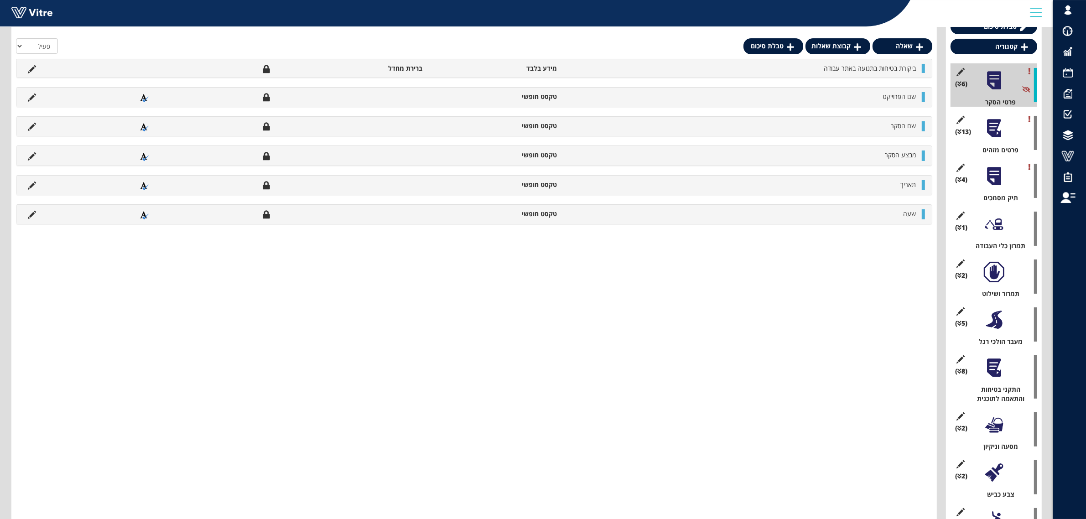
scroll to position [114, 0]
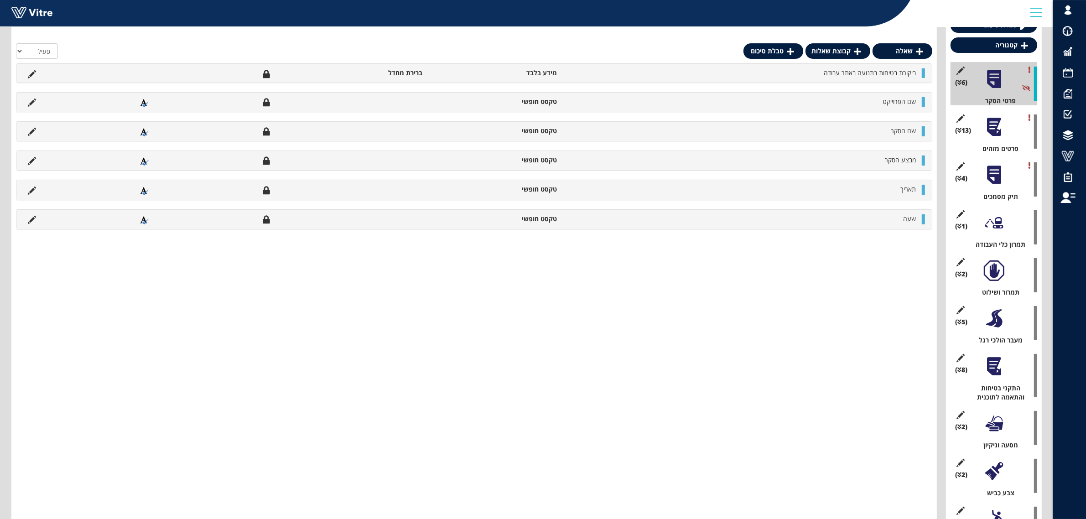
click at [993, 135] on div at bounding box center [994, 127] width 21 height 21
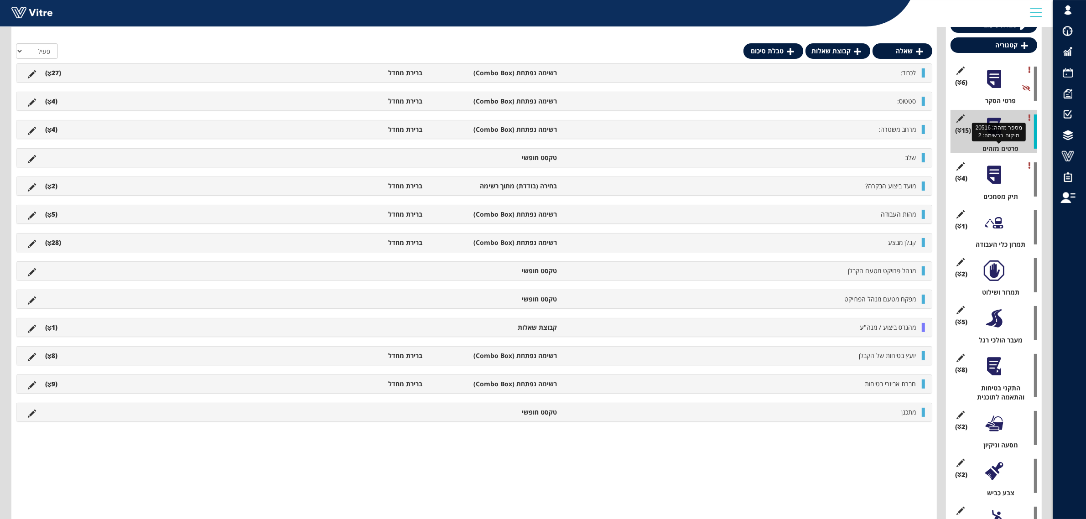
click at [985, 146] on div "פרטים מזהים" at bounding box center [997, 148] width 80 height 9
click at [910, 104] on span "סטטוס:" at bounding box center [906, 101] width 19 height 9
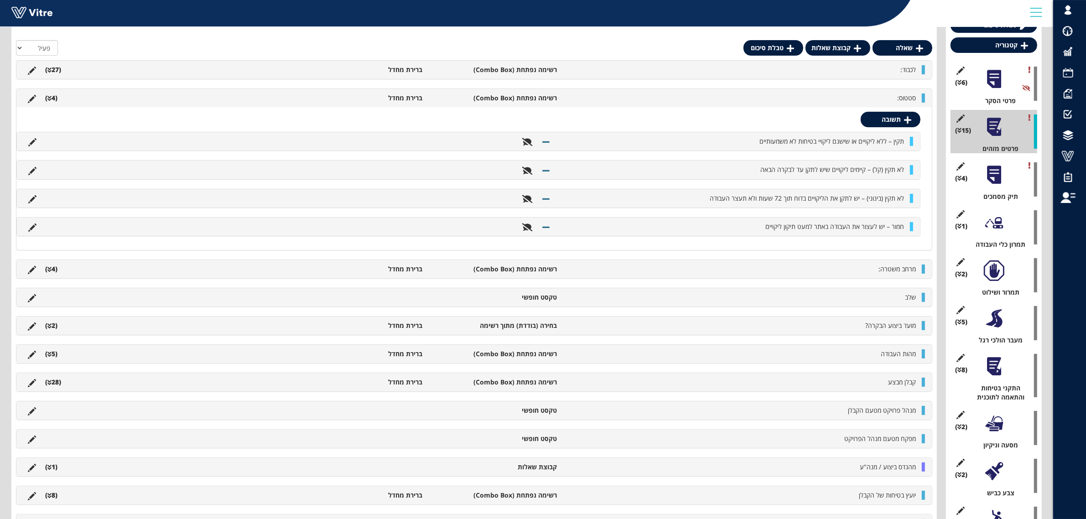
scroll to position [0, 0]
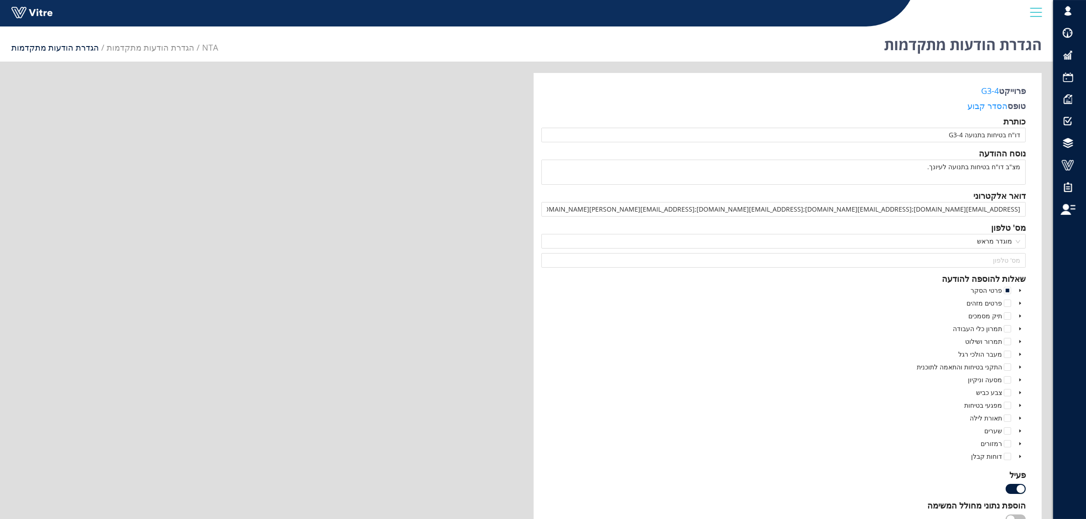
click at [1020, 303] on icon "caret-down" at bounding box center [1020, 303] width 5 height 5
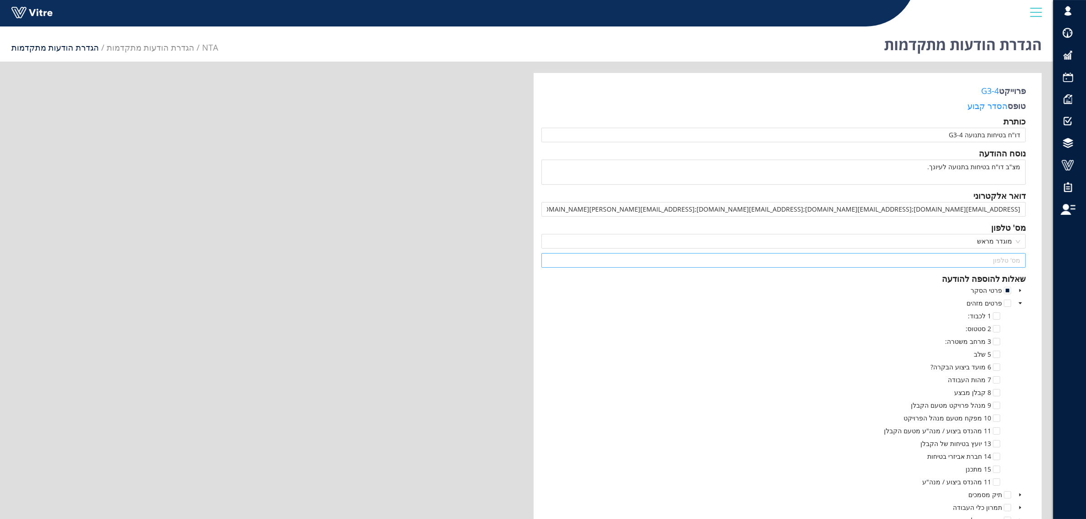
scroll to position [57, 0]
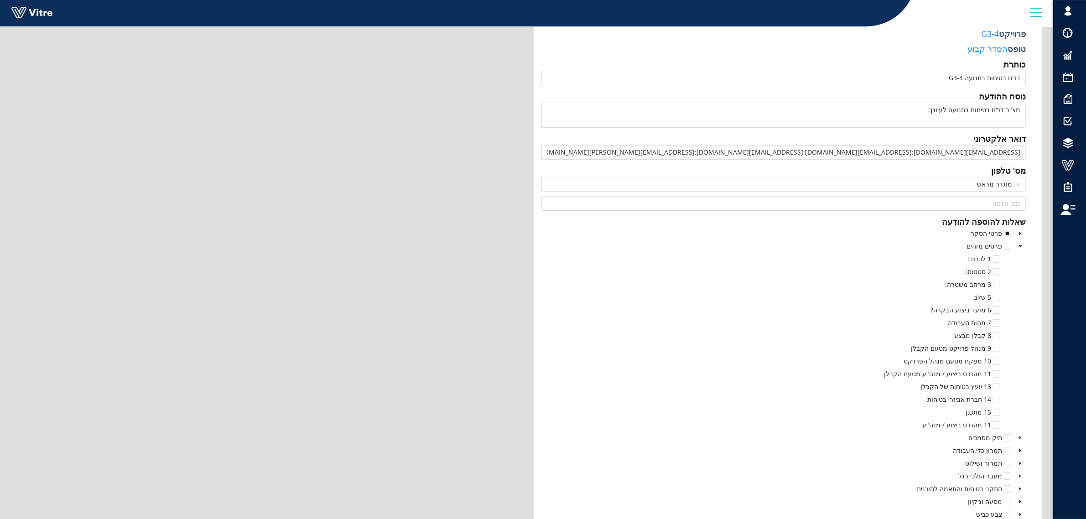
click at [1020, 232] on icon "caret-down" at bounding box center [1020, 233] width 5 height 5
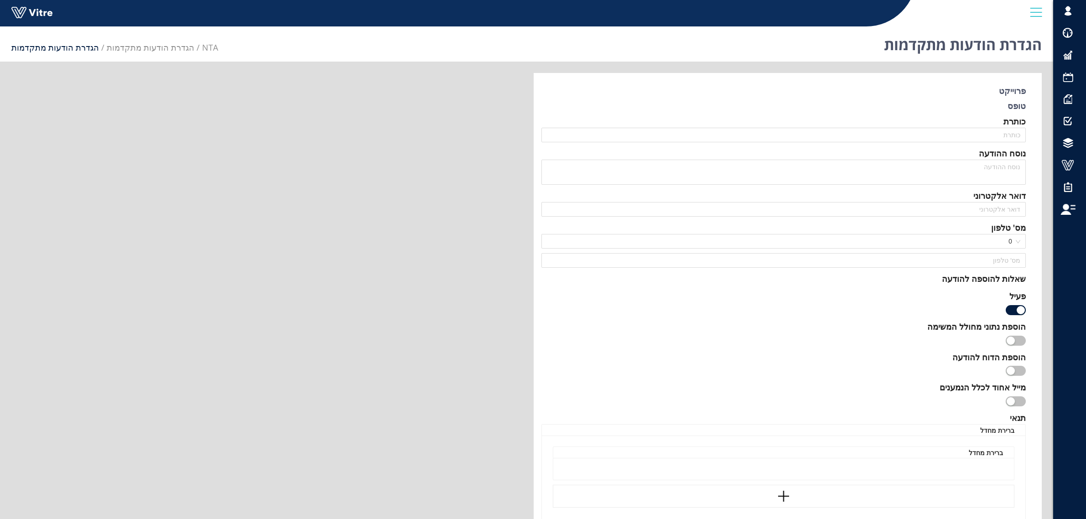
scroll to position [57, 0]
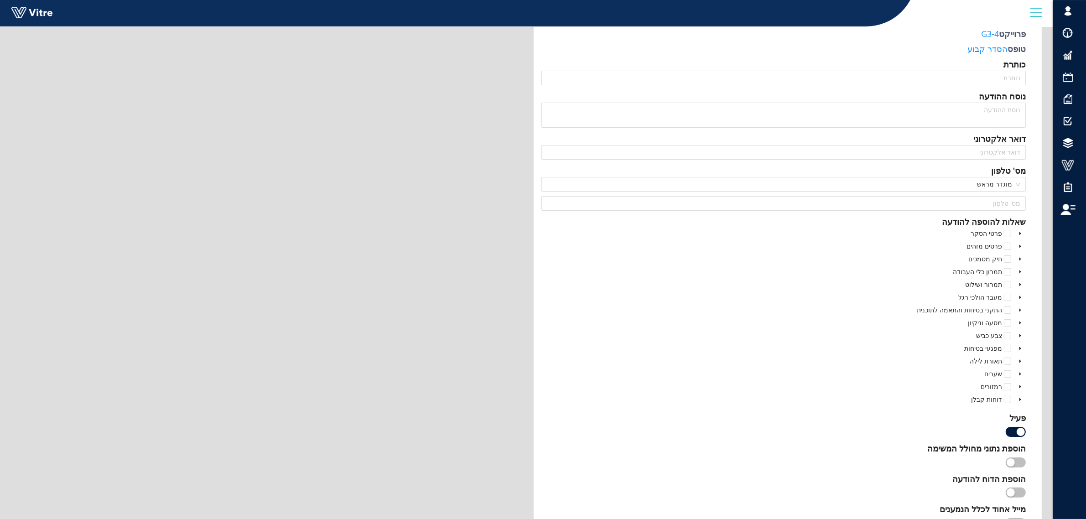
type input "דו"ח בטיחות בתנועה G3-4"
type input "[EMAIL_ADDRESS][DOMAIN_NAME];[EMAIL_ADDRESS][DOMAIN_NAME];[EMAIL_ADDRESS][DOMAI…"
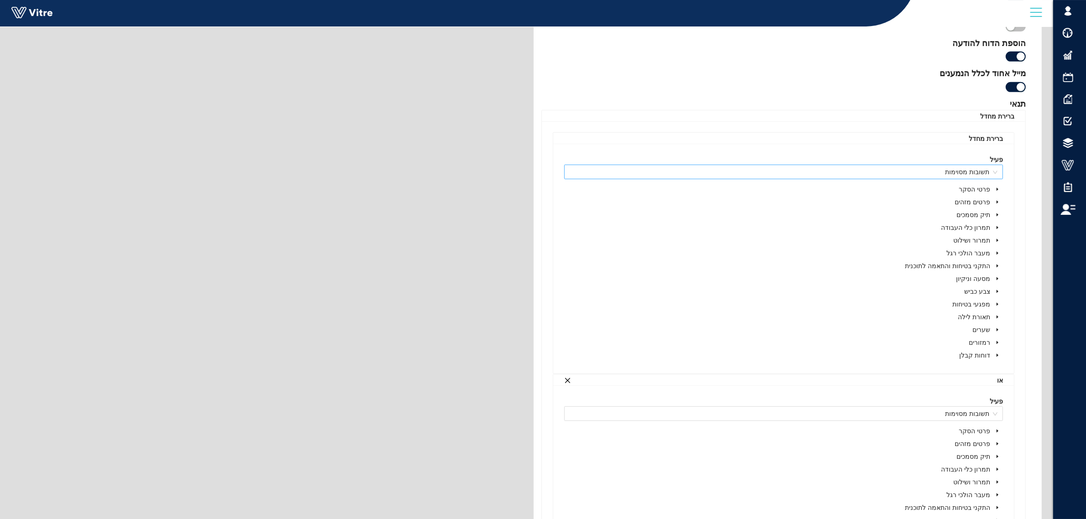
scroll to position [513, 0]
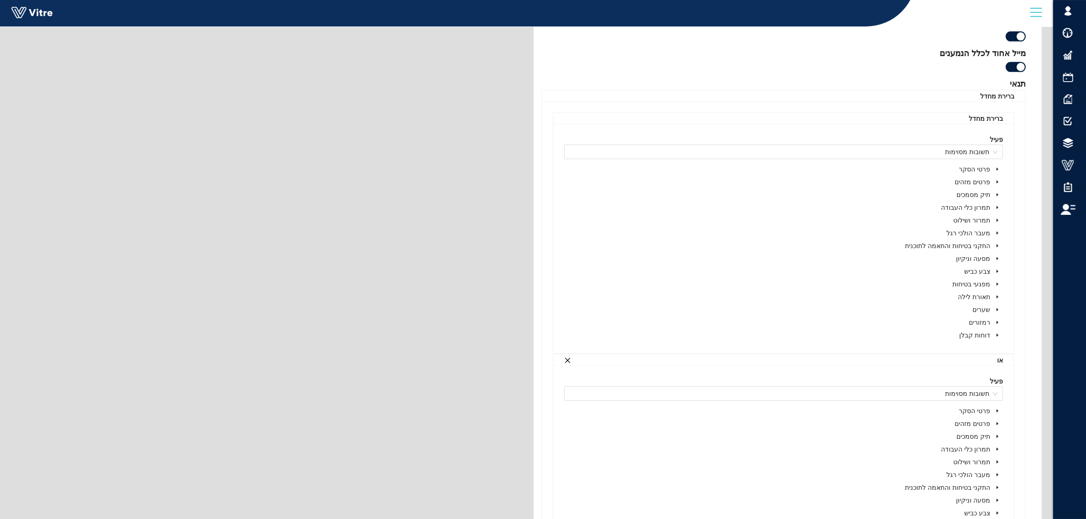
click at [995, 181] on icon "caret-down" at bounding box center [997, 182] width 5 height 5
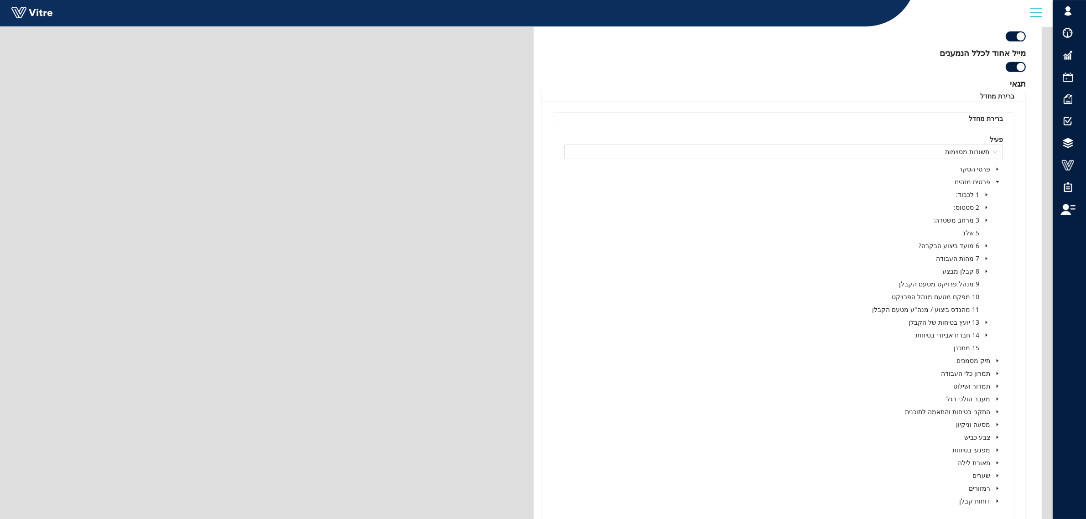
click at [986, 208] on icon "caret-down" at bounding box center [986, 207] width 2 height 3
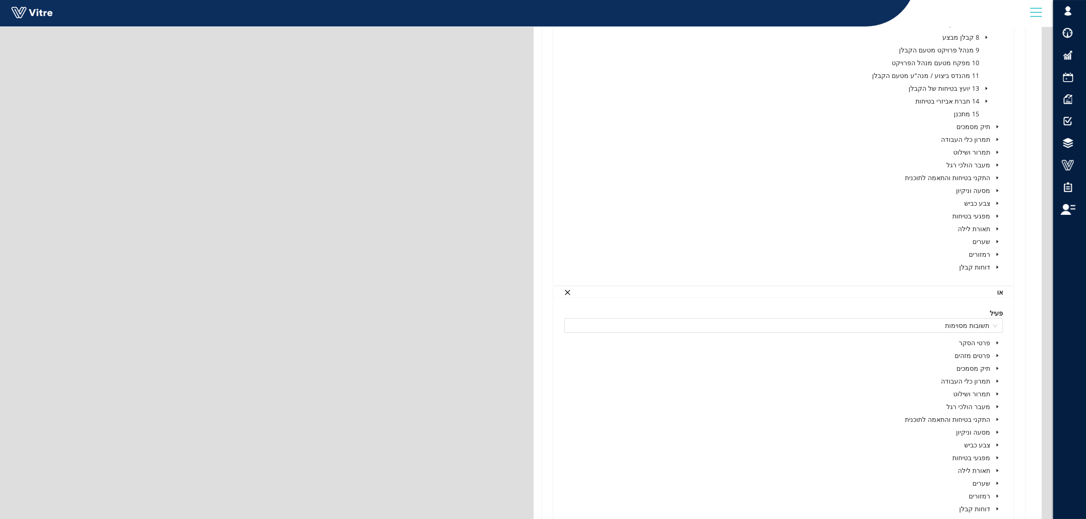
scroll to position [969, 0]
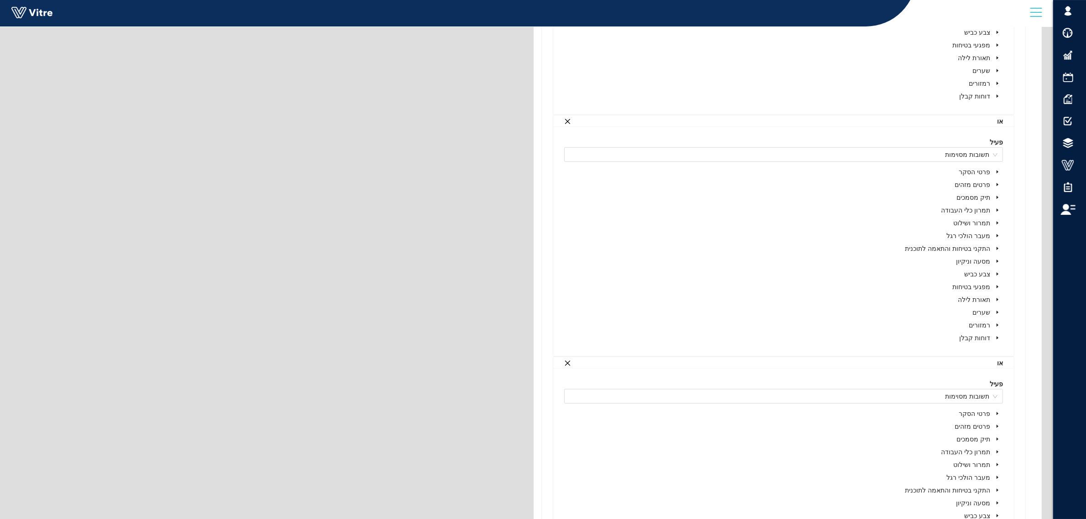
click at [997, 185] on icon "caret-down" at bounding box center [997, 184] width 5 height 5
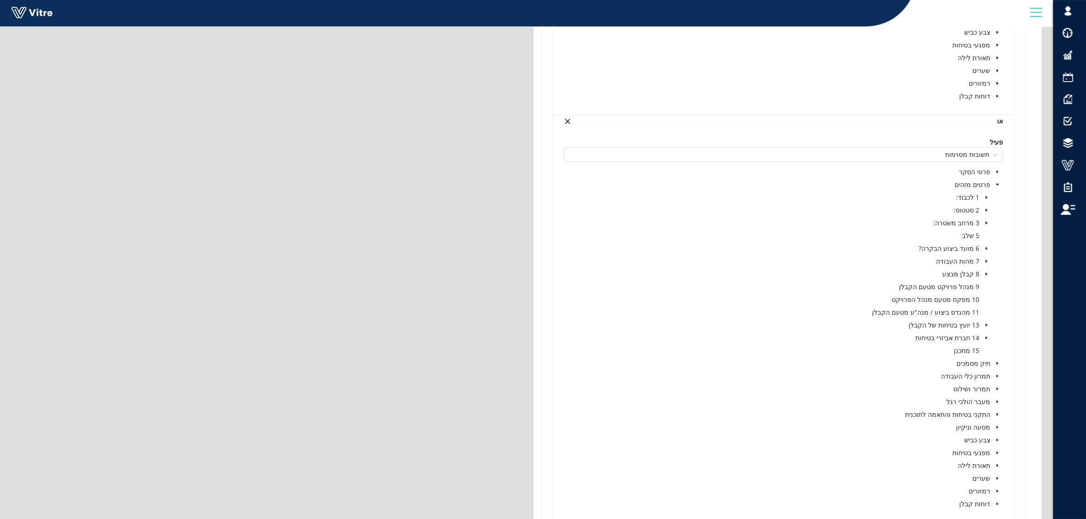
click at [984, 212] on icon "caret-down" at bounding box center [986, 210] width 5 height 5
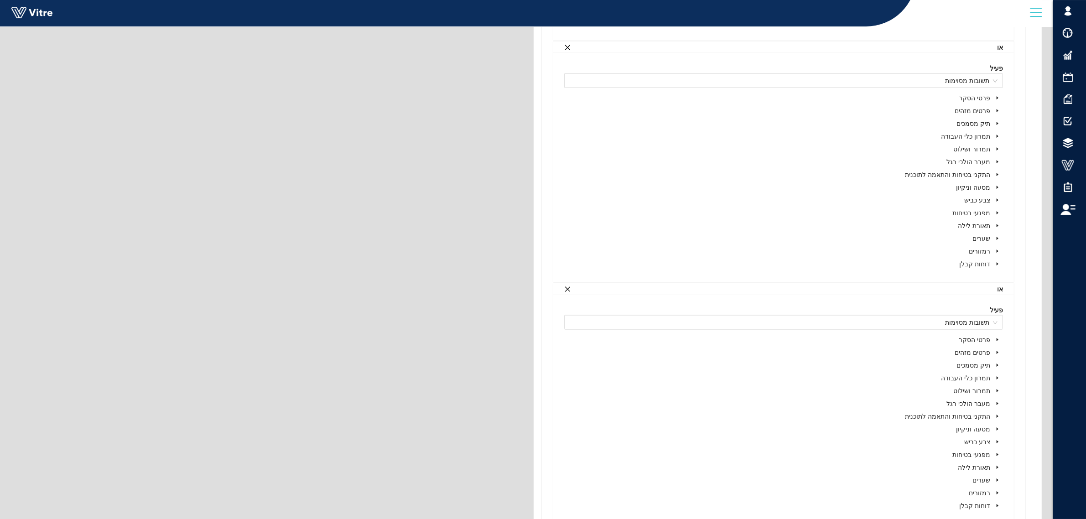
scroll to position [1482, 0]
click at [996, 130] on icon "caret-down" at bounding box center [997, 130] width 5 height 5
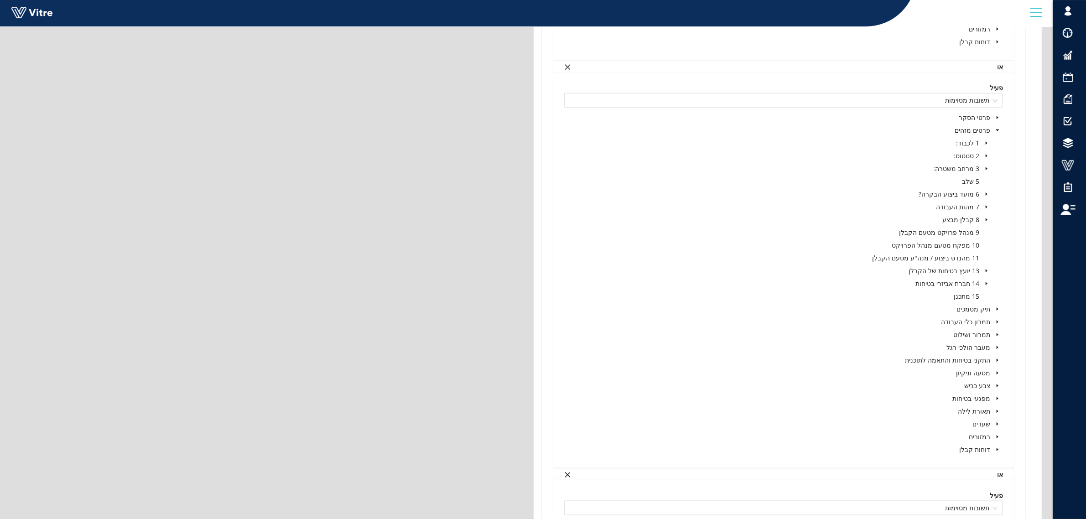
click at [985, 156] on icon "caret-down" at bounding box center [986, 156] width 2 height 3
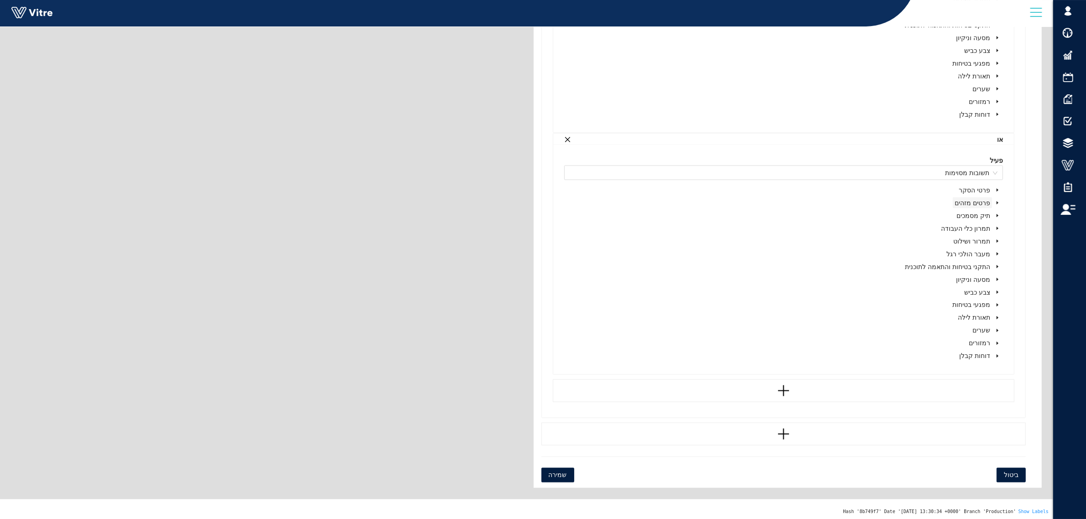
scroll to position [1871, 0]
click at [999, 200] on icon "caret-down" at bounding box center [997, 200] width 5 height 5
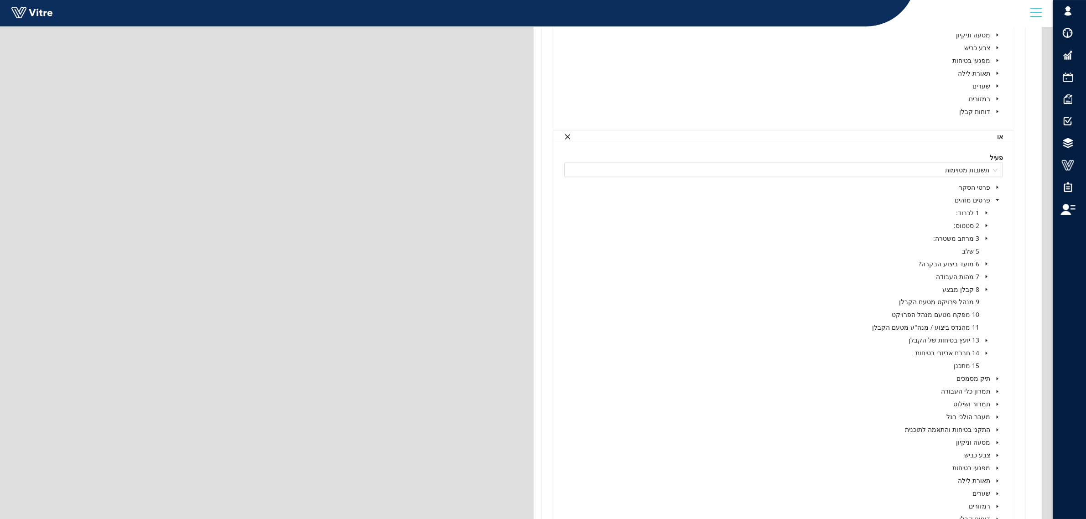
click at [986, 224] on icon "caret-down" at bounding box center [986, 225] width 5 height 5
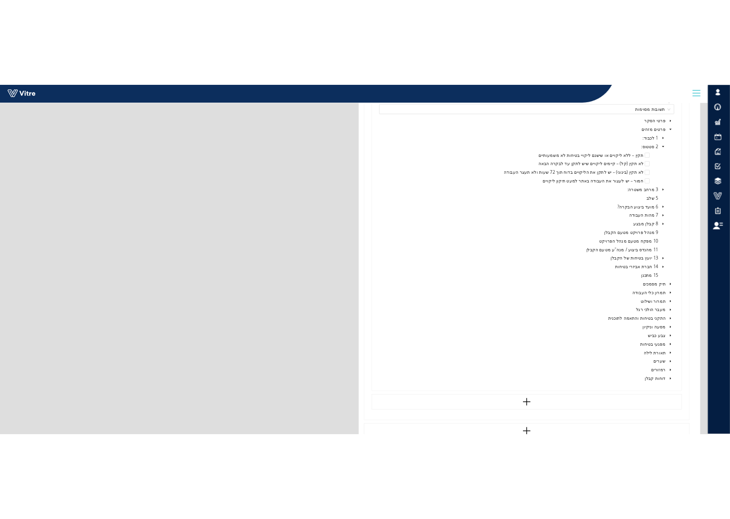
scroll to position [1985, 0]
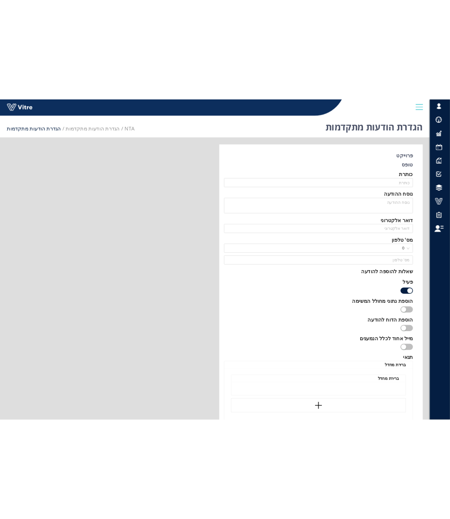
scroll to position [108, 0]
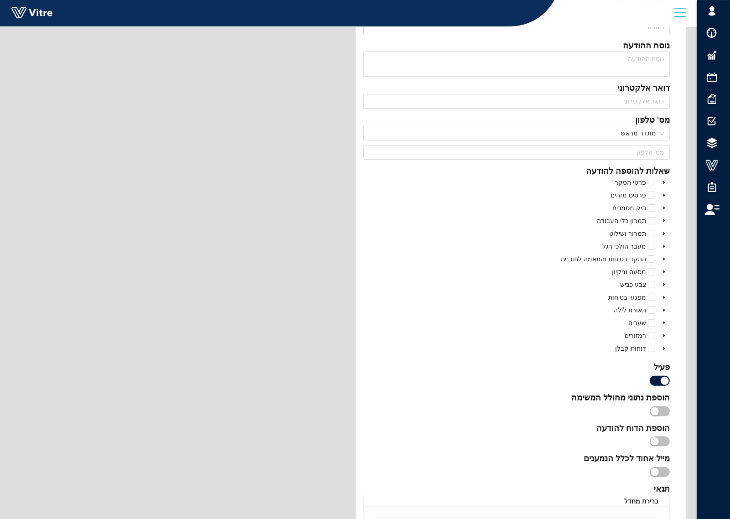
type input "דו"ח בטיחות בתנועה G3-4"
type input "[EMAIL_ADDRESS][DOMAIN_NAME];[EMAIL_ADDRESS][DOMAIN_NAME];[EMAIL_ADDRESS][DOMAI…"
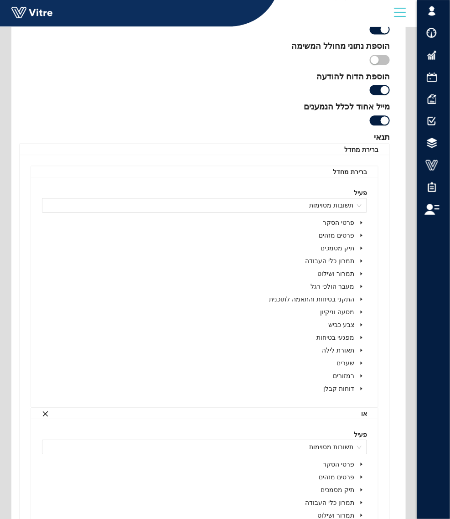
scroll to position [507, 0]
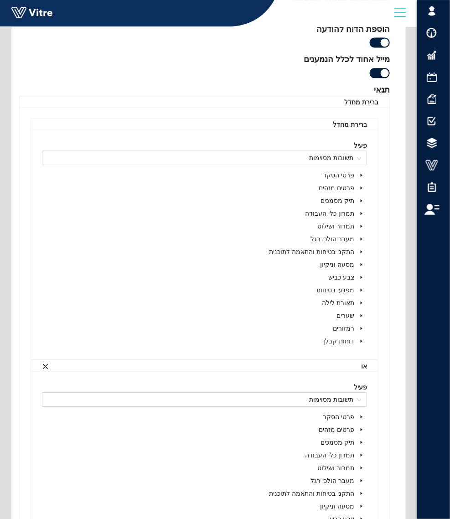
click at [363, 186] on span "caret-down" at bounding box center [361, 188] width 5 height 5
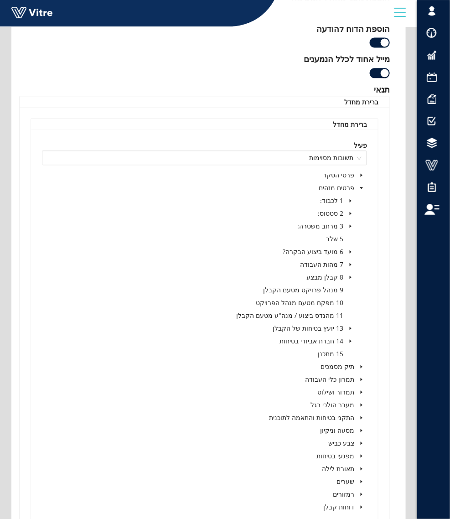
click at [352, 212] on icon "caret-down" at bounding box center [350, 213] width 5 height 5
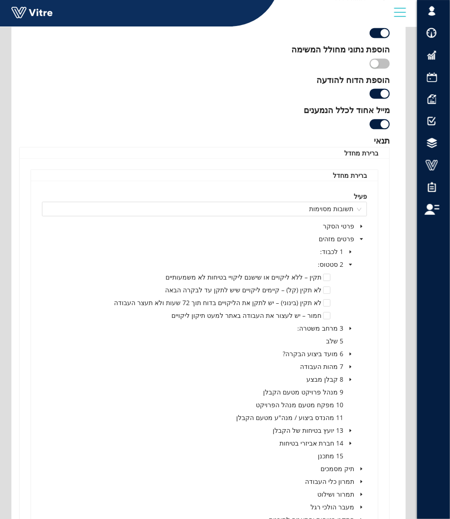
scroll to position [513, 0]
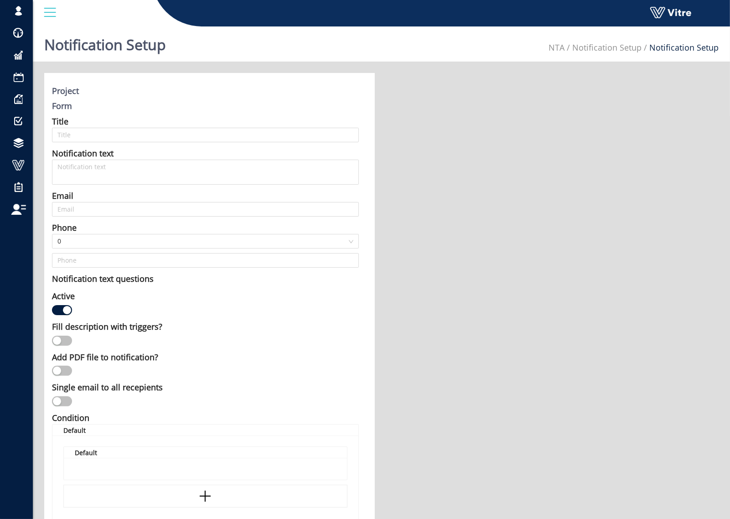
type input "דו"ח בטיחות בתנועה G3-4"
type input "[EMAIL_ADDRESS][DOMAIN_NAME];[EMAIL_ADDRESS][DOMAIN_NAME];[EMAIL_ADDRESS][DOMAI…"
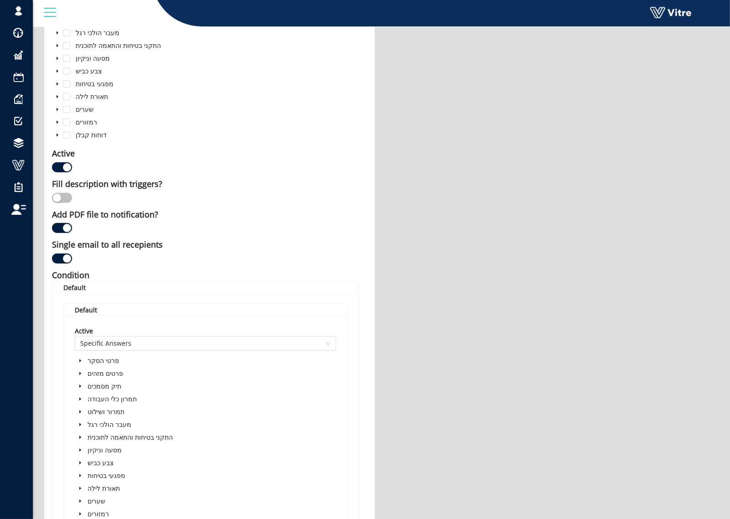
scroll to position [342, 0]
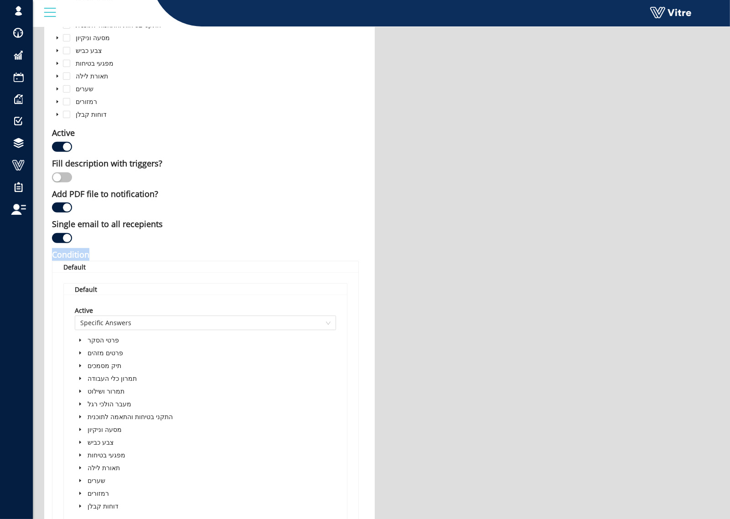
drag, startPoint x: 121, startPoint y: 254, endPoint x: 42, endPoint y: 255, distance: 78.9
copy div "Condition"
